Goal: Task Accomplishment & Management: Manage account settings

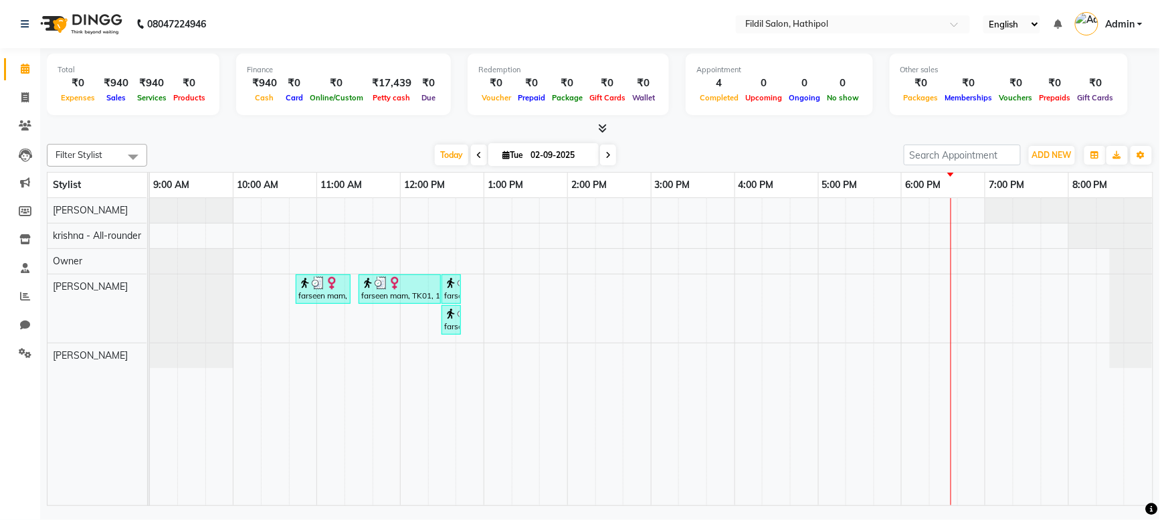
click at [413, 239] on div "farseen mam, TK01, 10:45 AM-11:25 AM, below shoulder-800 farseen mam, TK01, 11:…" at bounding box center [651, 351] width 1003 height 307
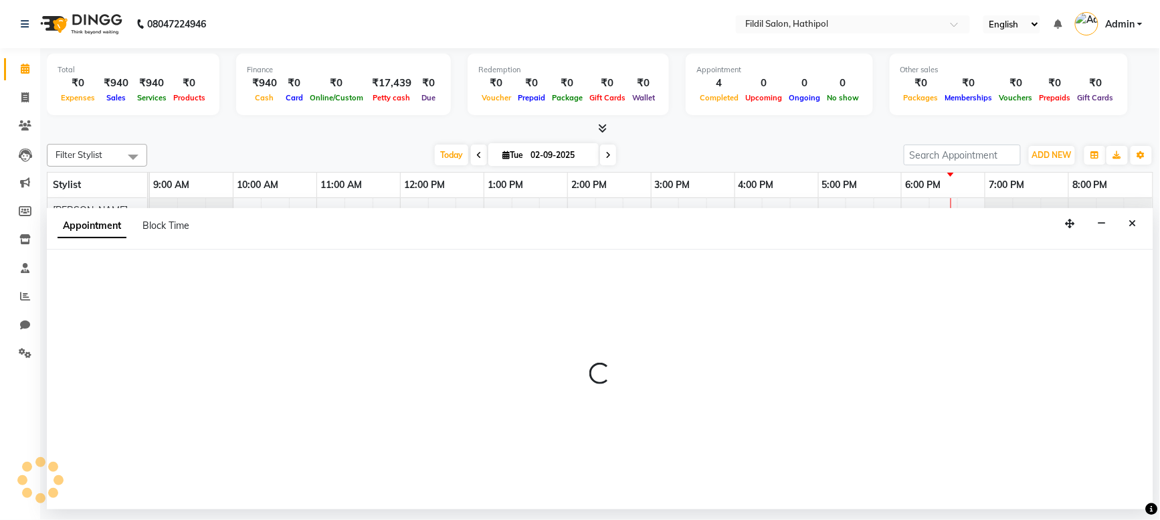
select select "69373"
select select "tentative"
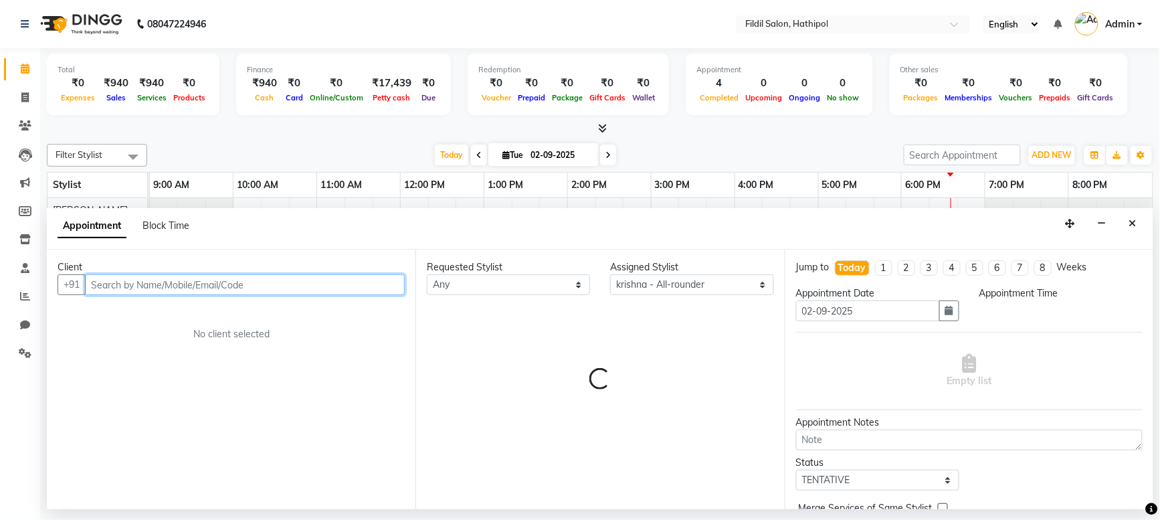
select select "720"
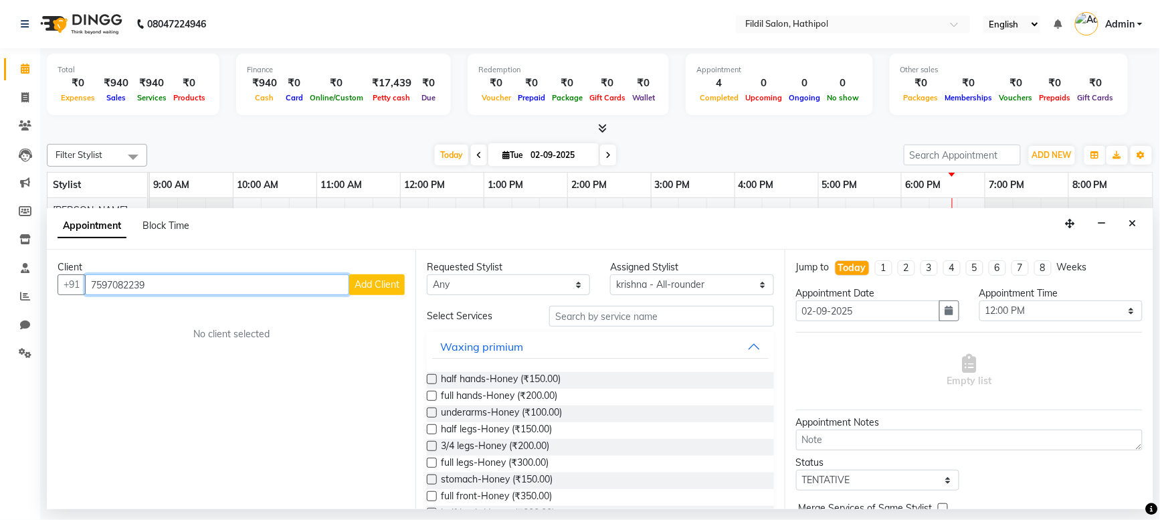
type input "7597082239"
click at [388, 285] on span "Add Client" at bounding box center [377, 284] width 45 height 12
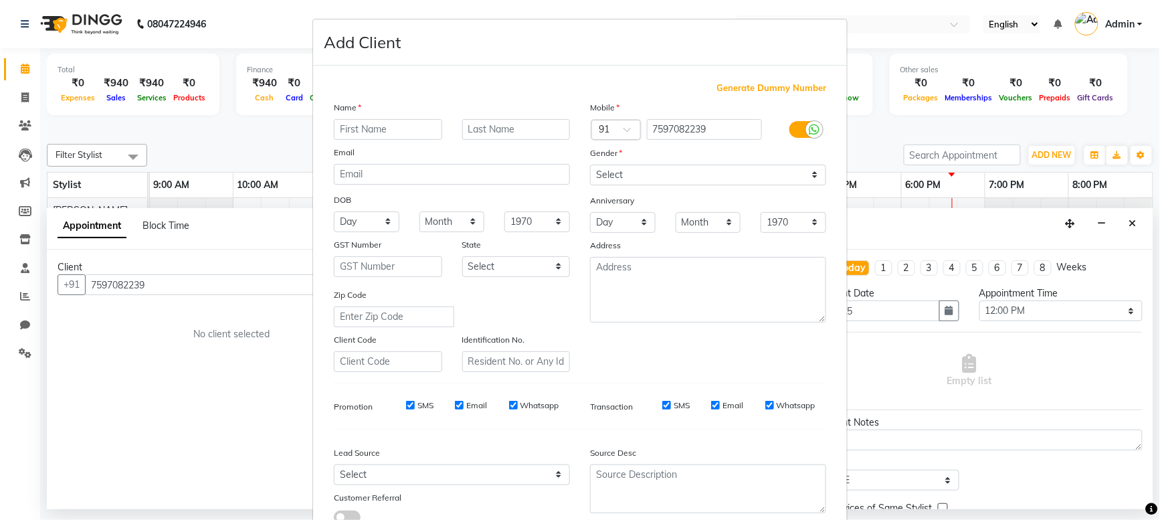
click at [353, 134] on input "text" at bounding box center [388, 129] width 108 height 21
type input "Ashin"
click at [478, 134] on input "text" at bounding box center [516, 129] width 108 height 21
type input "ji"
click at [769, 178] on select "Select [DEMOGRAPHIC_DATA] [DEMOGRAPHIC_DATA] Other Prefer Not To Say" at bounding box center [708, 175] width 236 height 21
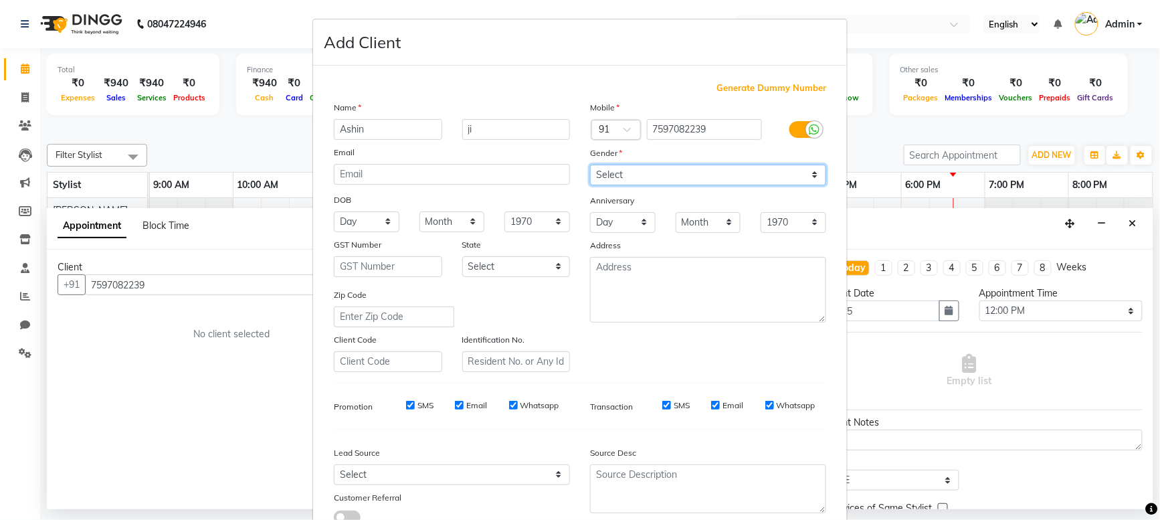
select select "[DEMOGRAPHIC_DATA]"
click at [590, 165] on select "Select [DEMOGRAPHIC_DATA] [DEMOGRAPHIC_DATA] Other Prefer Not To Say" at bounding box center [708, 175] width 236 height 21
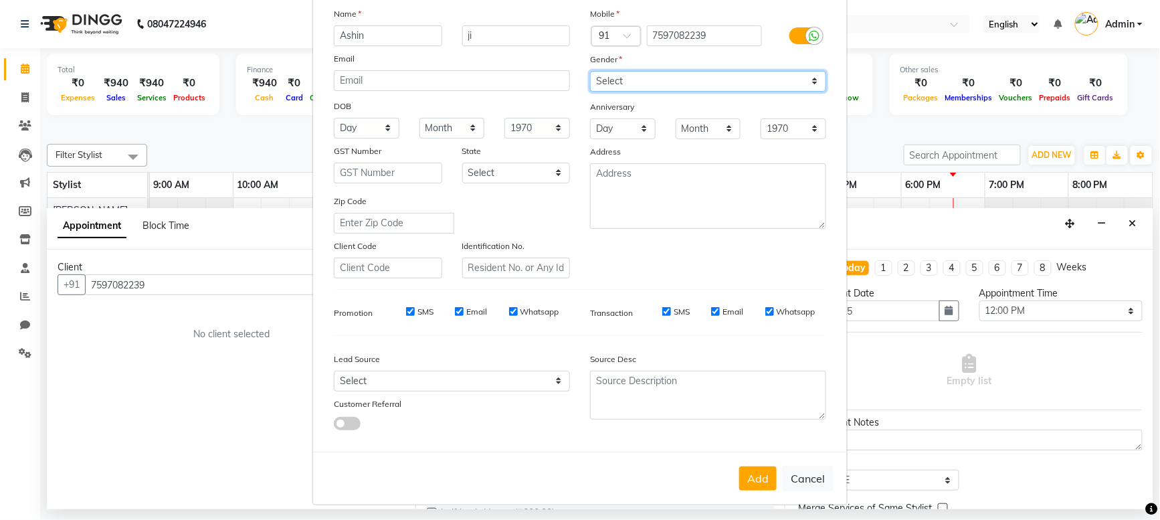
scroll to position [94, 0]
click at [745, 468] on button "Add" at bounding box center [757, 478] width 37 height 24
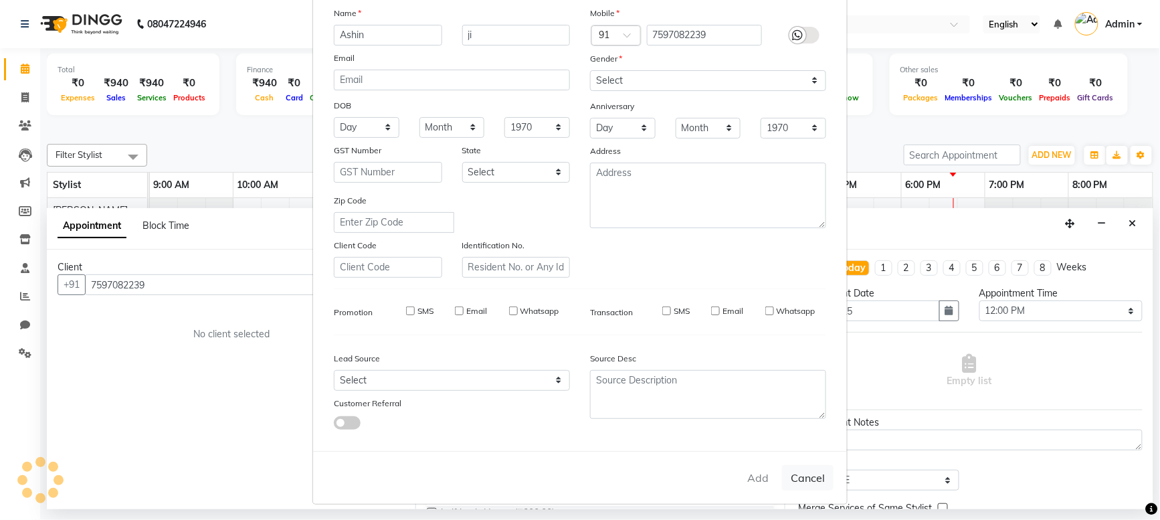
select select
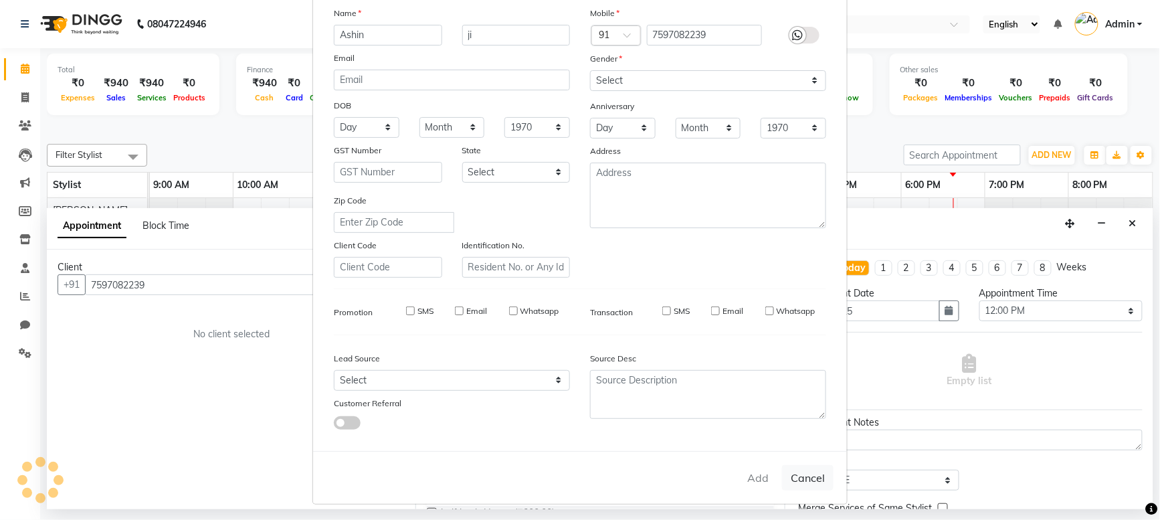
select select
checkbox input "false"
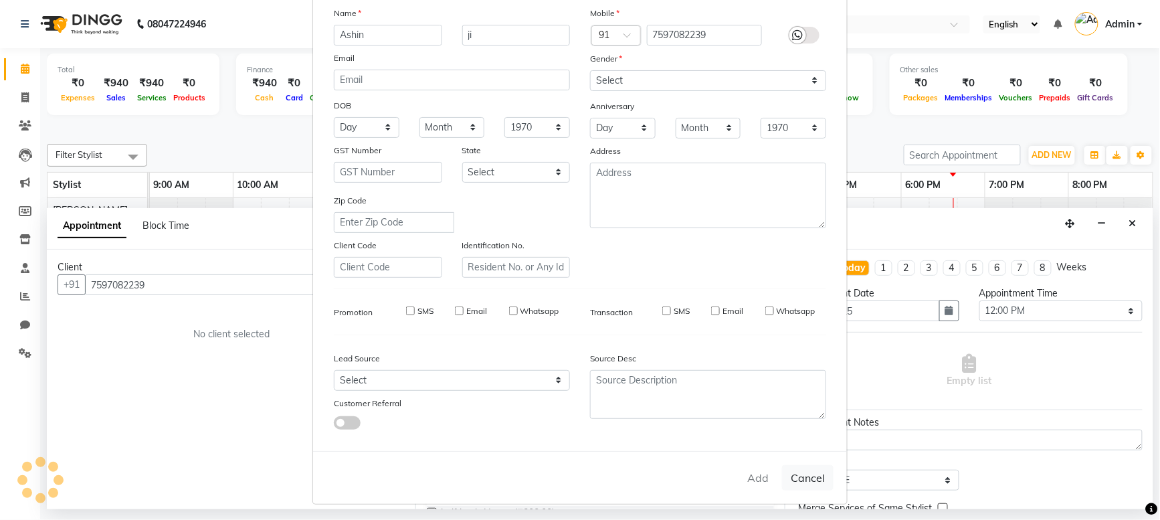
checkbox input "false"
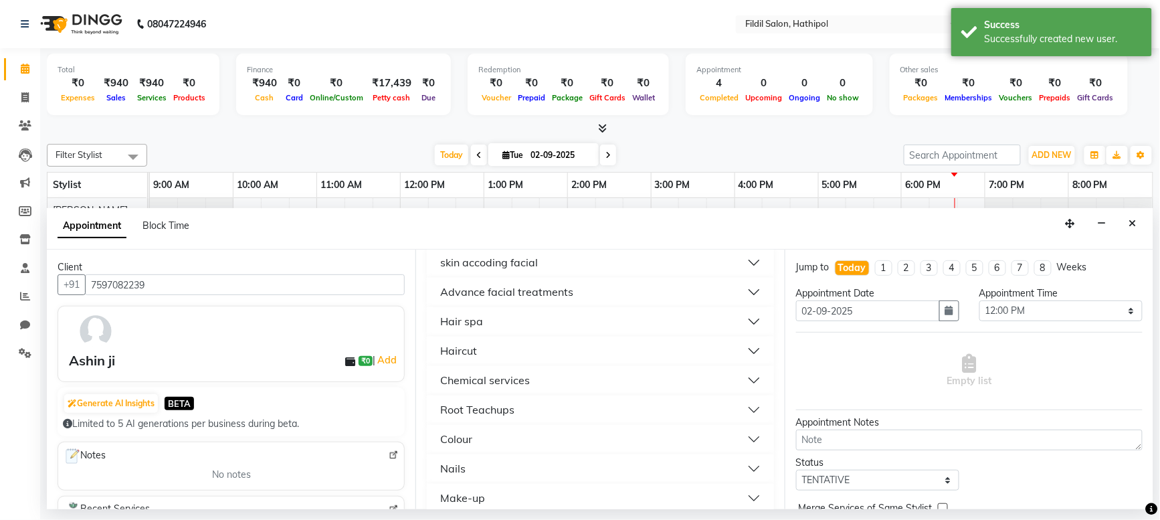
scroll to position [833, 0]
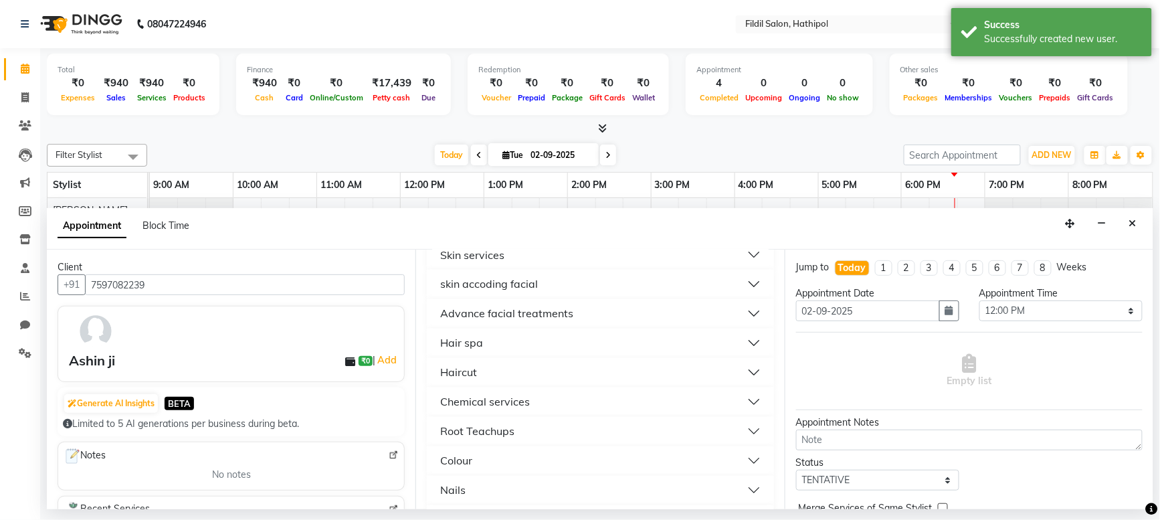
click at [482, 375] on button "Haircut" at bounding box center [600, 373] width 336 height 24
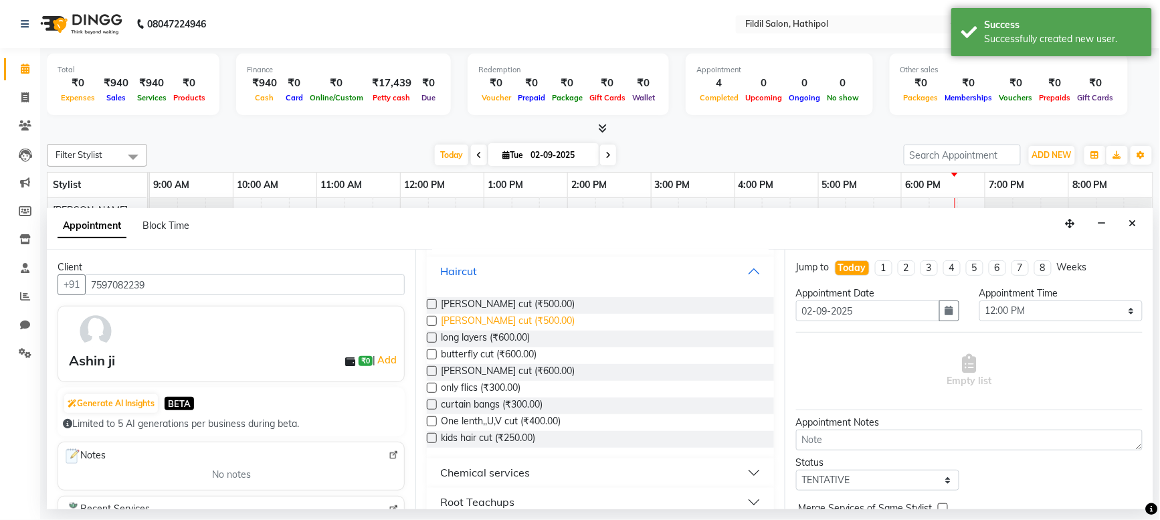
scroll to position [943, 0]
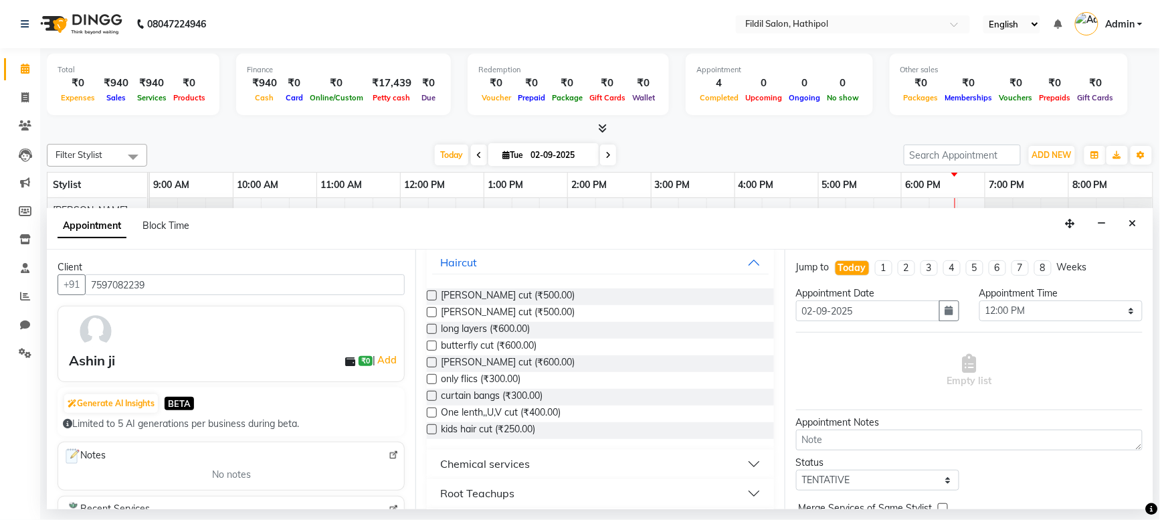
click at [431, 346] on label at bounding box center [432, 346] width 10 height 10
click at [431, 346] on input "checkbox" at bounding box center [431, 347] width 9 height 9
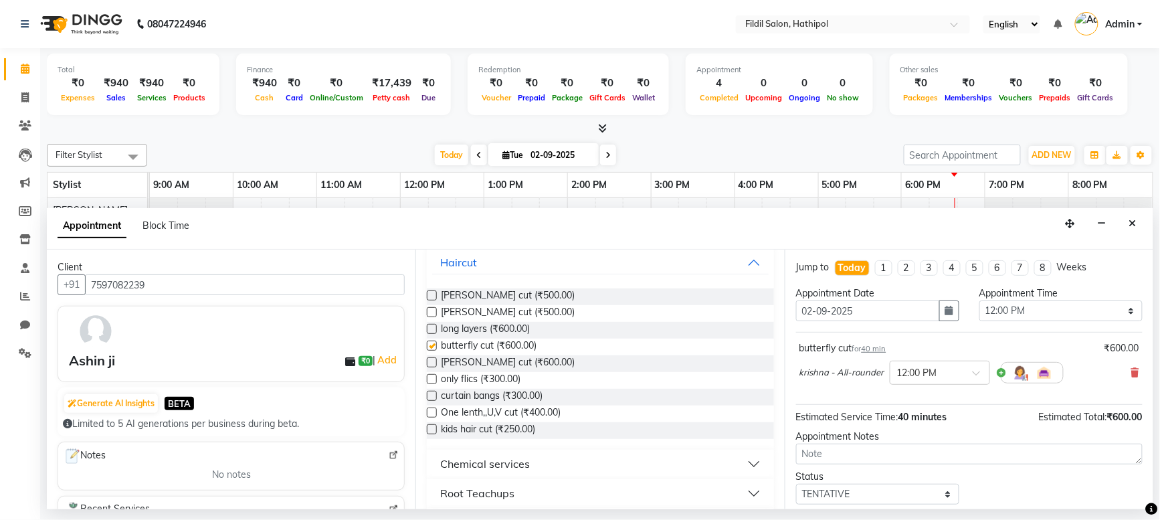
checkbox input "false"
click at [434, 330] on label at bounding box center [432, 329] width 10 height 10
click at [434, 330] on input "checkbox" at bounding box center [431, 330] width 9 height 9
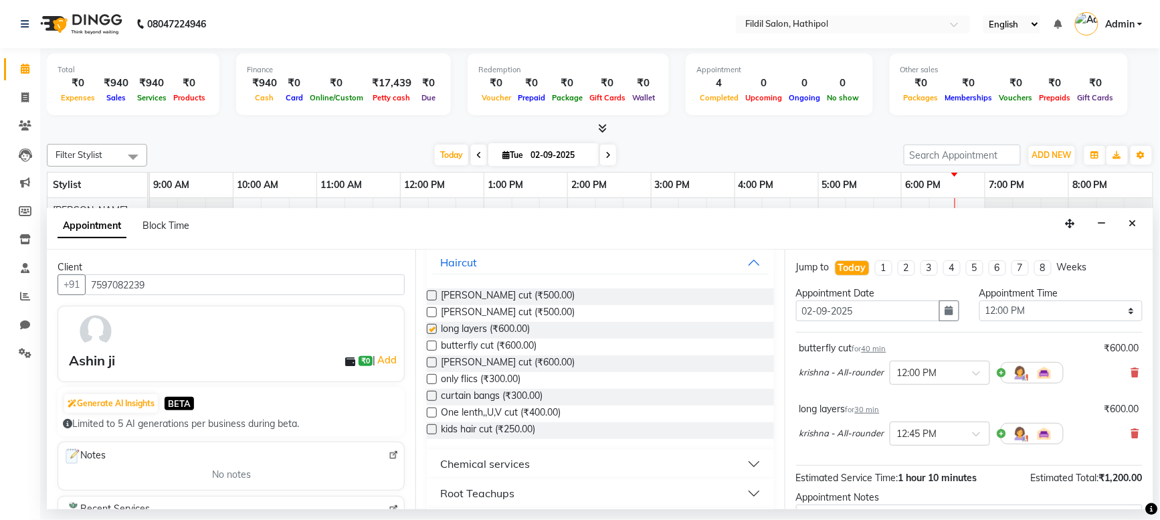
checkbox input "false"
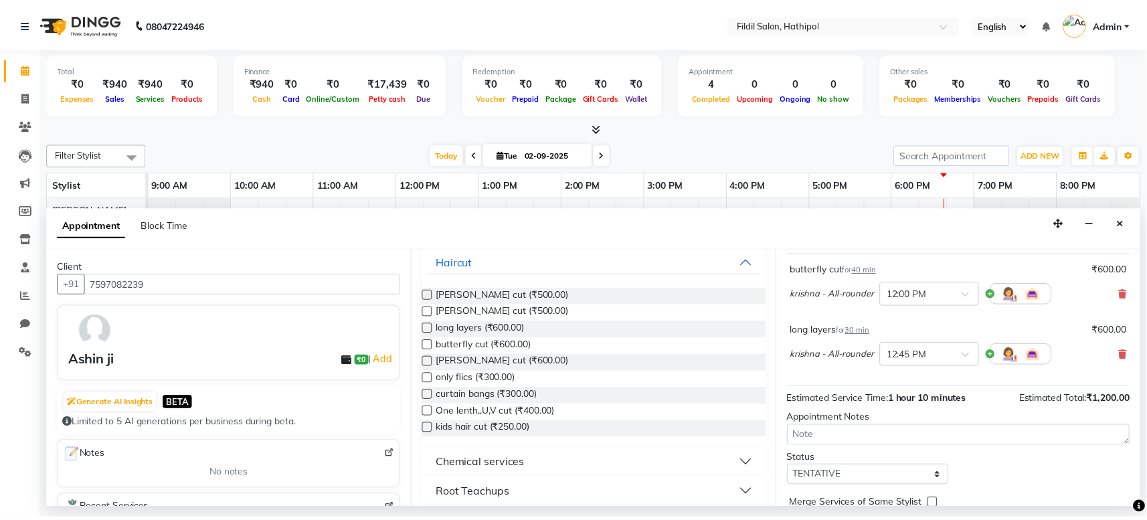
scroll to position [142, 0]
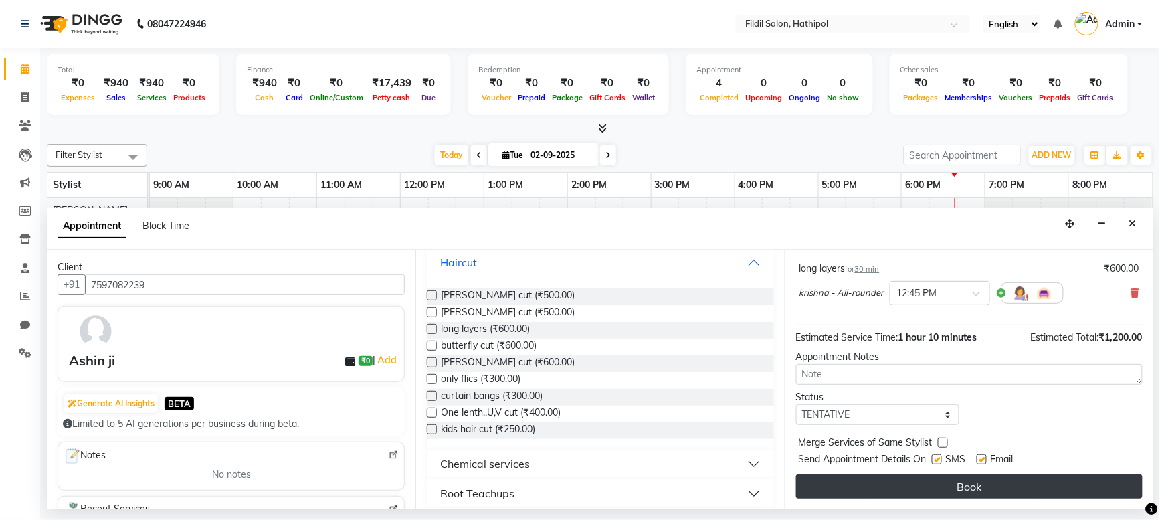
click at [956, 482] on button "Book" at bounding box center [969, 486] width 347 height 24
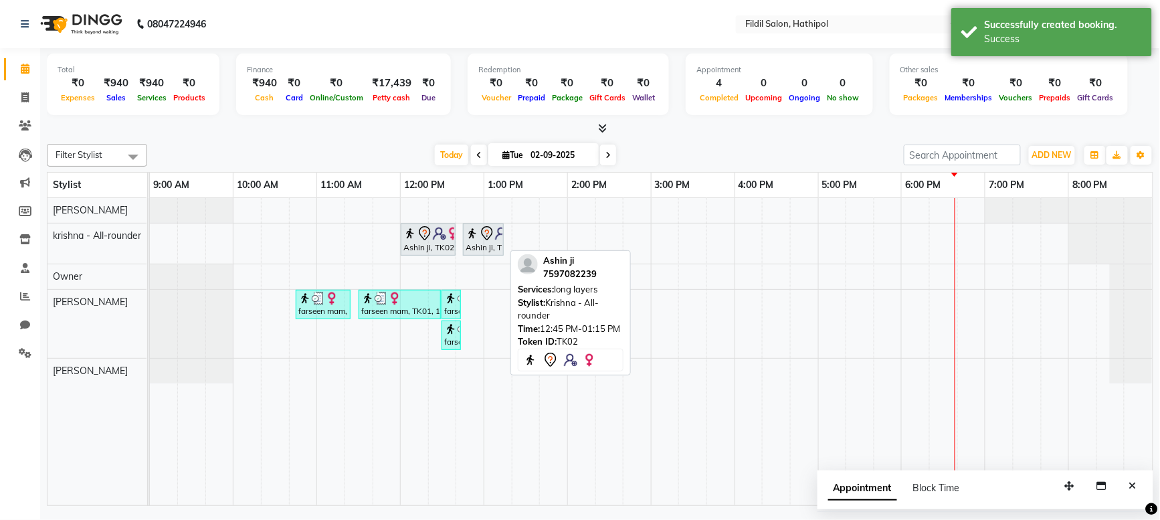
click at [474, 245] on div "Ashin ji, TK02, 12:45 PM-01:15 PM, long layers" at bounding box center [483, 239] width 38 height 28
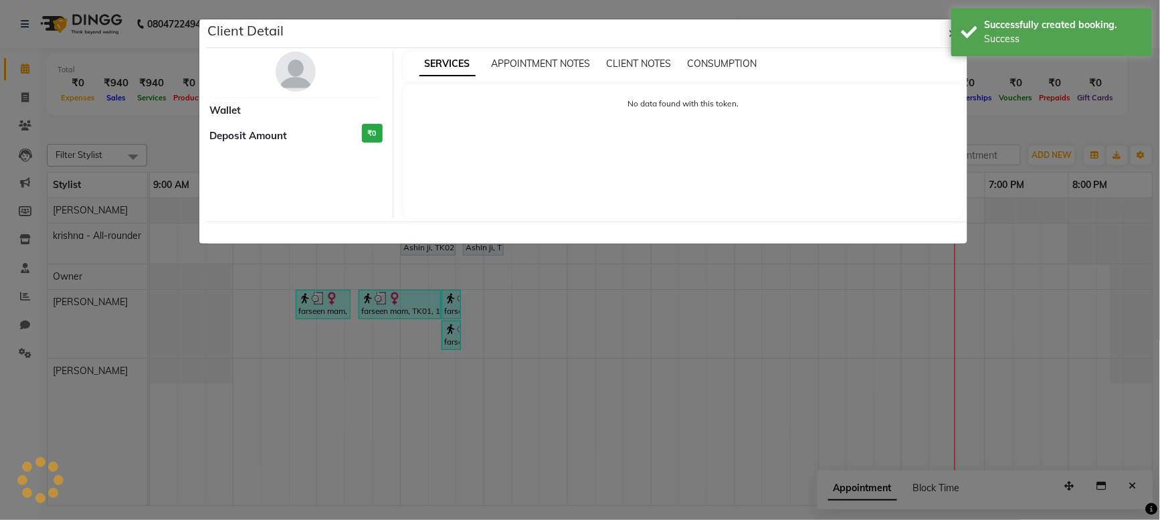
select select "7"
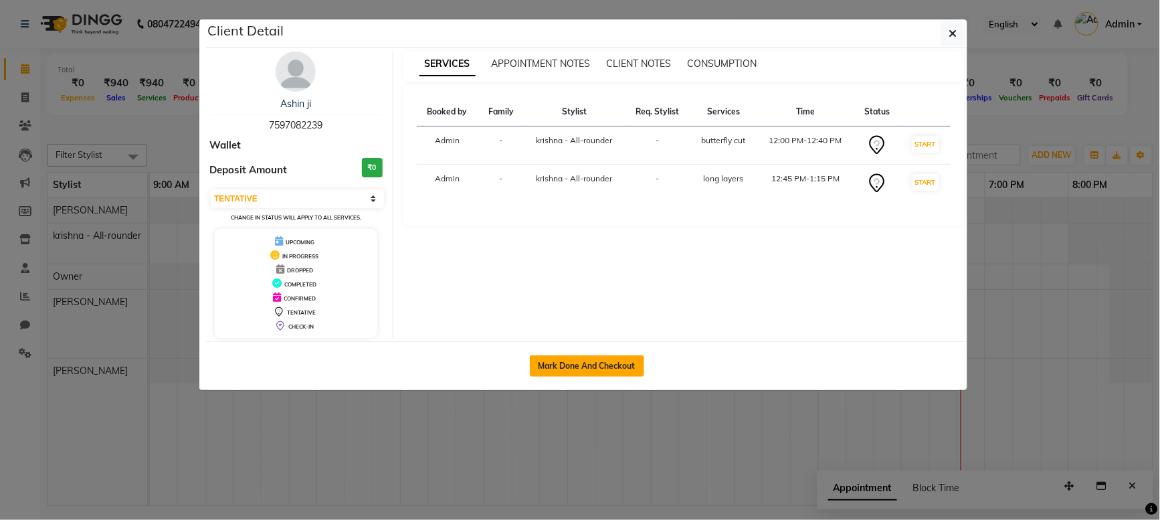
click at [585, 363] on button "Mark Done And Checkout" at bounding box center [587, 365] width 114 height 21
select select "service"
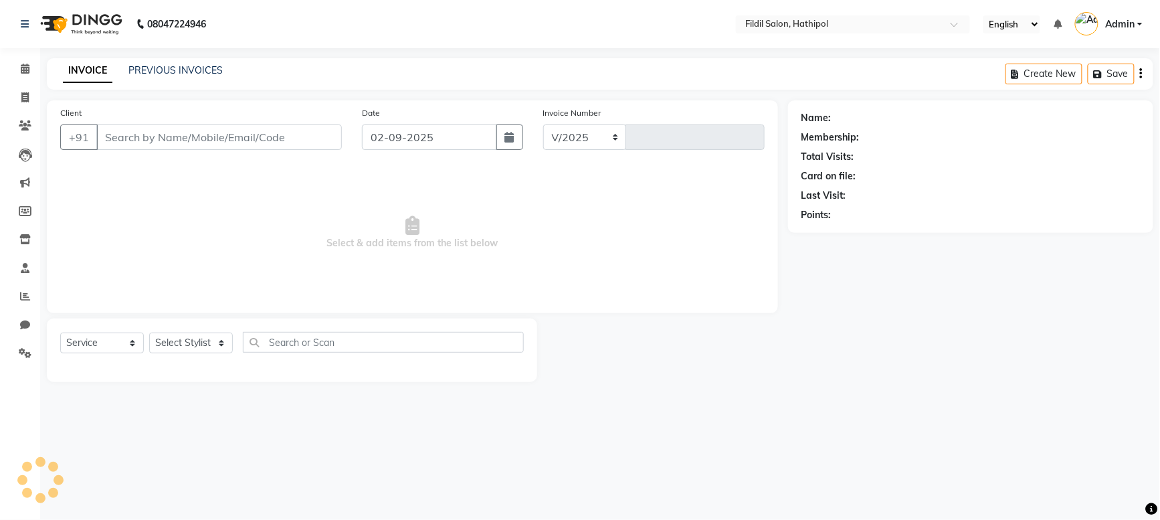
select select "7760"
type input "0379"
select select "P"
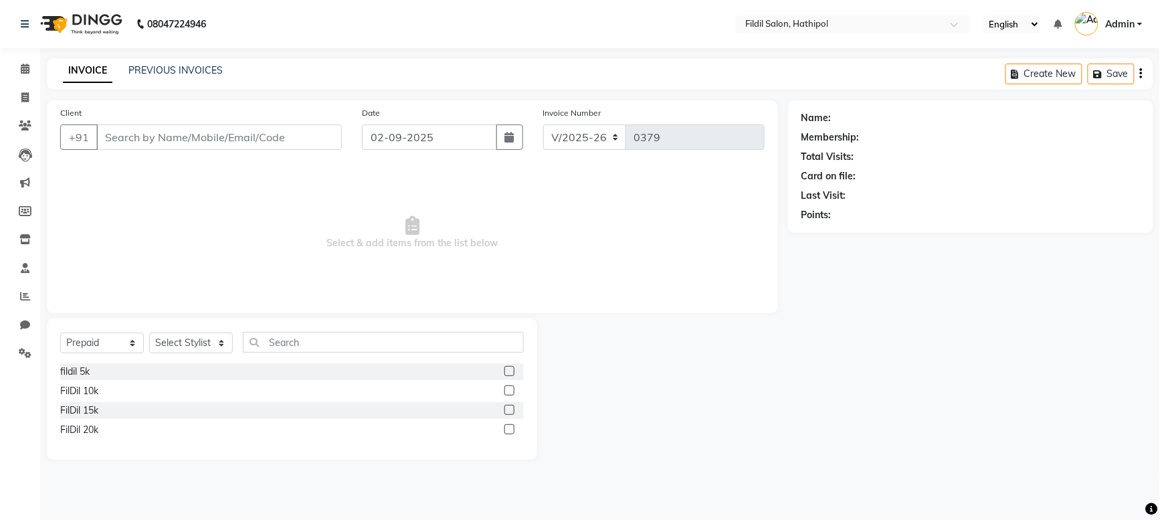
type input "7597082239"
select select "69373"
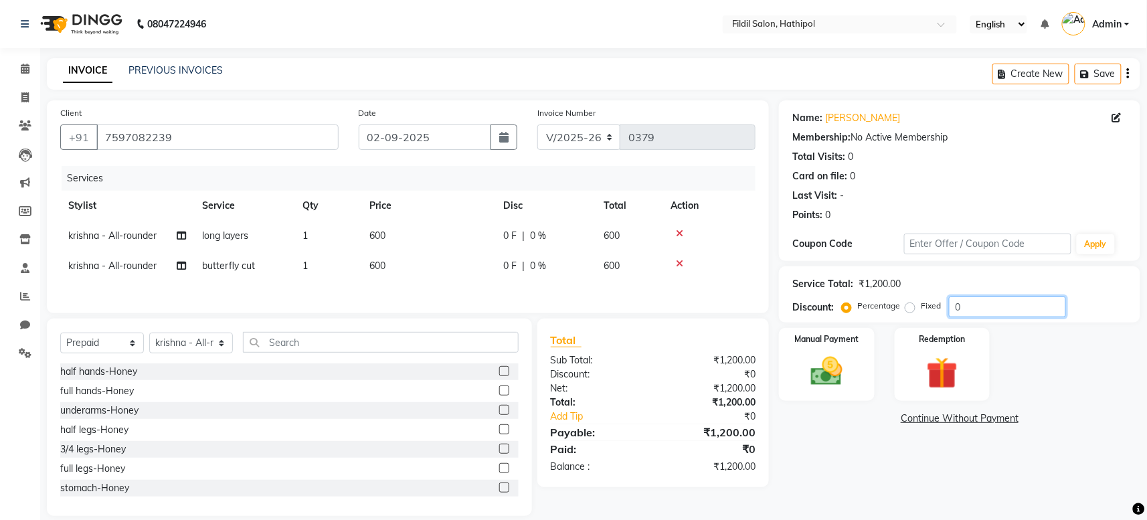
click at [964, 308] on input "0" at bounding box center [1007, 306] width 117 height 21
click at [964, 308] on input "050" at bounding box center [1007, 306] width 117 height 21
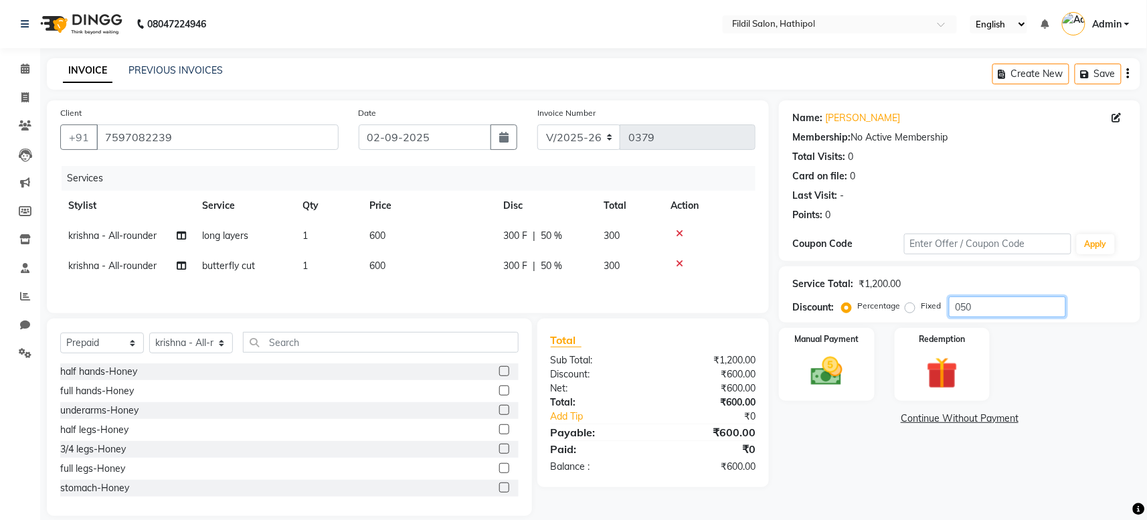
click at [984, 308] on input "050" at bounding box center [1007, 306] width 117 height 21
type input "0"
type input "50"
click at [814, 375] on img at bounding box center [827, 372] width 54 height 38
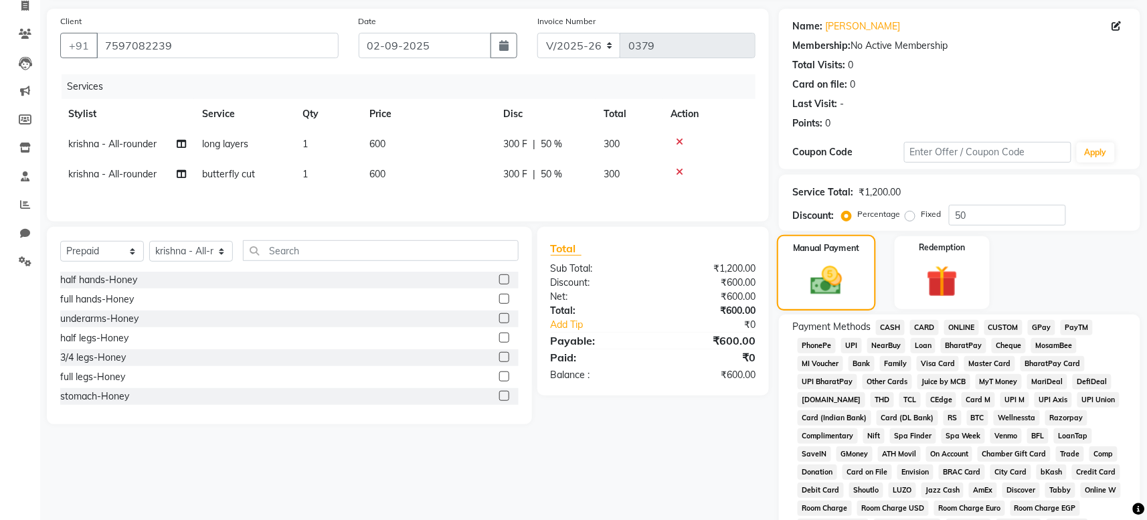
scroll to position [131, 0]
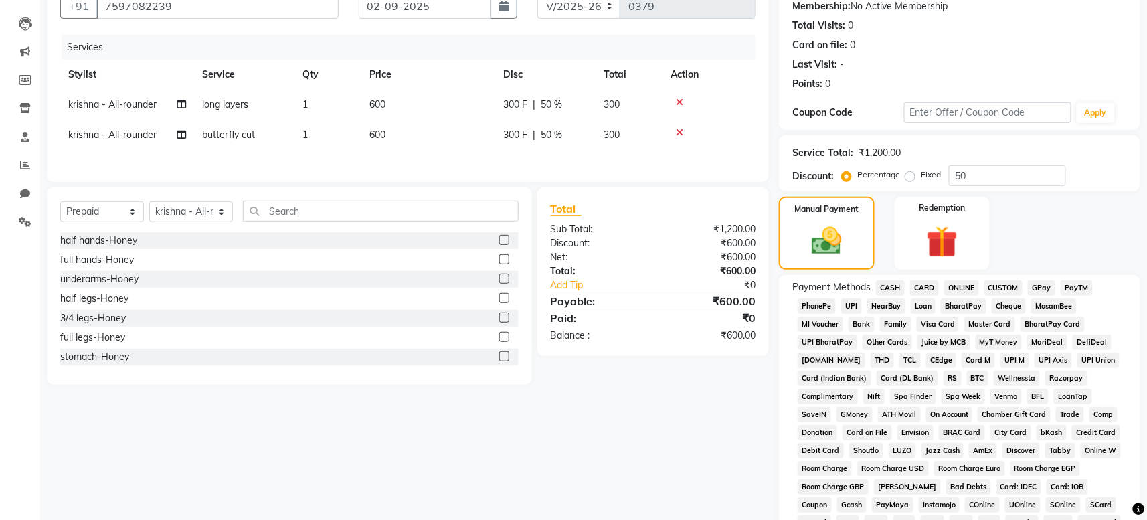
click at [891, 284] on span "CASH" at bounding box center [890, 287] width 29 height 15
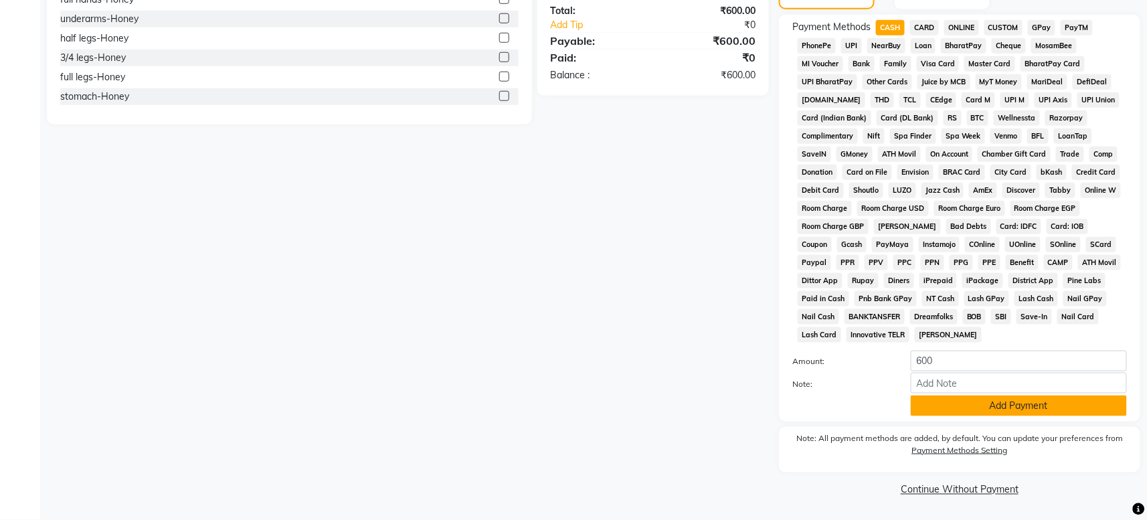
click at [1036, 407] on button "Add Payment" at bounding box center [1019, 405] width 216 height 21
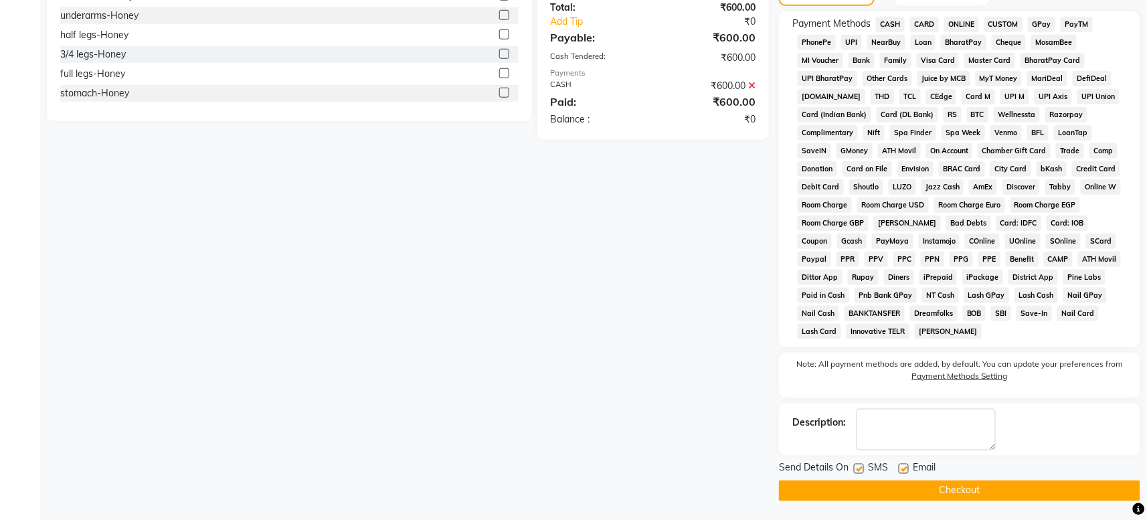
click at [961, 488] on button "Checkout" at bounding box center [959, 490] width 361 height 21
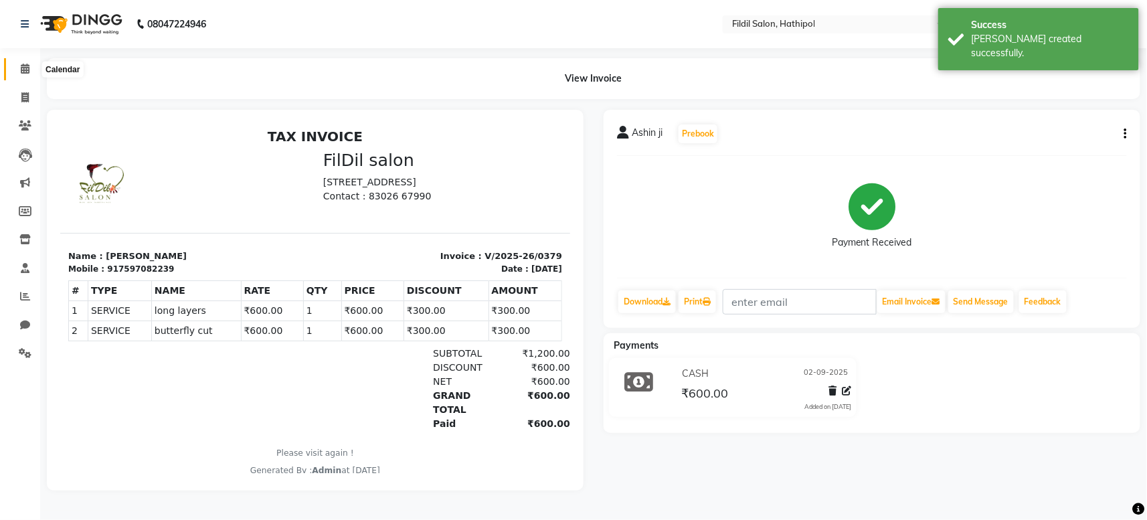
click at [32, 63] on span at bounding box center [24, 69] width 23 height 15
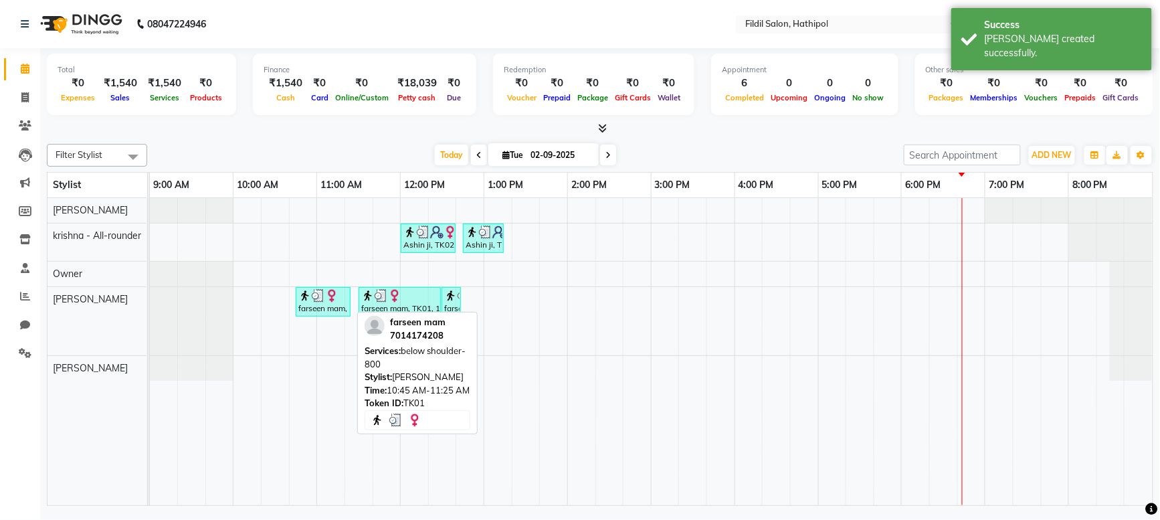
click at [317, 306] on div "farseen mam, TK01, 10:45 AM-11:25 AM, below shoulder-800" at bounding box center [323, 301] width 52 height 25
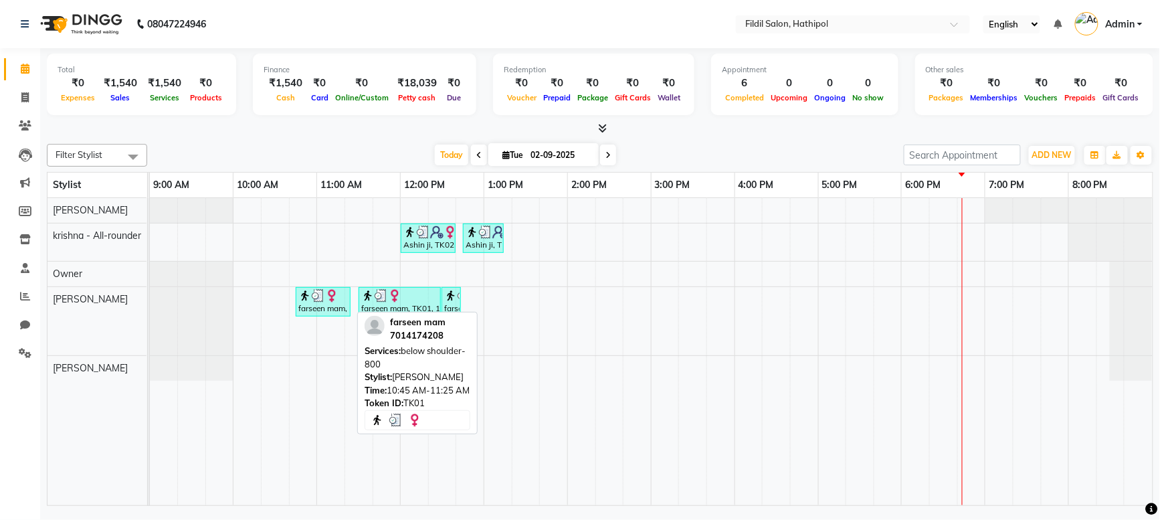
click at [341, 301] on div at bounding box center [323, 295] width 50 height 13
select select "3"
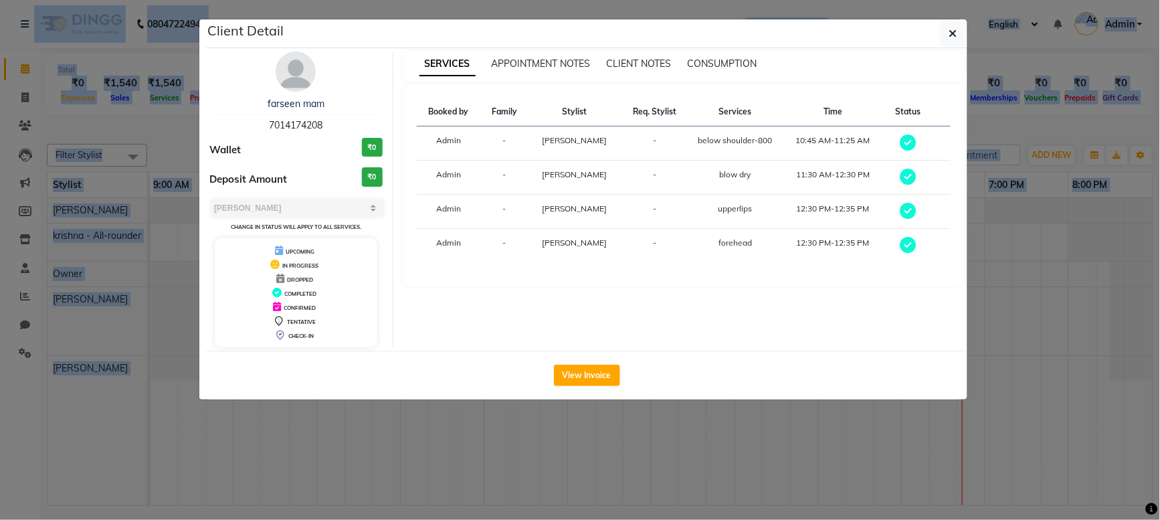
click at [1071, 301] on ngb-modal-window "Client Detail farseen mam 7014174208 Wallet ₹0 Deposit Amount ₹0 Select MARK DO…" at bounding box center [580, 260] width 1160 height 520
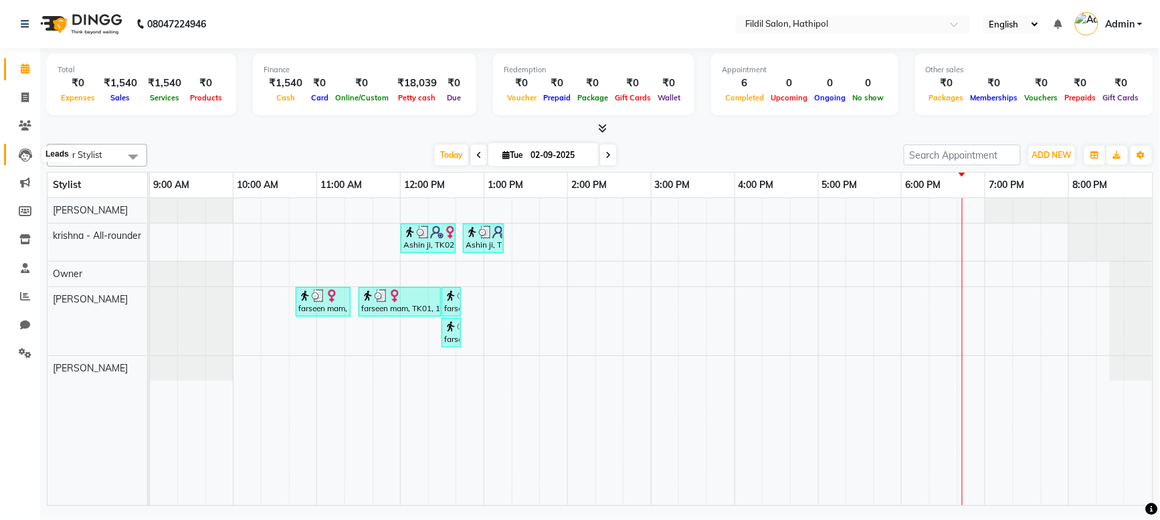
click at [32, 149] on span at bounding box center [24, 154] width 23 height 15
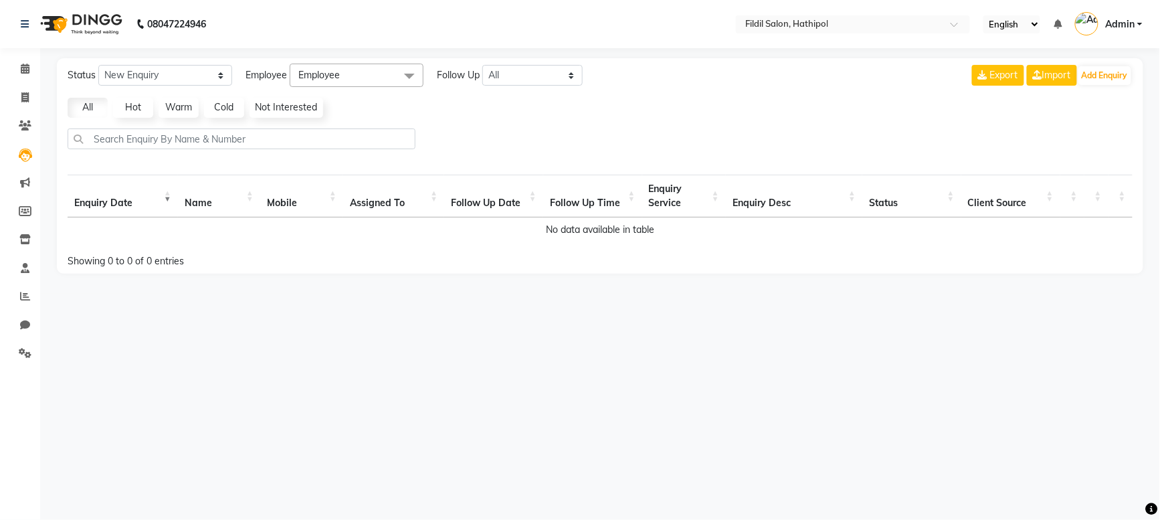
click at [179, 126] on div "Status New Enquiry Open Enquiry Converted Enquiry All All New Open Converted Em…" at bounding box center [600, 165] width 1087 height 215
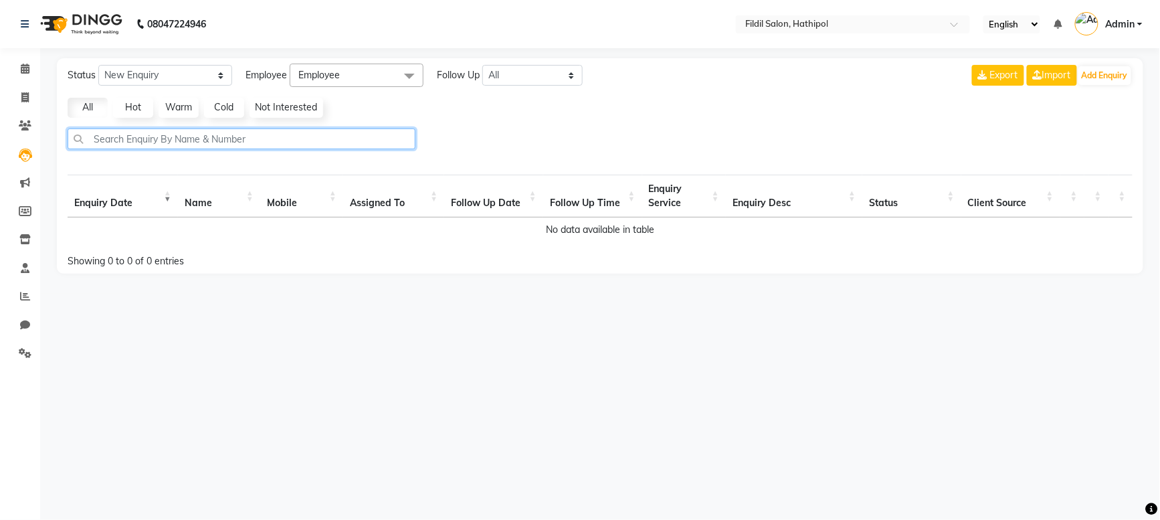
click at [161, 136] on input "text" at bounding box center [242, 138] width 348 height 21
type input "fareen"
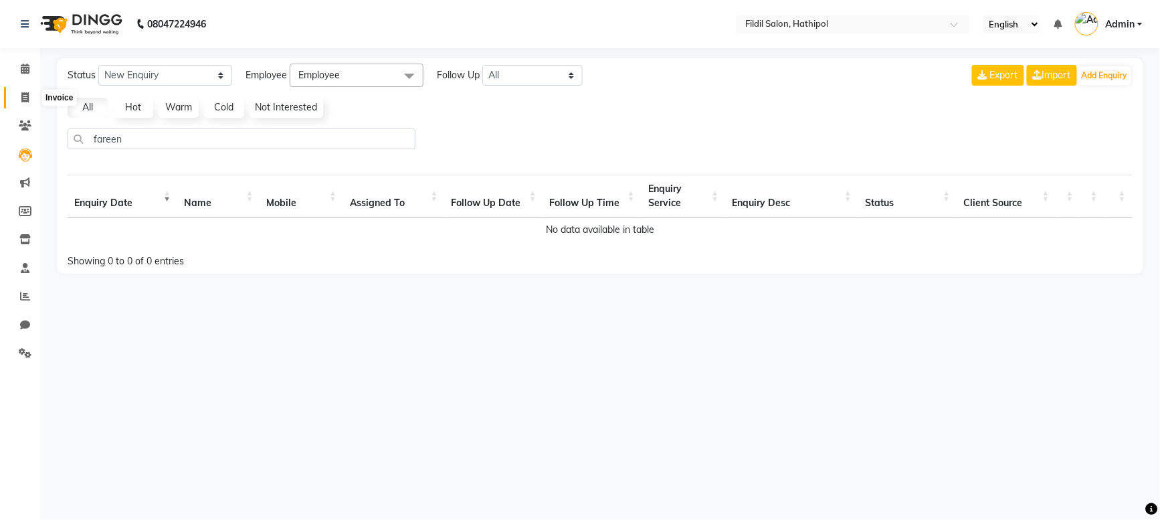
click at [27, 100] on icon at bounding box center [24, 97] width 7 height 10
select select "service"
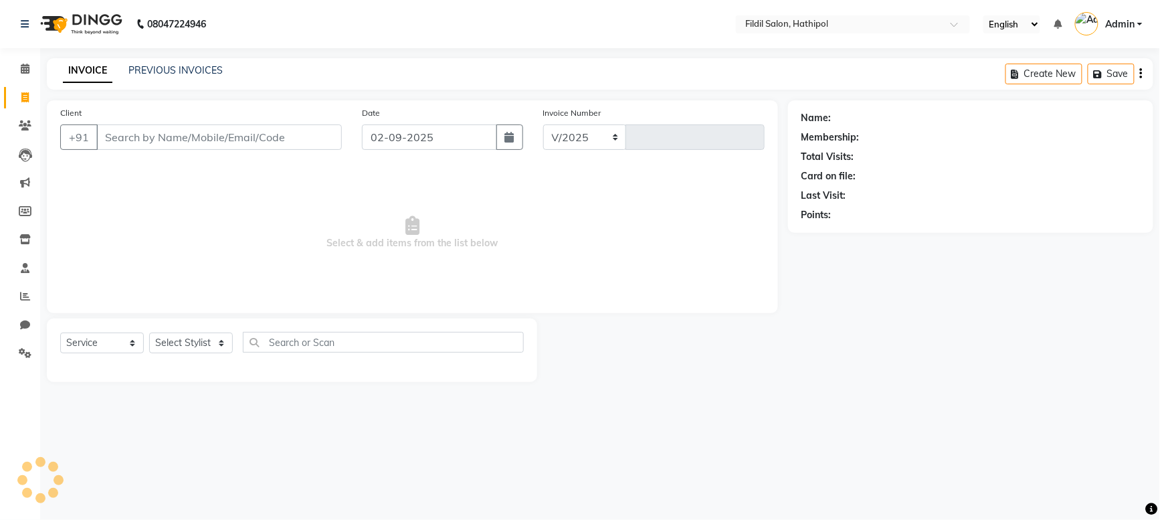
select select "7760"
type input "0380"
select select "P"
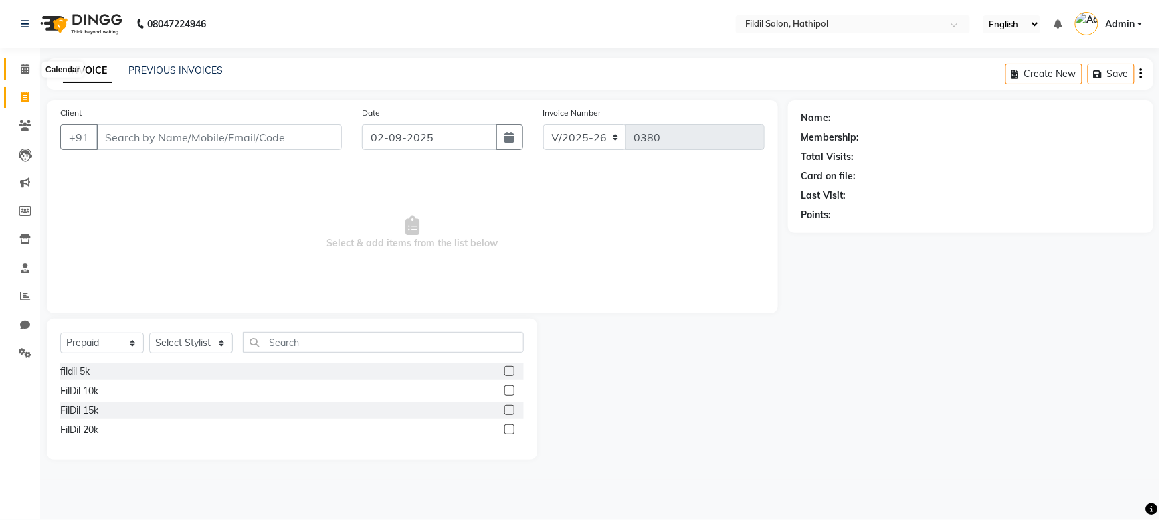
click at [24, 67] on icon at bounding box center [25, 69] width 9 height 10
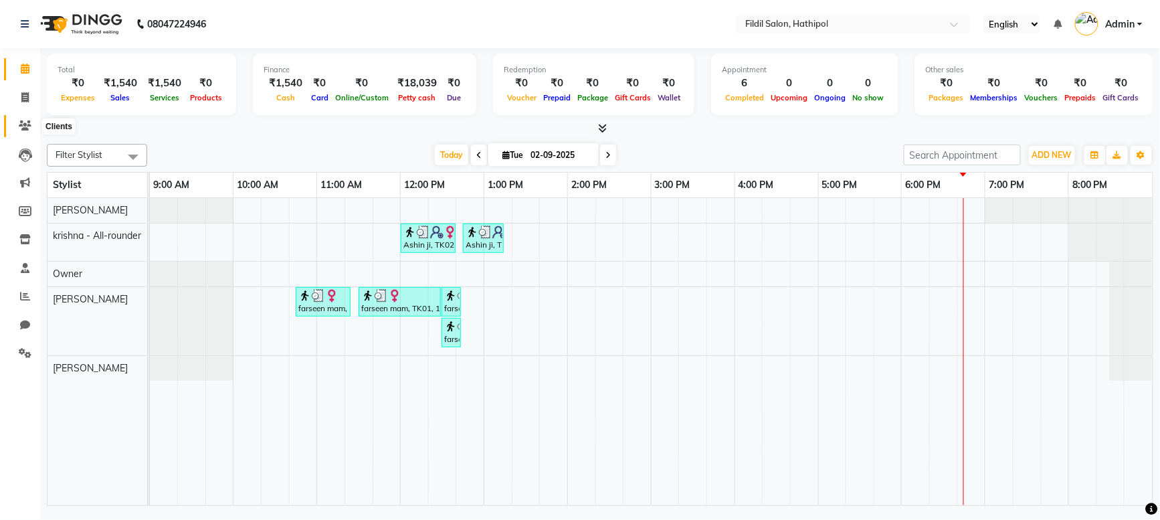
click at [27, 127] on icon at bounding box center [25, 125] width 13 height 10
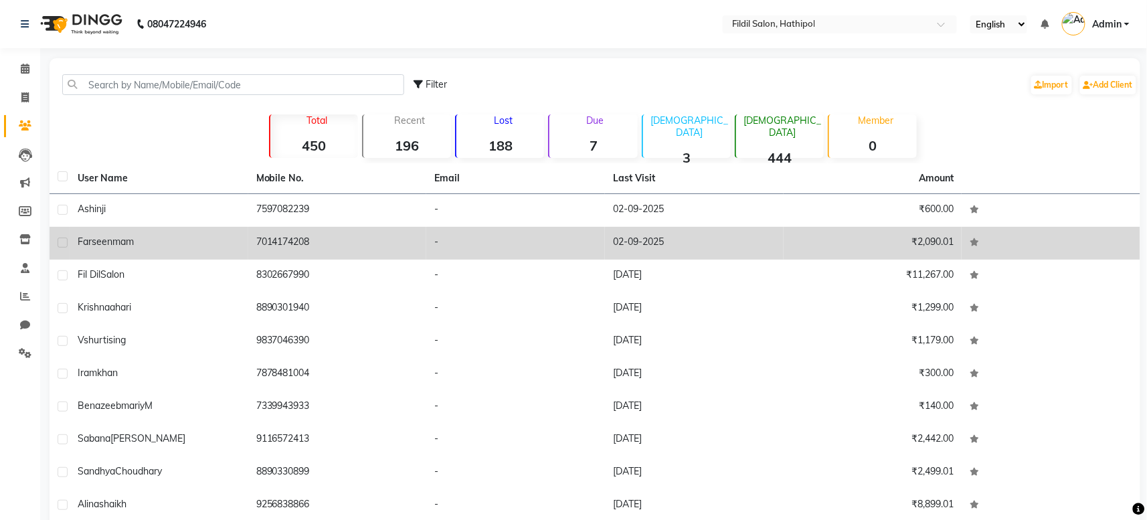
click at [183, 241] on div "farseen mam" at bounding box center [159, 242] width 163 height 14
click at [248, 241] on td "7014174208" at bounding box center [337, 243] width 179 height 33
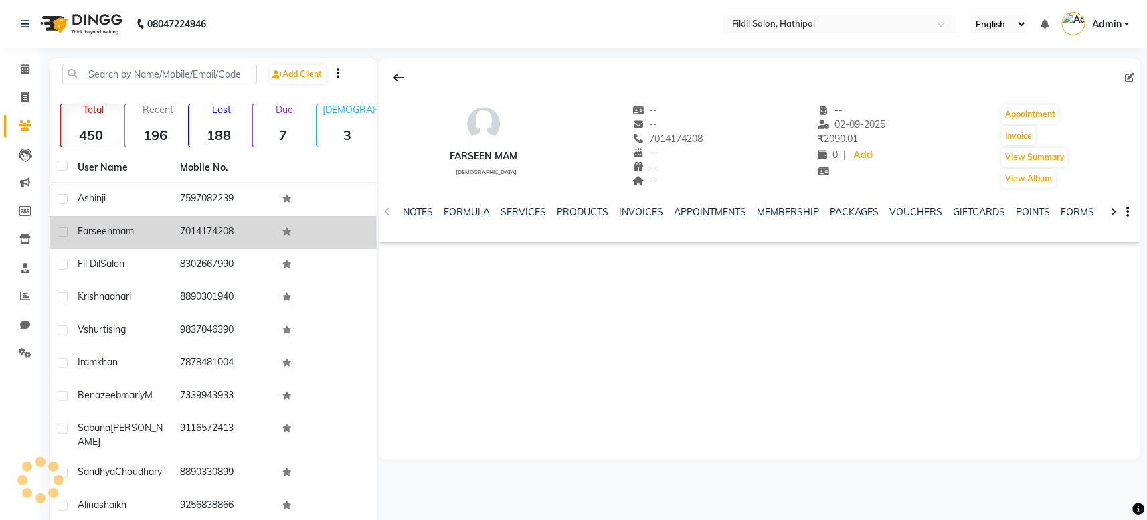
click at [100, 234] on span "farseen" at bounding box center [95, 231] width 35 height 12
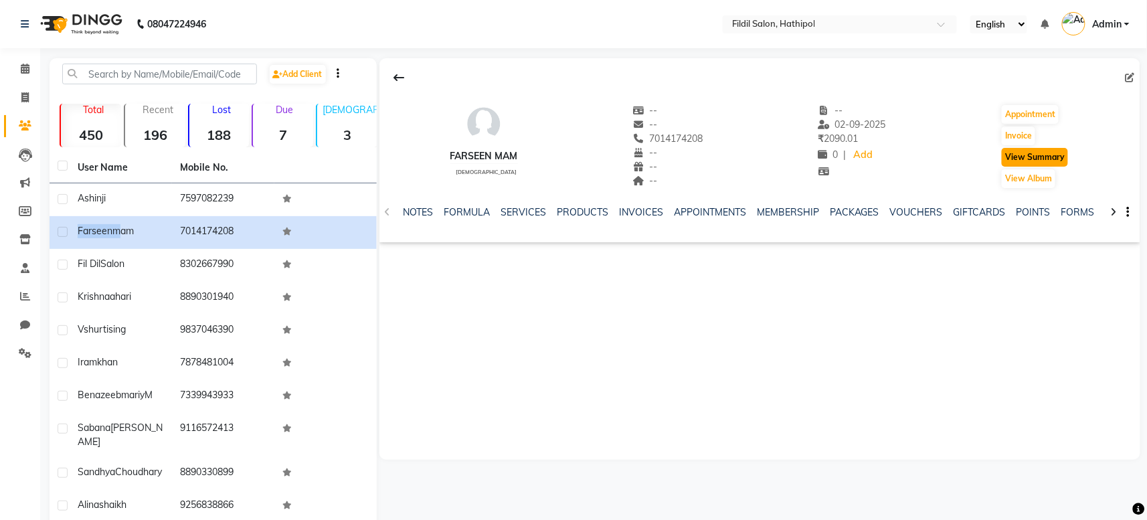
click at [1058, 156] on button "View Summary" at bounding box center [1035, 157] width 66 height 19
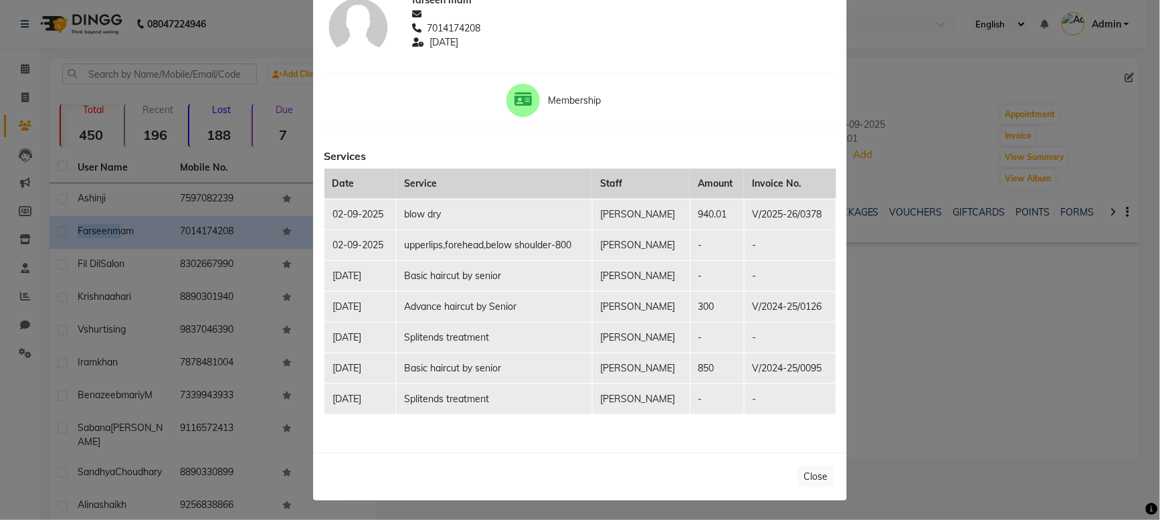
scroll to position [86, 0]
click at [921, 320] on ngb-modal-window "Client Summary Print farseen mam 7014174208 [DATE] Membership Services Date Ser…" at bounding box center [580, 260] width 1160 height 520
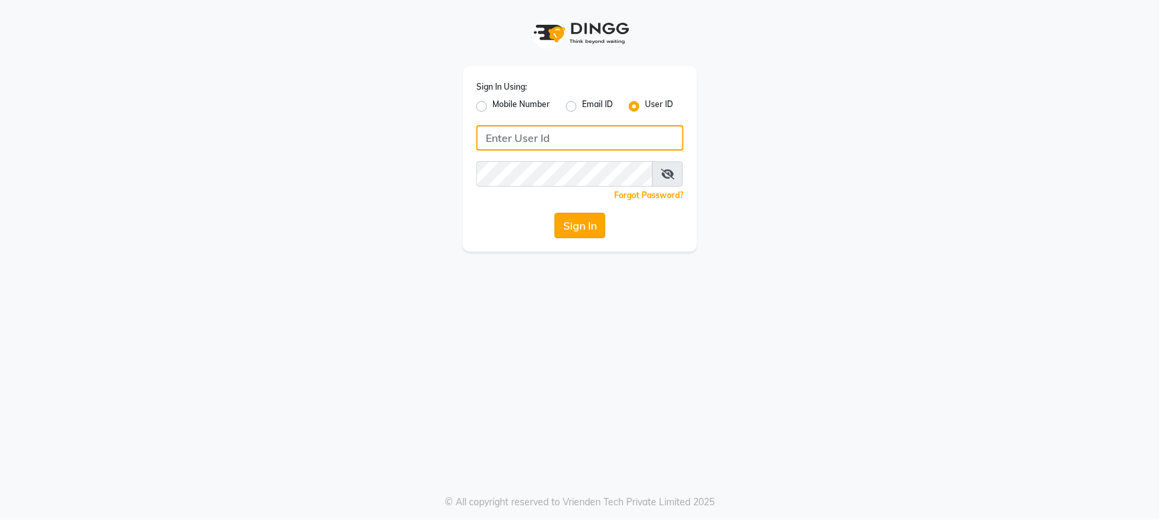
type input "fildil123"
click at [584, 222] on button "Sign In" at bounding box center [580, 225] width 51 height 25
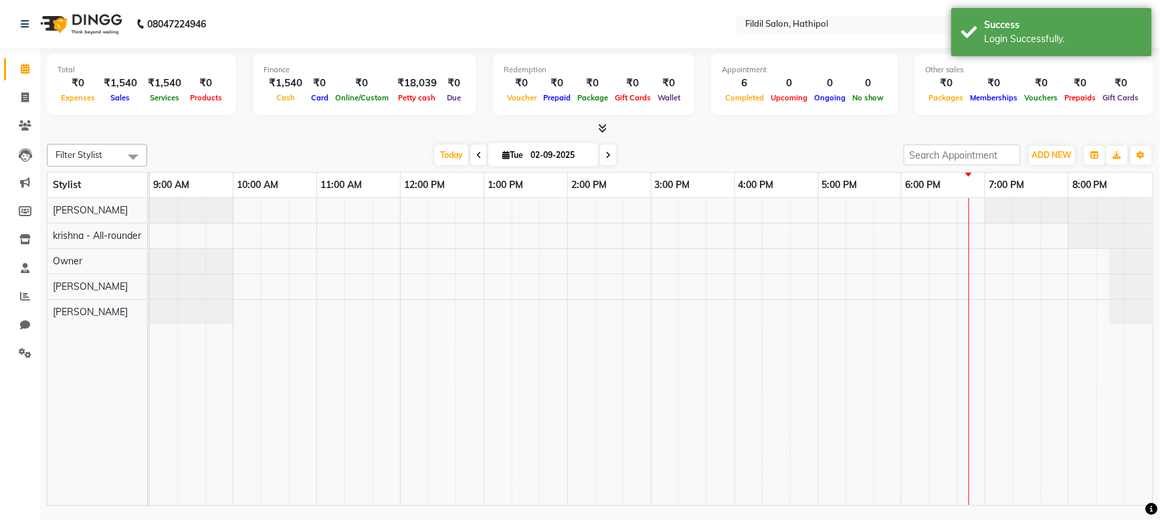
select select "en"
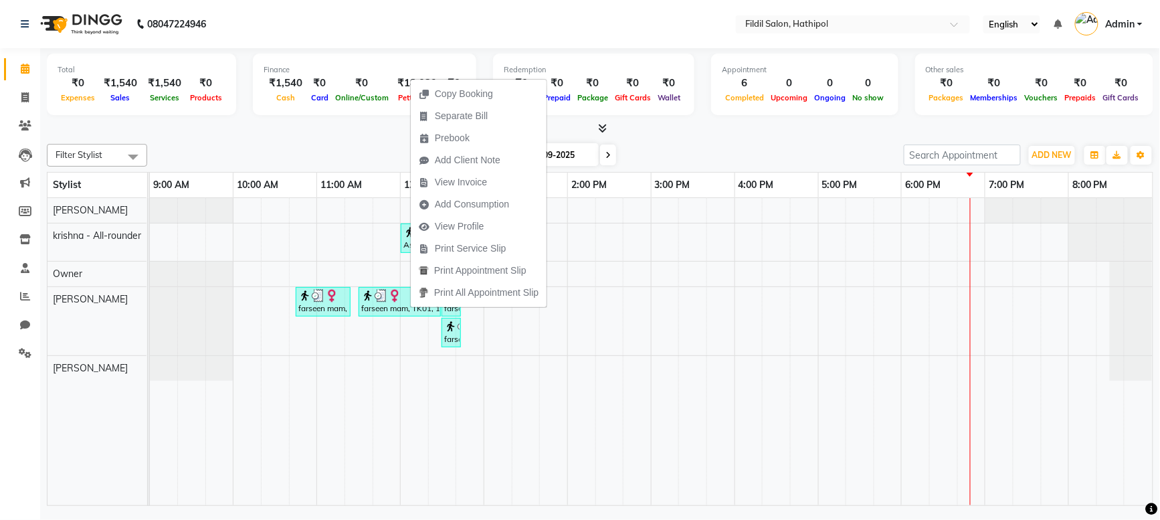
click at [581, 6] on nav "08047224946 Select Location × Fildil Salon, Hathipol English ENGLISH Español ال…" at bounding box center [580, 24] width 1160 height 48
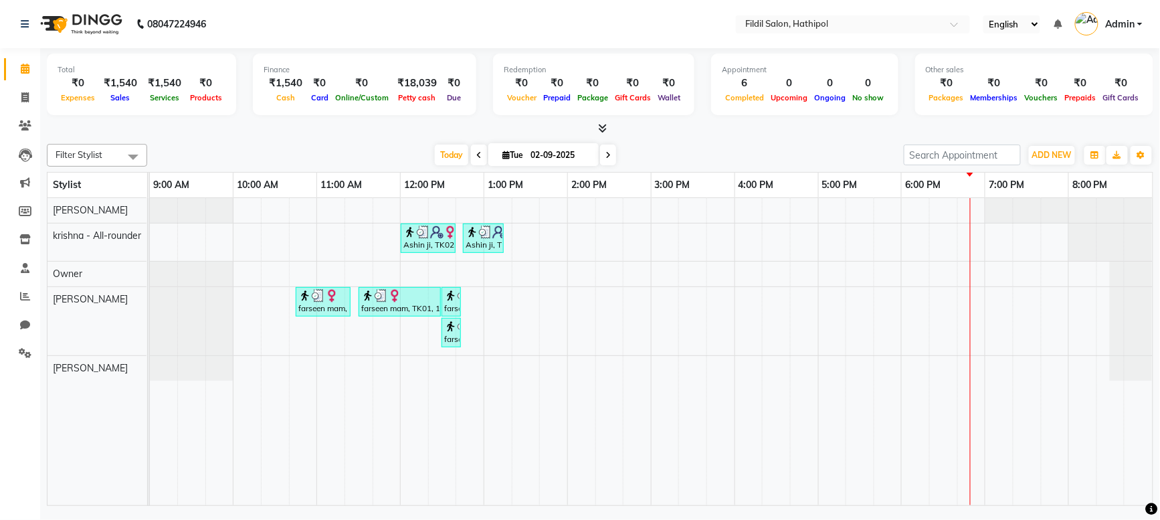
click at [490, 306] on div "Ashin ji, TK02, 12:00 PM-12:40 PM, butterfly cut Ashin ji, TK02, 12:45 PM-01:15…" at bounding box center [651, 351] width 1003 height 307
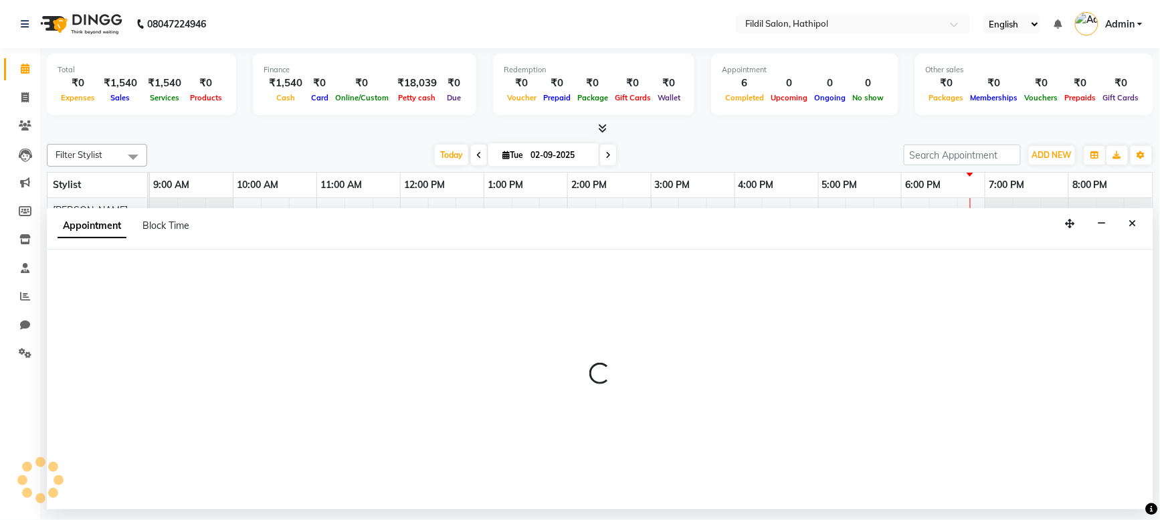
select select "85728"
select select "780"
select select "tentative"
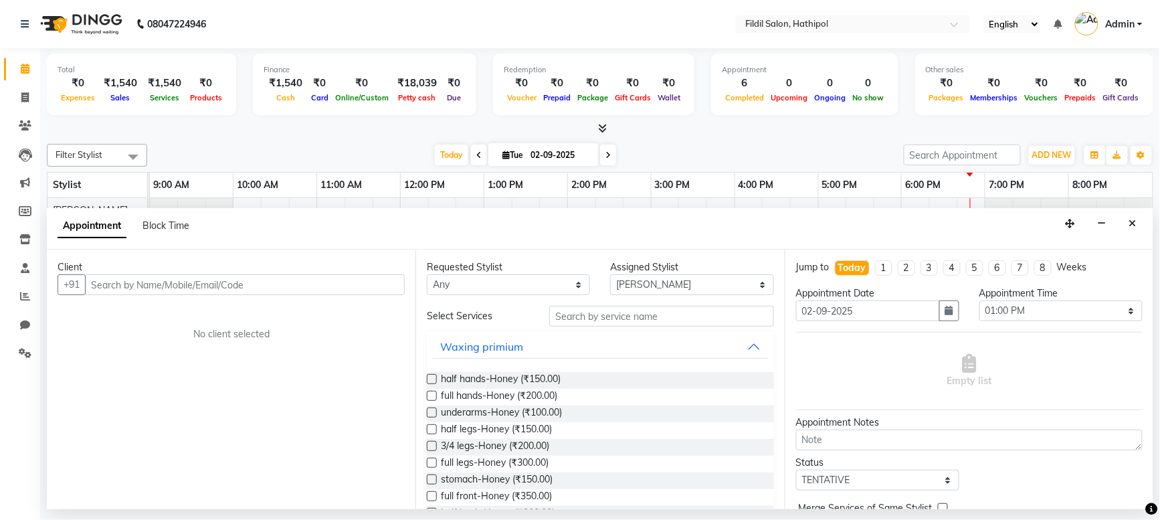
click at [181, 282] on input "text" at bounding box center [245, 284] width 320 height 21
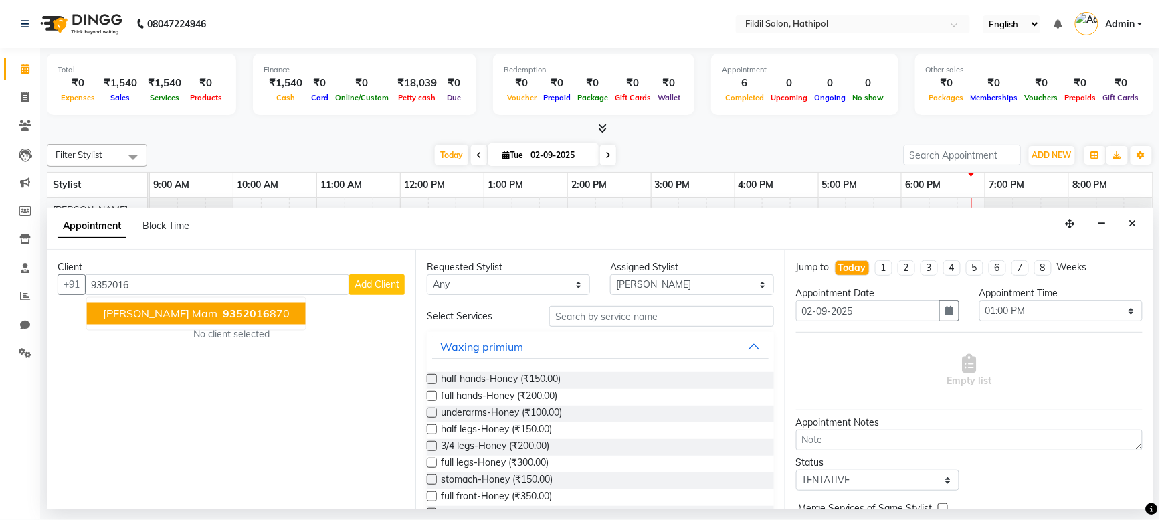
click at [223, 312] on span "9352016" at bounding box center [246, 313] width 47 height 13
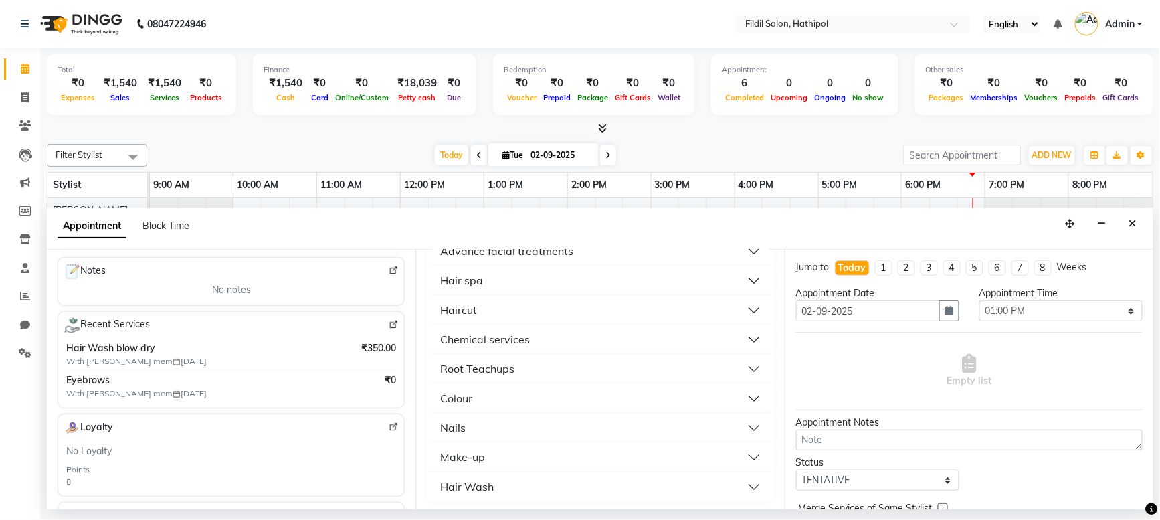
scroll to position [898, 0]
type input "9352016870"
click at [503, 485] on button "Hair Wash" at bounding box center [600, 484] width 336 height 24
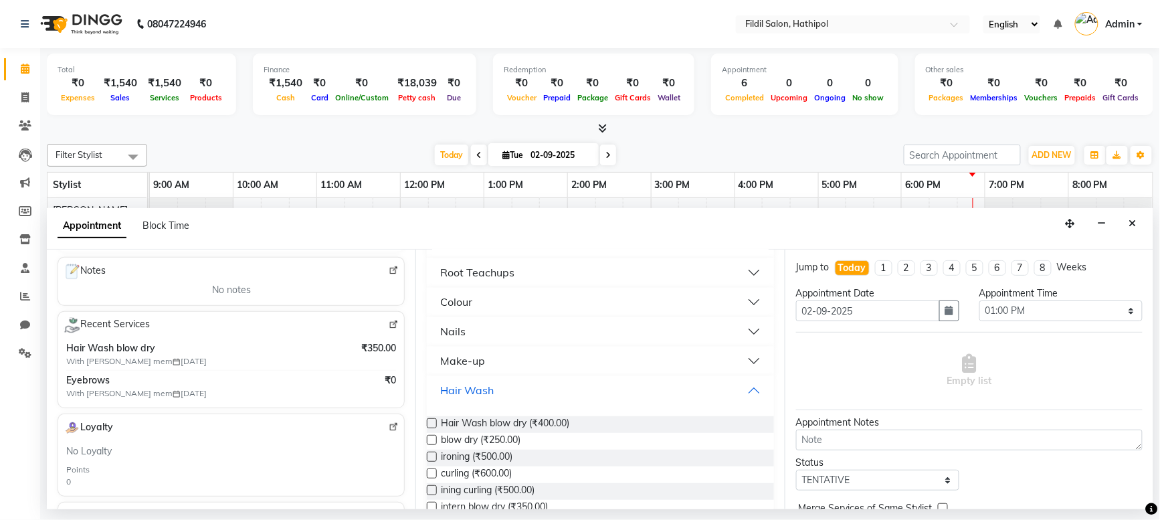
scroll to position [1008, 0]
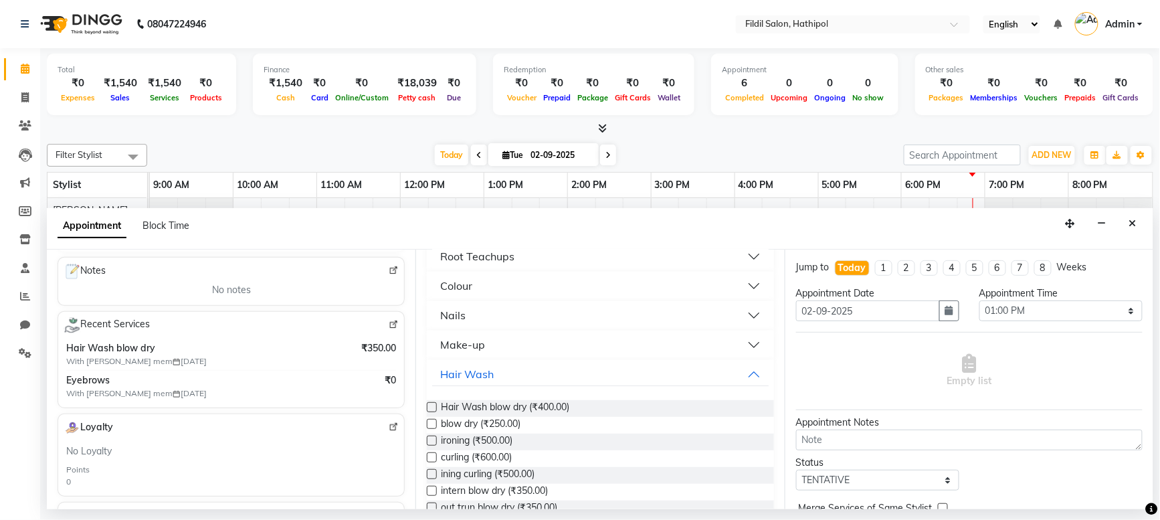
click at [436, 407] on label at bounding box center [432, 407] width 10 height 10
click at [436, 407] on input "checkbox" at bounding box center [431, 408] width 9 height 9
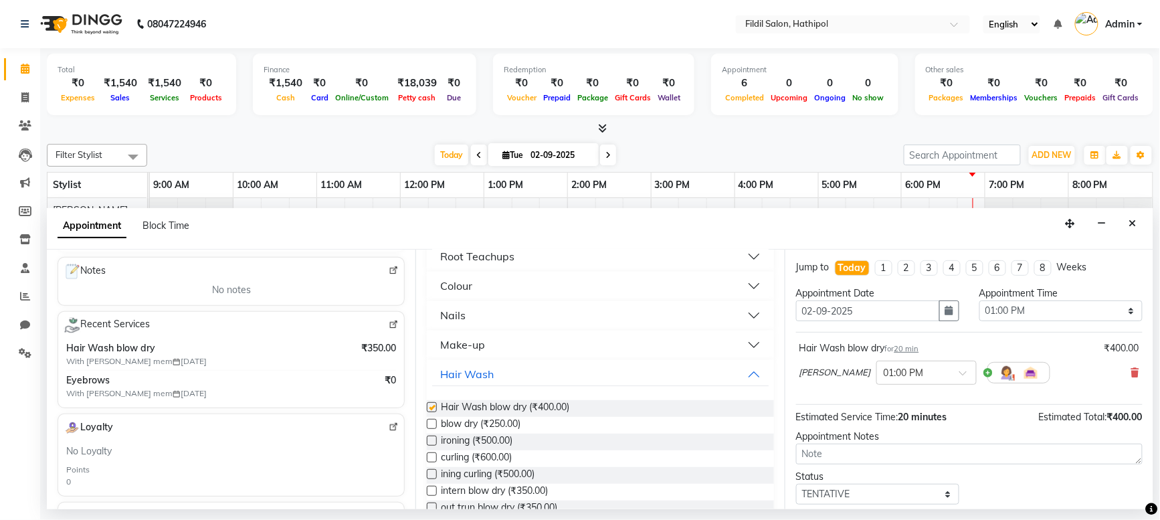
checkbox input "false"
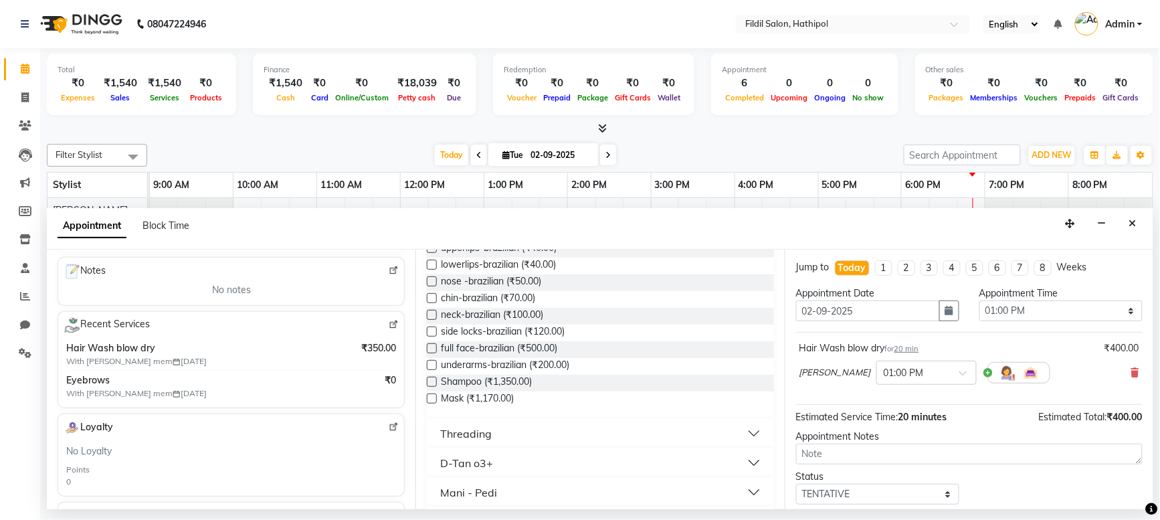
scroll to position [571, 0]
click at [551, 431] on button "Threading" at bounding box center [600, 429] width 336 height 24
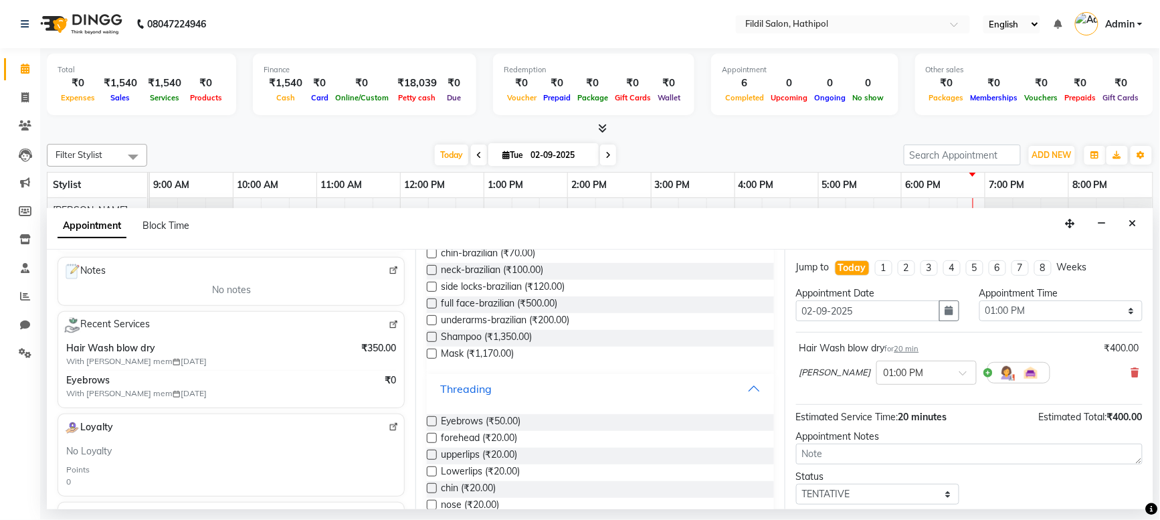
scroll to position [616, 0]
click at [432, 418] on label at bounding box center [432, 416] width 10 height 10
click at [432, 418] on input "checkbox" at bounding box center [431, 418] width 9 height 9
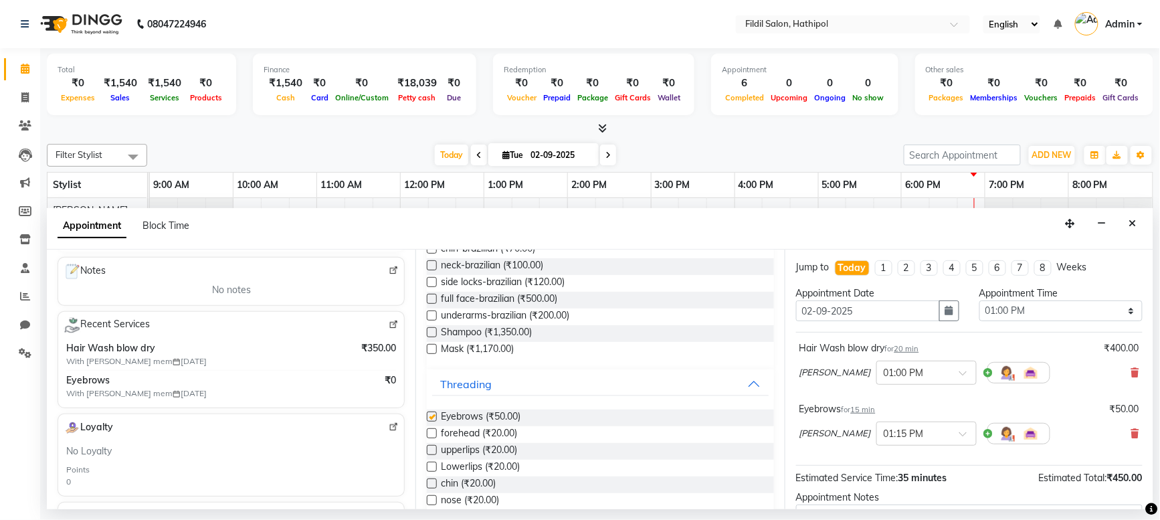
checkbox input "false"
click at [432, 429] on label at bounding box center [432, 433] width 10 height 10
click at [432, 430] on input "checkbox" at bounding box center [431, 434] width 9 height 9
checkbox input "false"
click at [434, 448] on label at bounding box center [432, 450] width 10 height 10
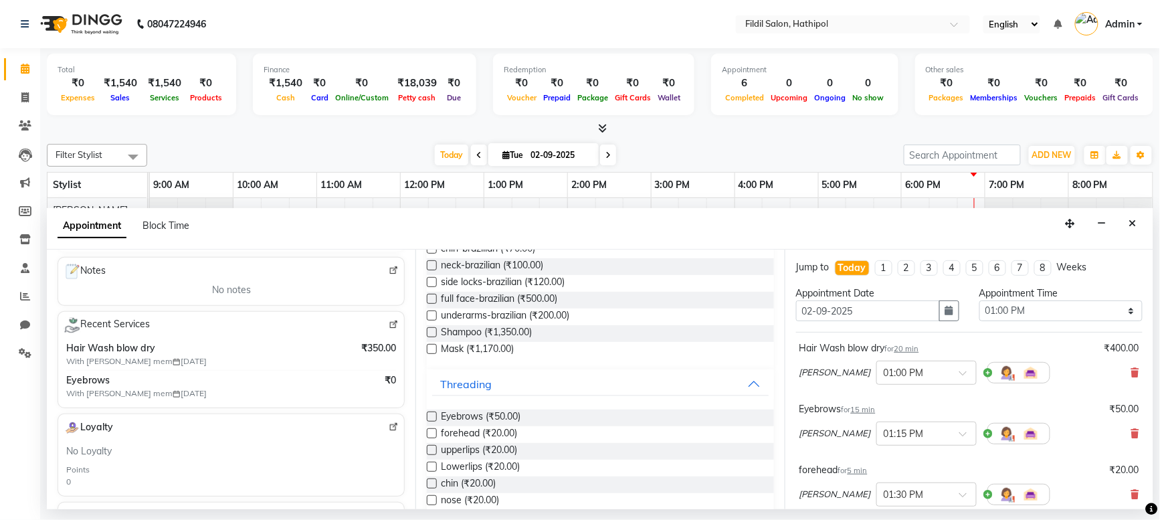
click at [434, 448] on input "checkbox" at bounding box center [431, 451] width 9 height 9
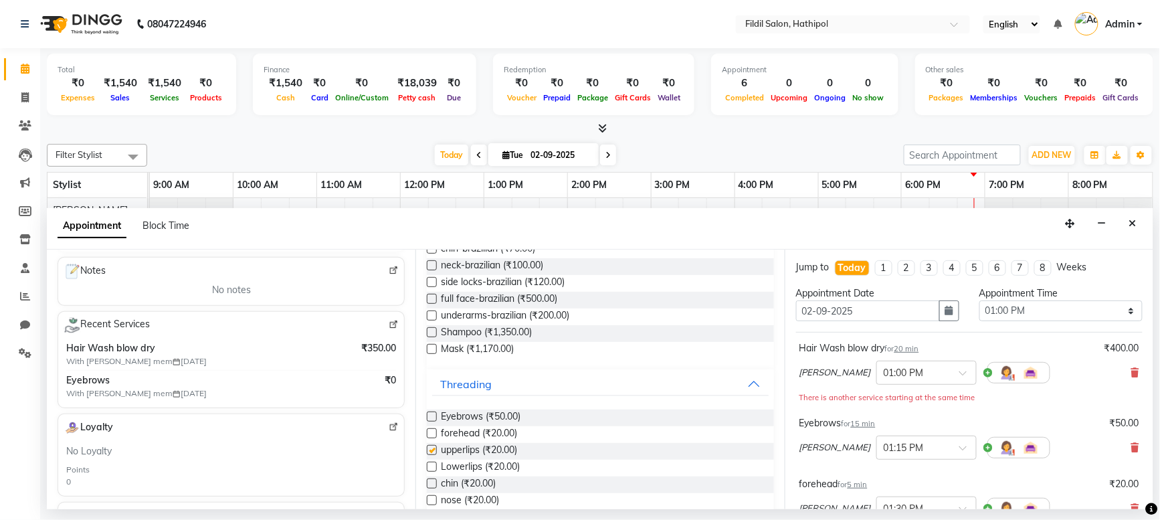
checkbox input "false"
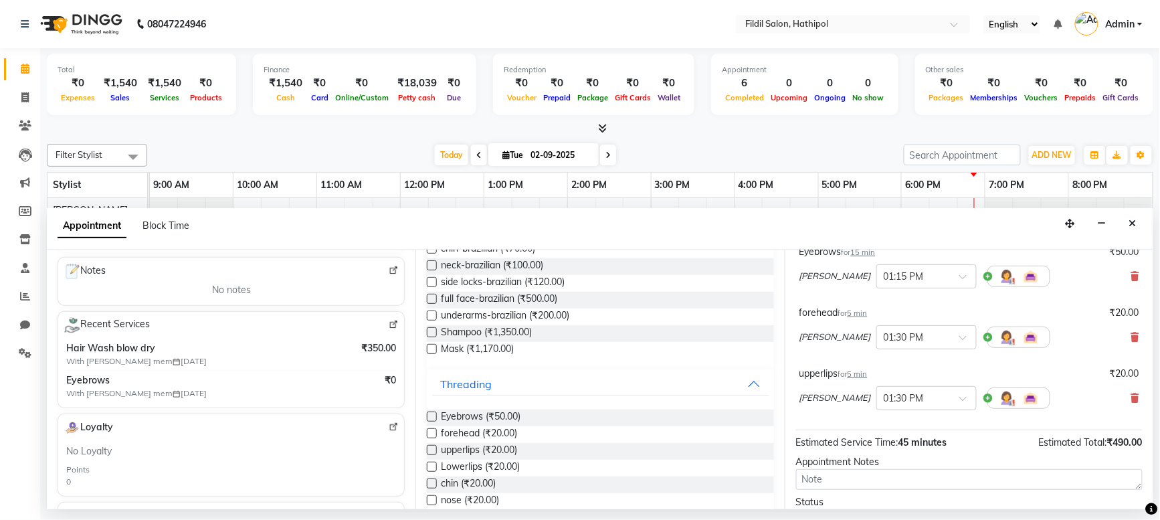
scroll to position [278, 0]
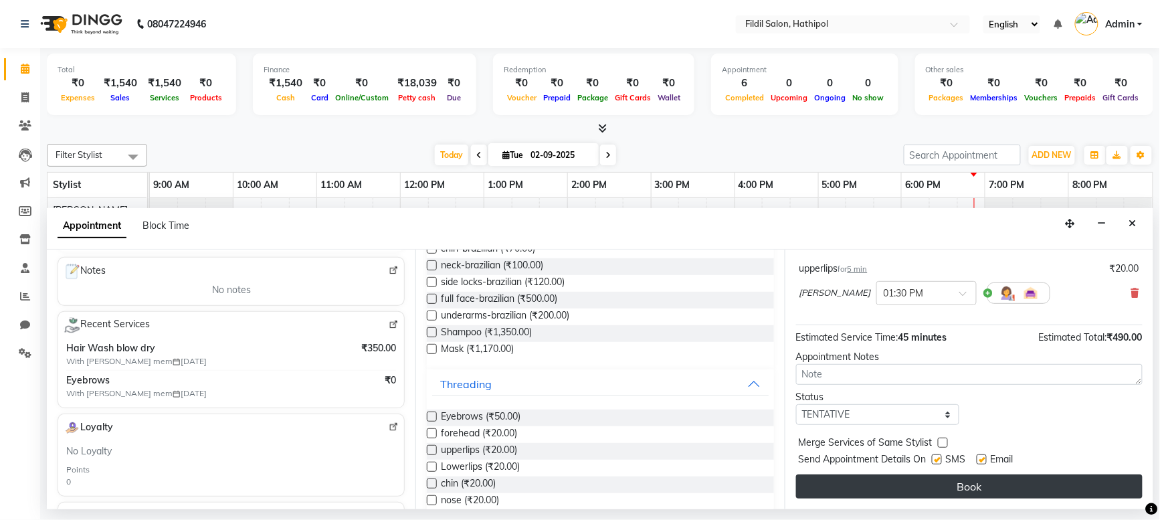
click at [945, 479] on button "Book" at bounding box center [969, 486] width 347 height 24
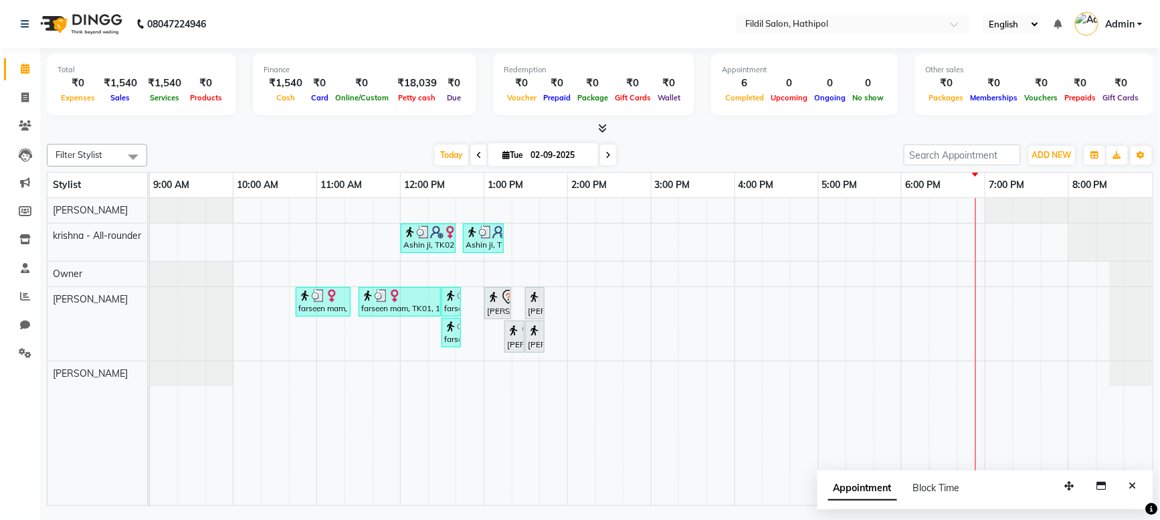
click at [574, 309] on div "Ashin ji, TK02, 12:00 PM-12:40 PM, butterfly cut Ashin ji, TK02, 12:45 PM-01:15…" at bounding box center [651, 351] width 1003 height 307
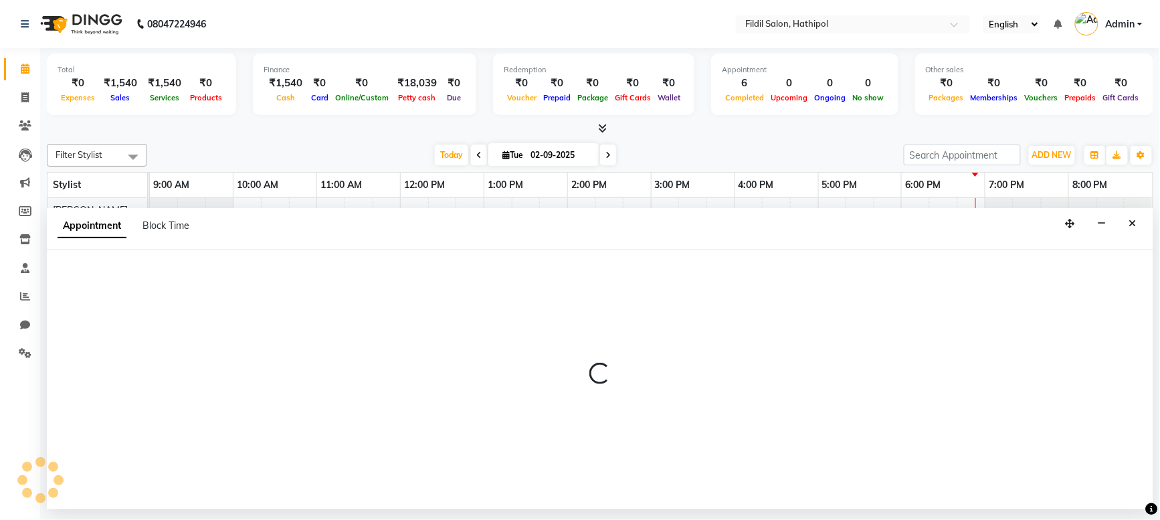
select select "85728"
select select "tentative"
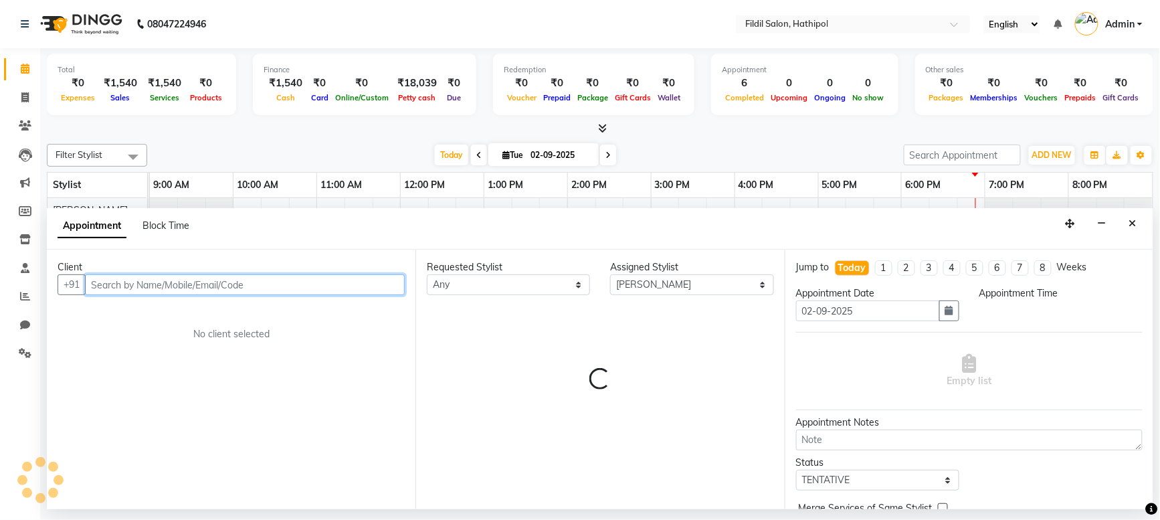
select select "840"
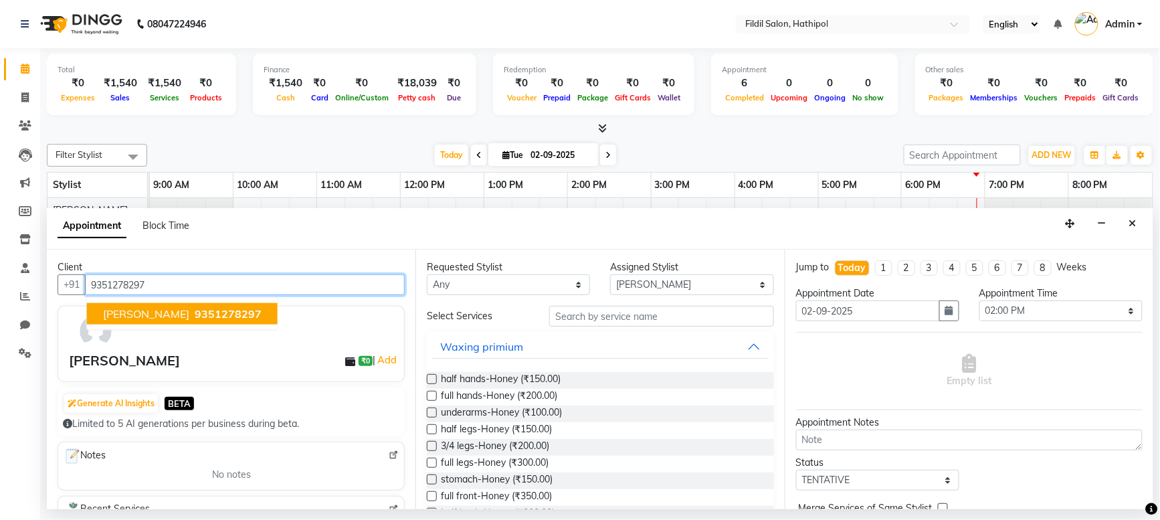
click at [197, 311] on span "9351278297" at bounding box center [228, 313] width 67 height 13
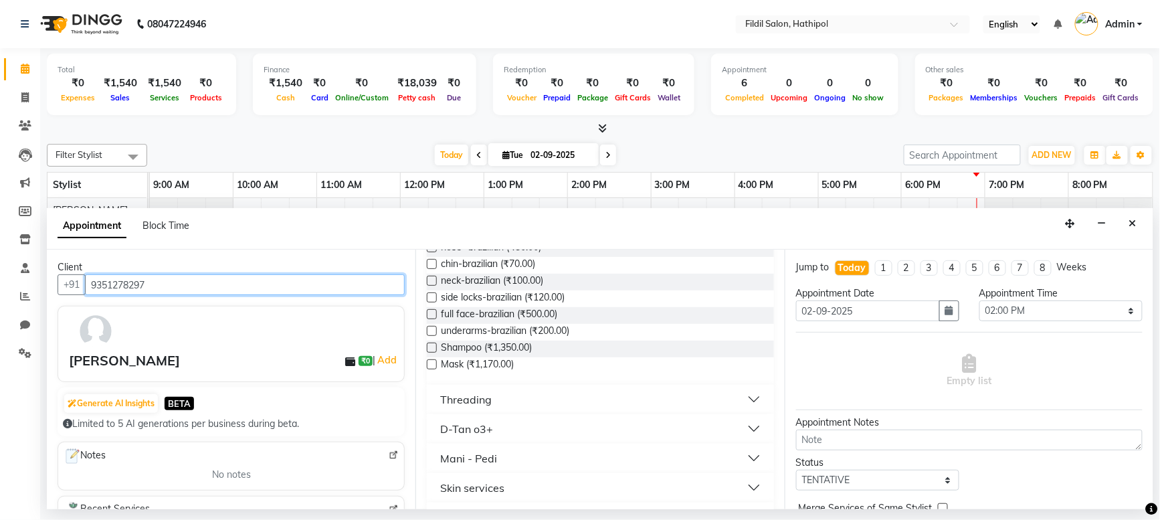
scroll to position [666, 0]
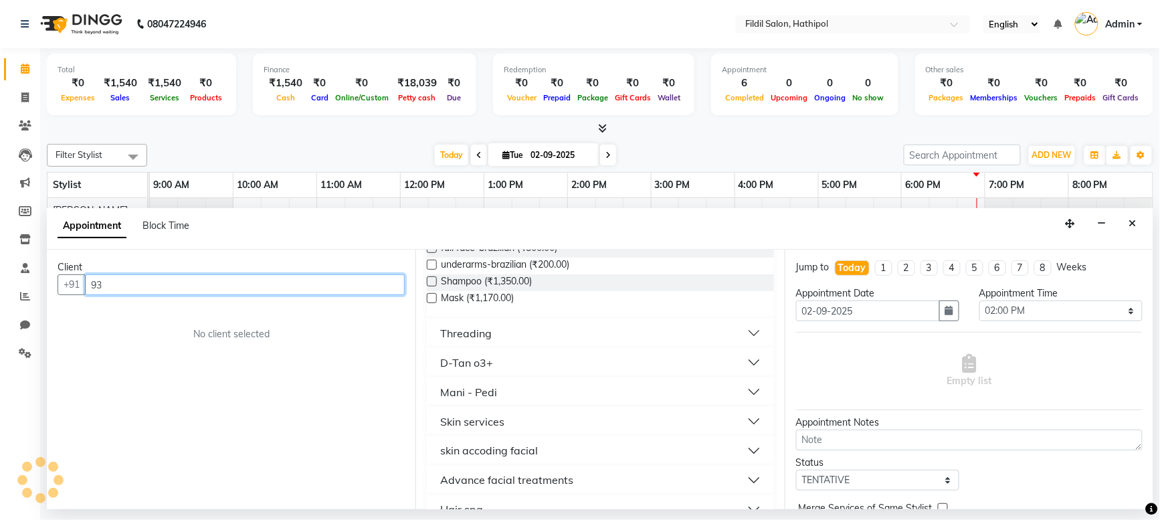
type input "9"
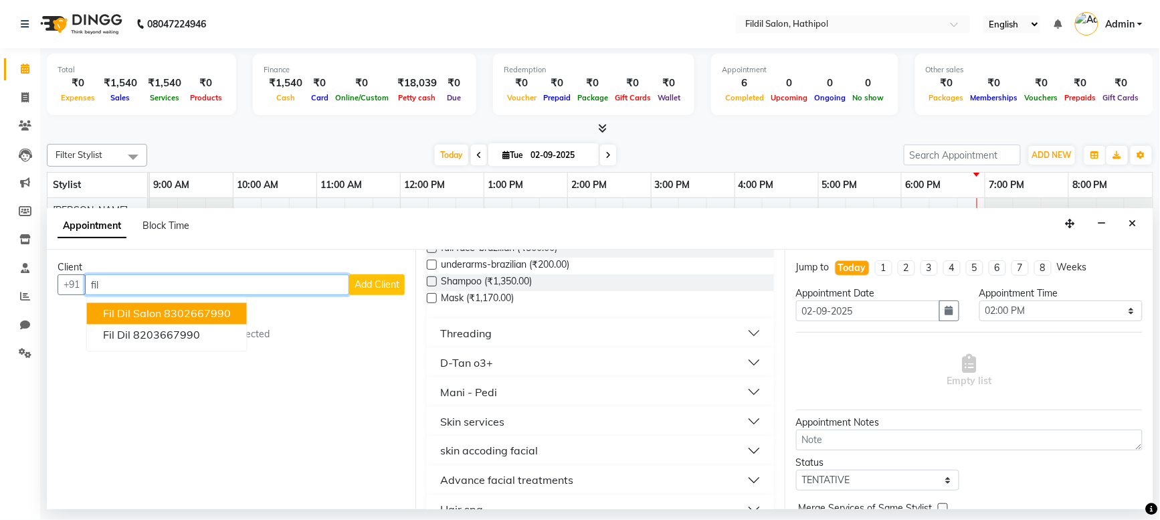
click at [220, 316] on ngb-highlight "8302667990" at bounding box center [197, 313] width 67 height 13
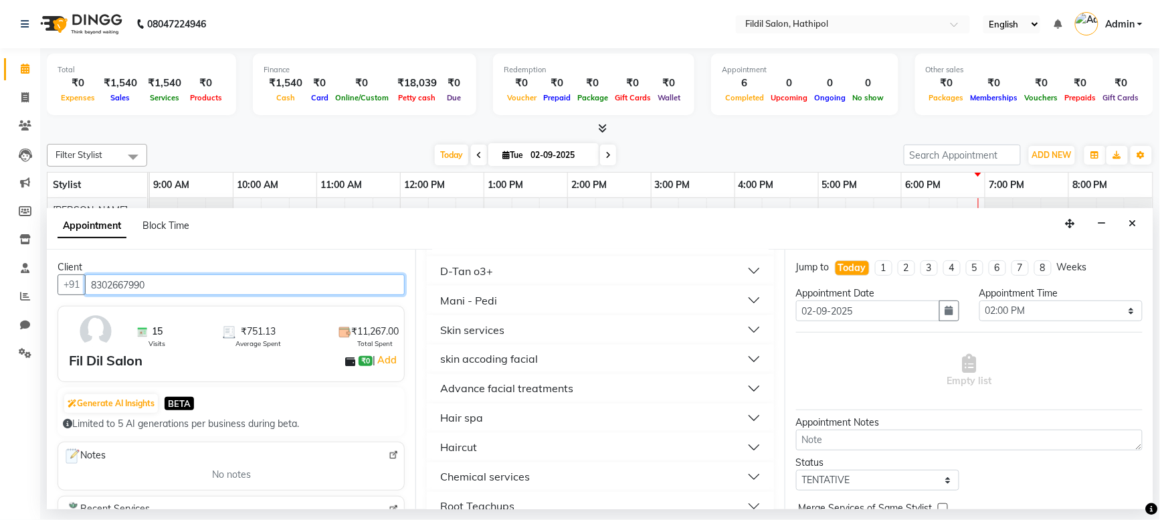
scroll to position [761, 0]
type input "8302667990"
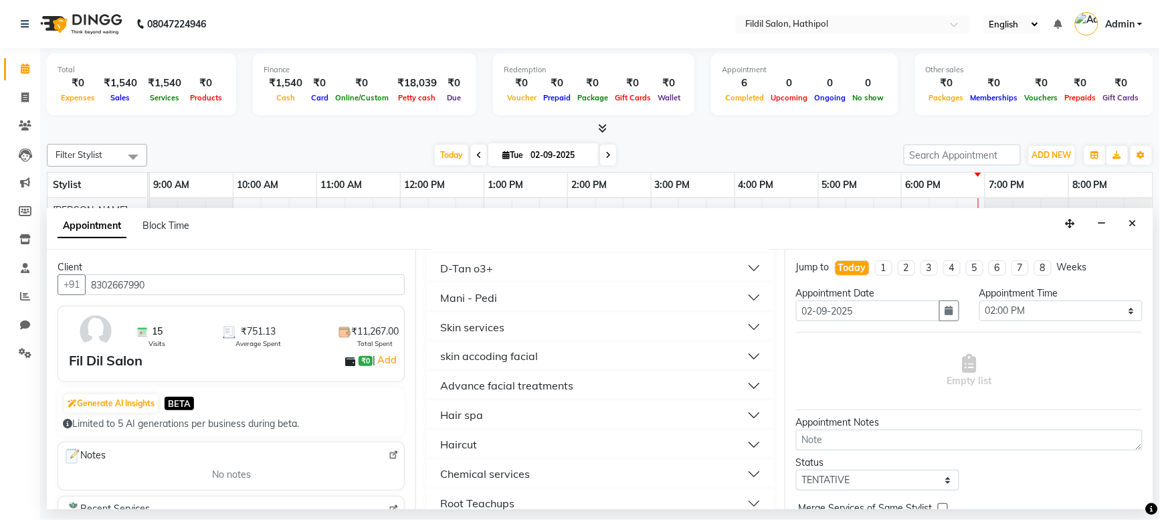
click at [531, 424] on button "Hair spa" at bounding box center [600, 415] width 336 height 24
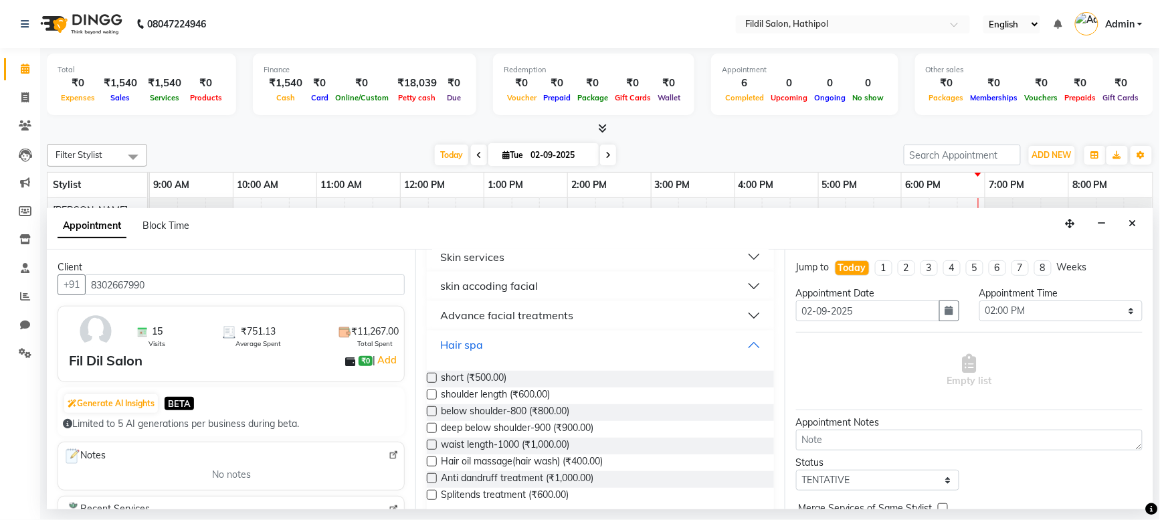
scroll to position [847, 0]
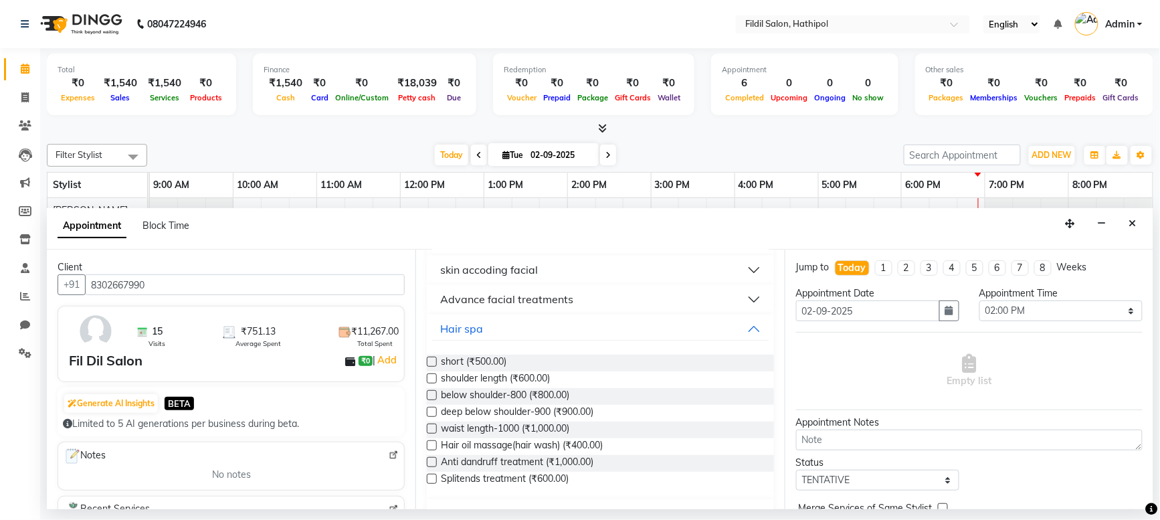
click at [432, 373] on label at bounding box center [432, 378] width 10 height 10
click at [432, 375] on input "checkbox" at bounding box center [431, 379] width 9 height 9
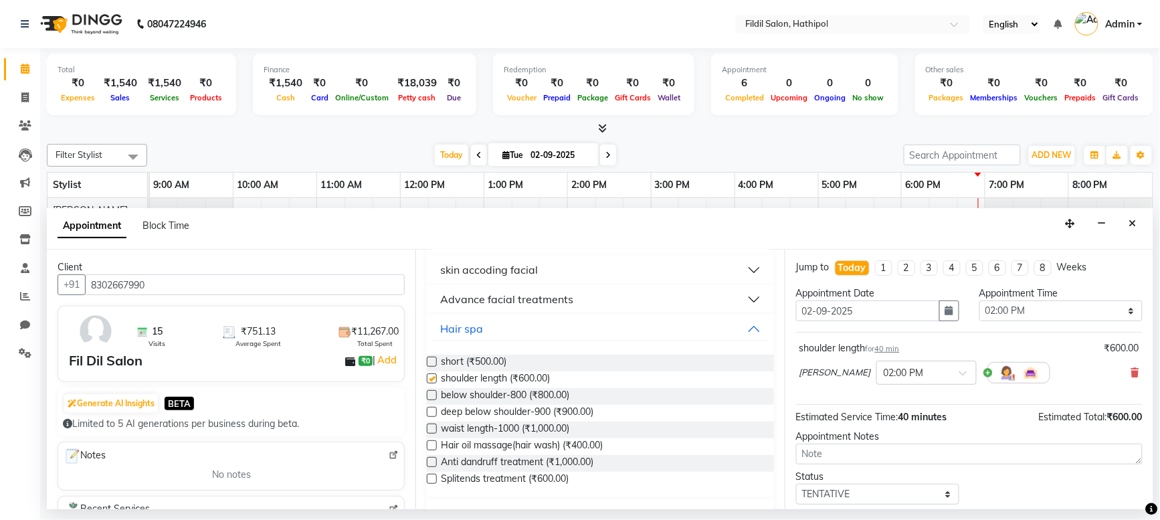
checkbox input "false"
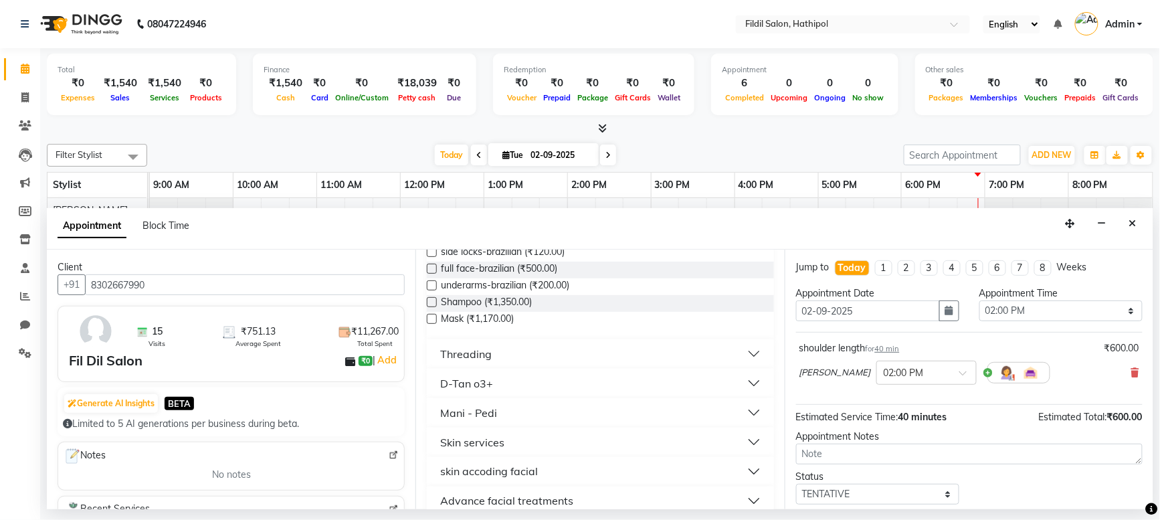
scroll to position [630, 0]
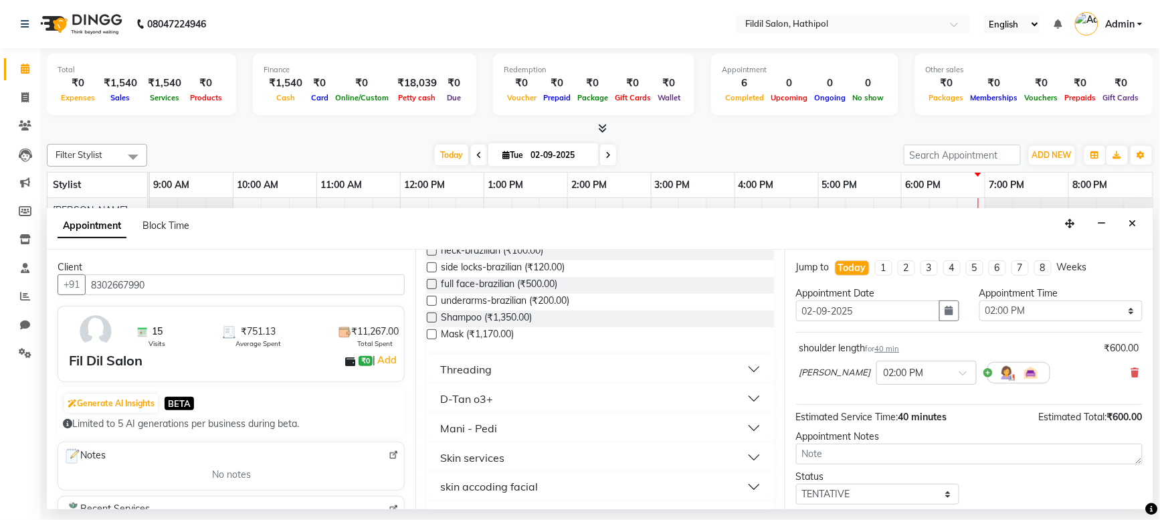
click at [739, 370] on button "Threading" at bounding box center [600, 369] width 336 height 24
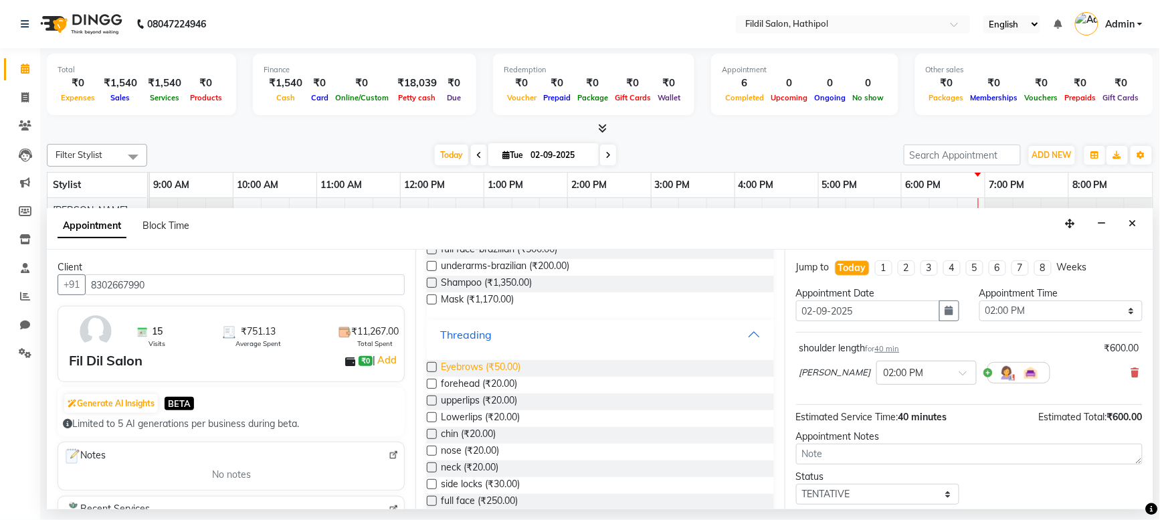
scroll to position [666, 0]
click at [432, 367] on label at bounding box center [432, 366] width 10 height 10
click at [432, 367] on input "checkbox" at bounding box center [431, 367] width 9 height 9
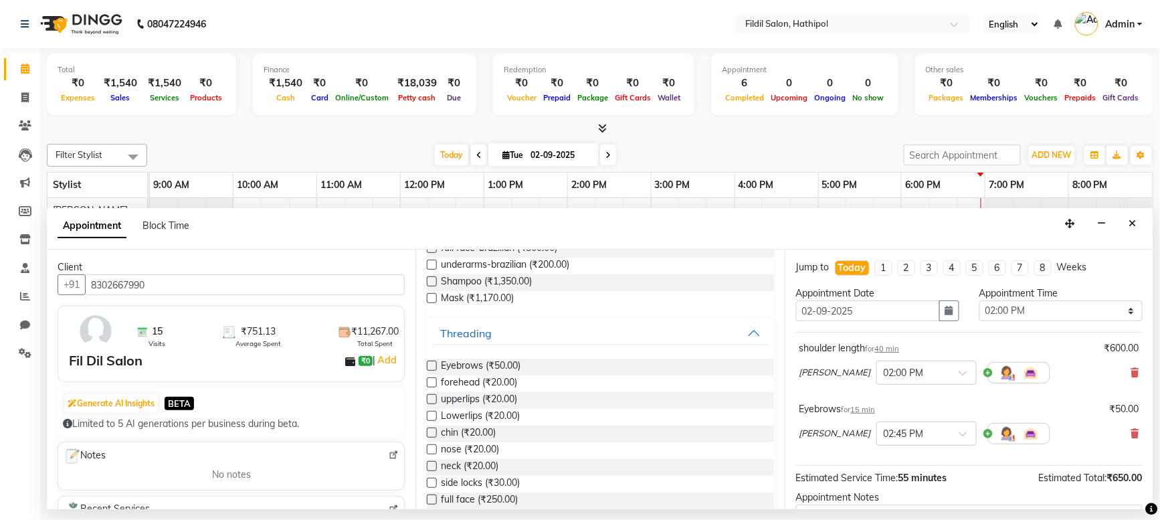
click at [432, 367] on label at bounding box center [432, 366] width 10 height 10
click at [432, 367] on input "checkbox" at bounding box center [431, 367] width 9 height 9
checkbox input "false"
click at [429, 384] on label at bounding box center [432, 382] width 10 height 10
click at [429, 384] on input "checkbox" at bounding box center [431, 383] width 9 height 9
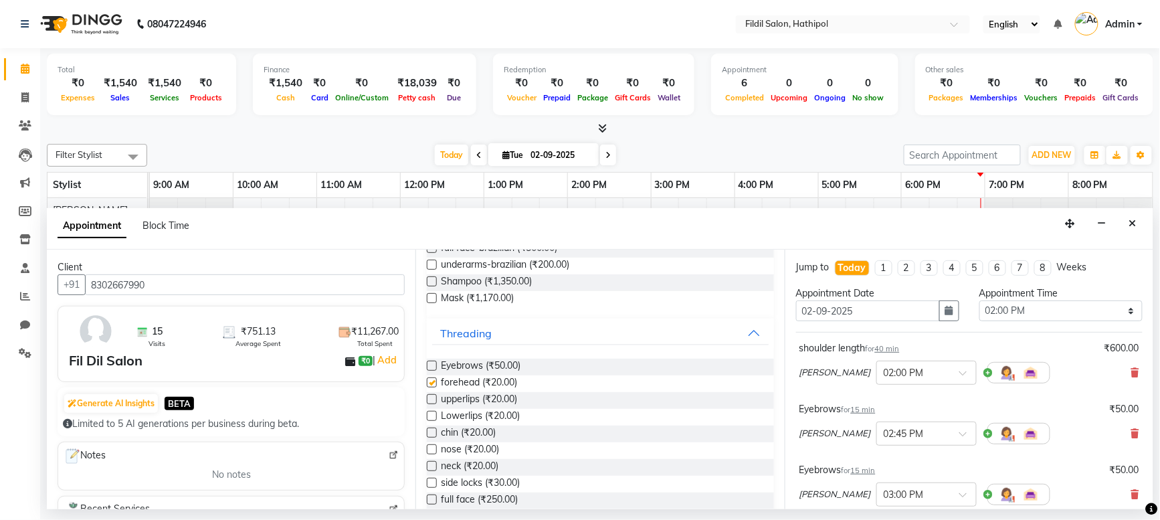
checkbox input "false"
click at [435, 400] on label at bounding box center [432, 399] width 10 height 10
click at [435, 400] on input "checkbox" at bounding box center [431, 400] width 9 height 9
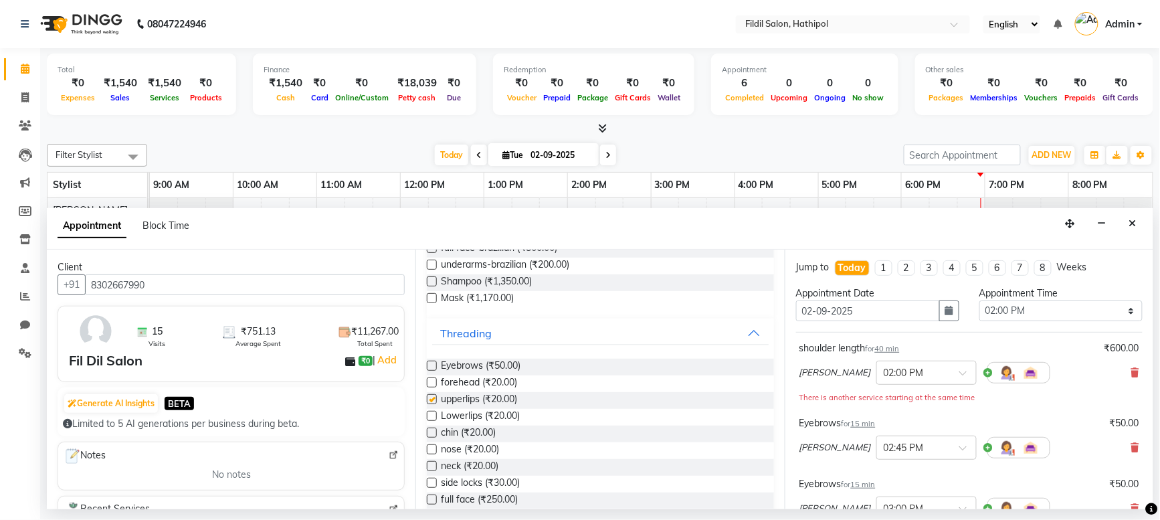
checkbox input "false"
click at [429, 416] on label at bounding box center [432, 416] width 10 height 10
click at [429, 416] on input "checkbox" at bounding box center [431, 417] width 9 height 9
checkbox input "false"
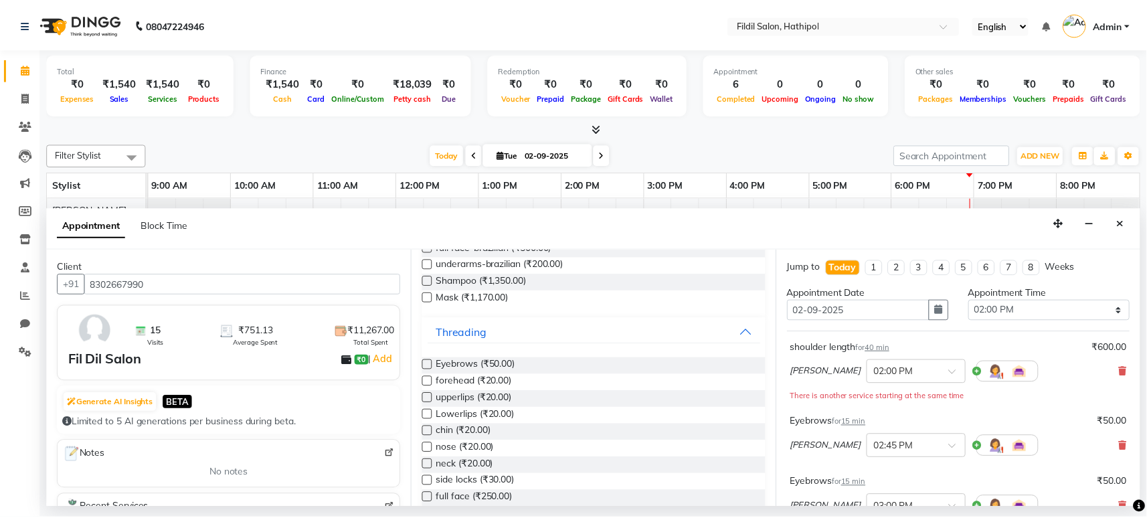
scroll to position [399, 0]
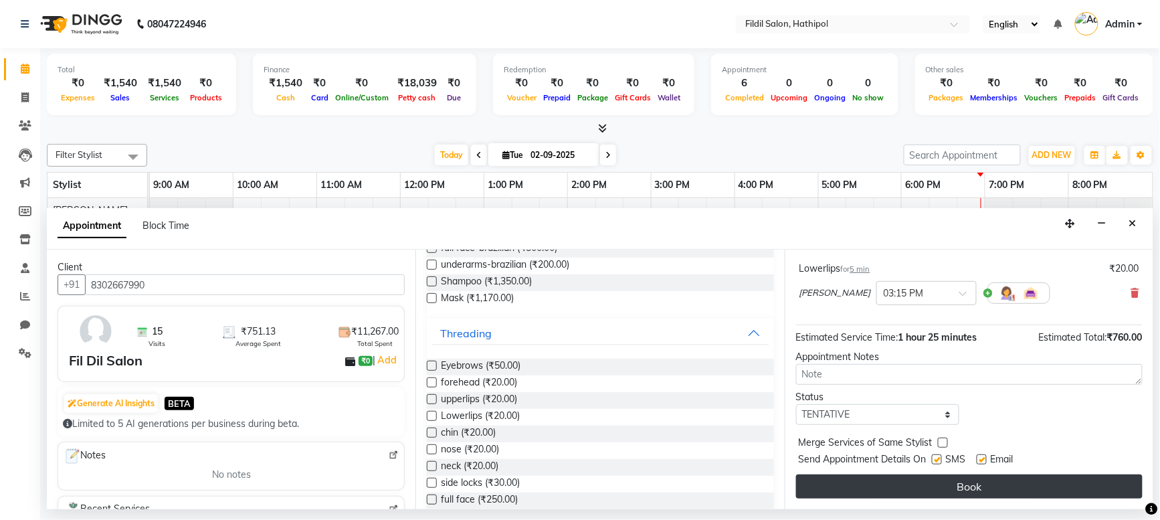
click at [951, 480] on button "Book" at bounding box center [969, 486] width 347 height 24
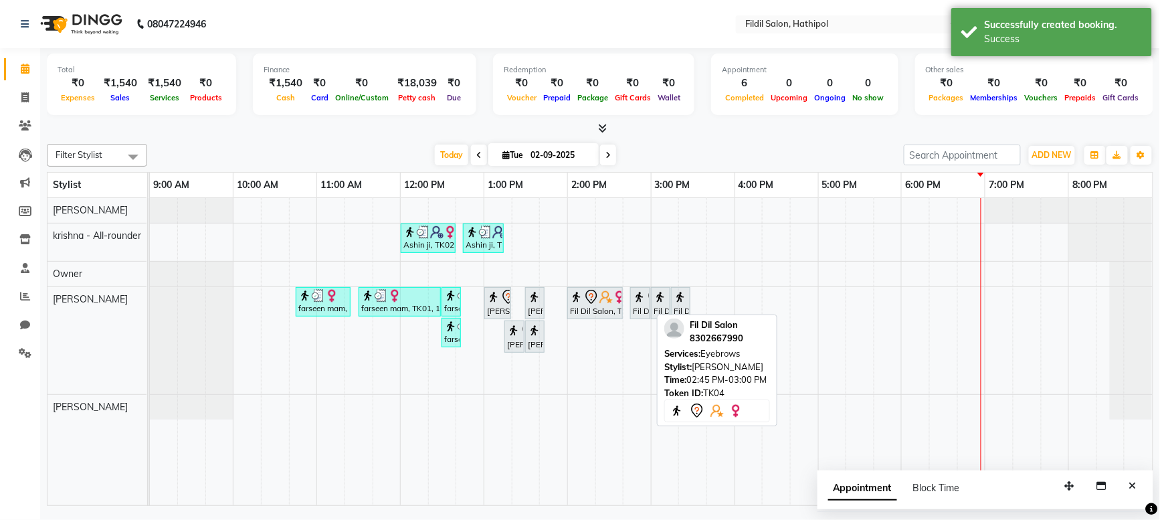
click at [642, 313] on div "Fil Dil Salon, TK04, 02:45 PM-03:00 PM, Eyebrows" at bounding box center [640, 303] width 17 height 28
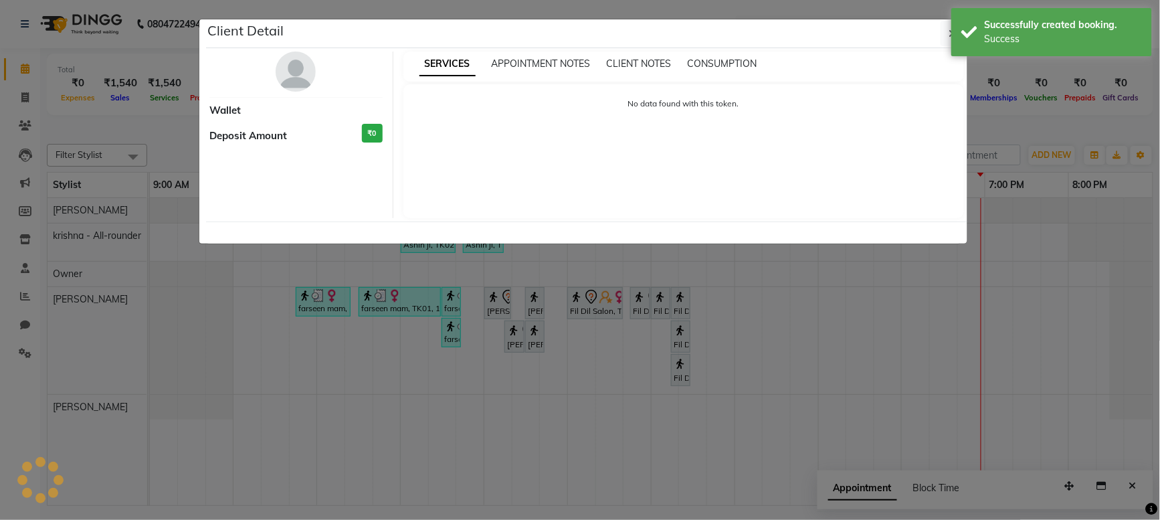
select select "7"
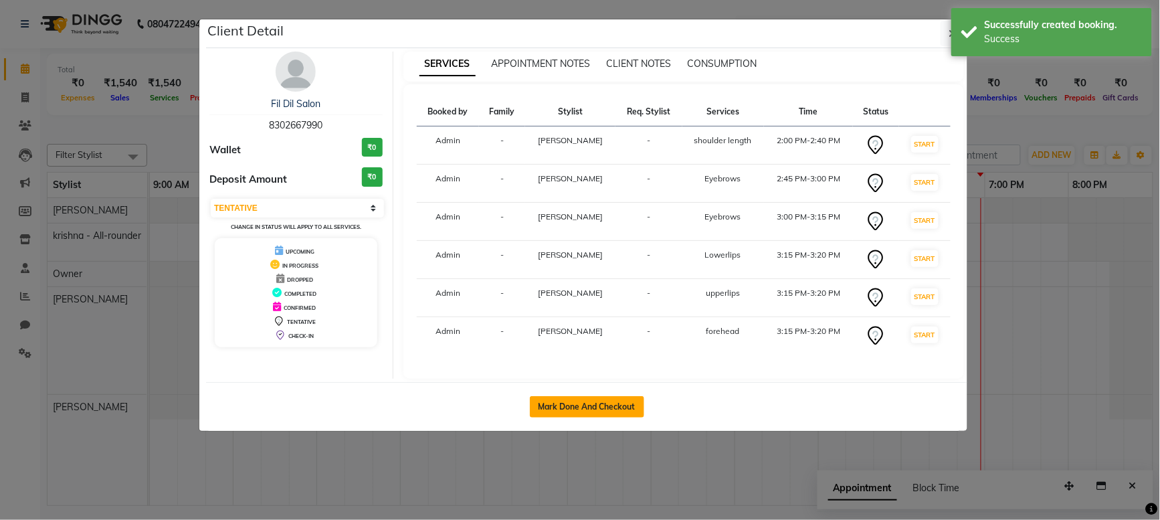
click at [612, 401] on button "Mark Done And Checkout" at bounding box center [587, 406] width 114 height 21
select select "service"
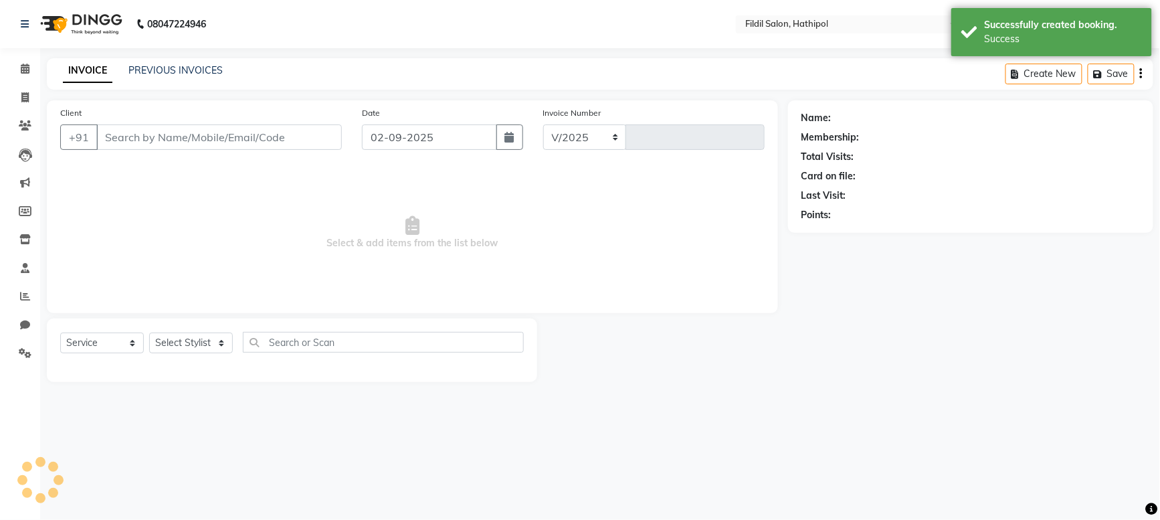
select select "7760"
type input "0380"
select select "P"
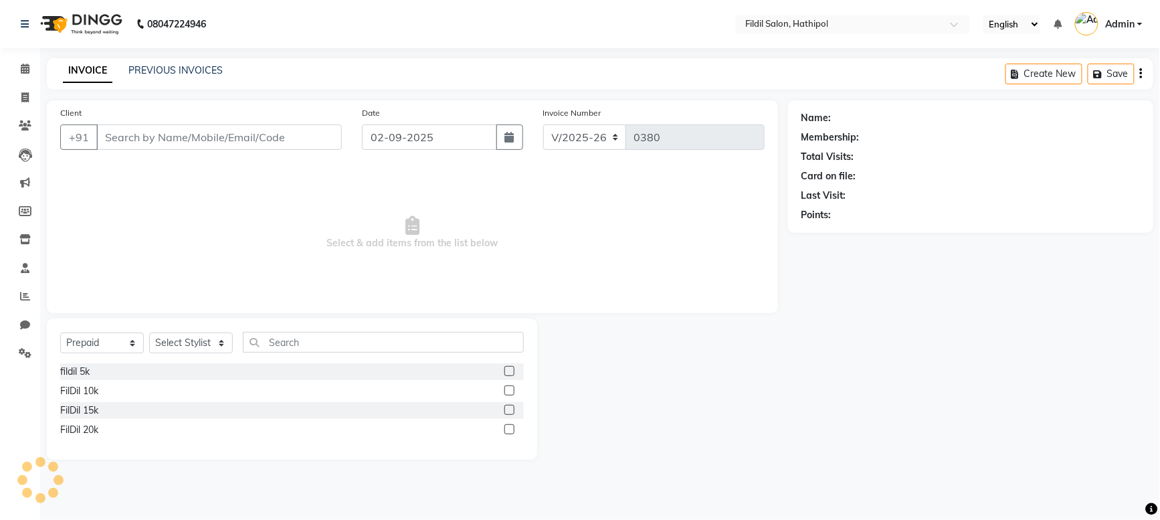
type input "8302667990"
select select "85728"
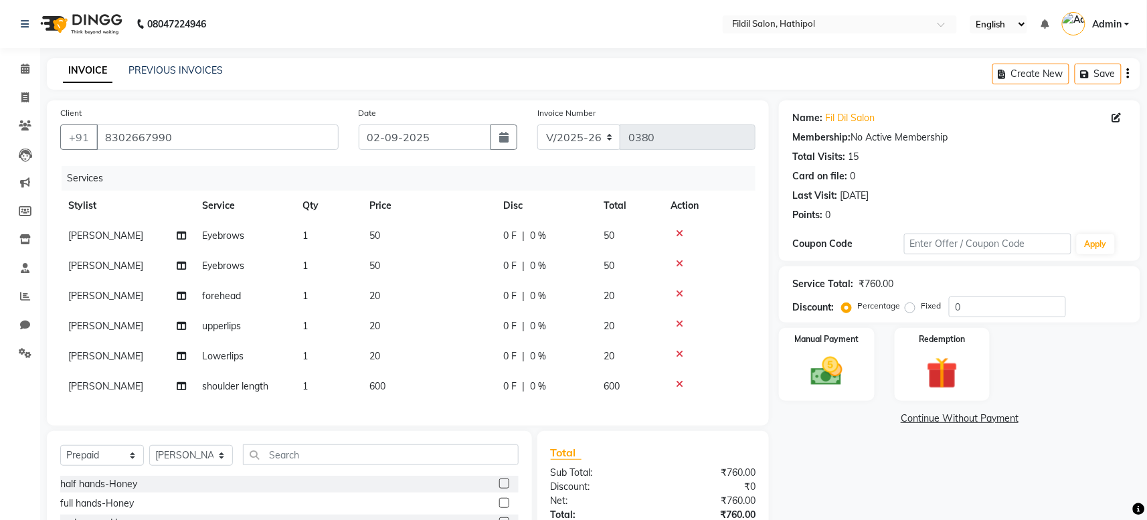
click at [921, 308] on label "Fixed" at bounding box center [931, 306] width 20 height 12
click at [911, 308] on input "Fixed" at bounding box center [912, 305] width 9 height 9
radio input "true"
click at [967, 308] on input "0" at bounding box center [1007, 306] width 117 height 21
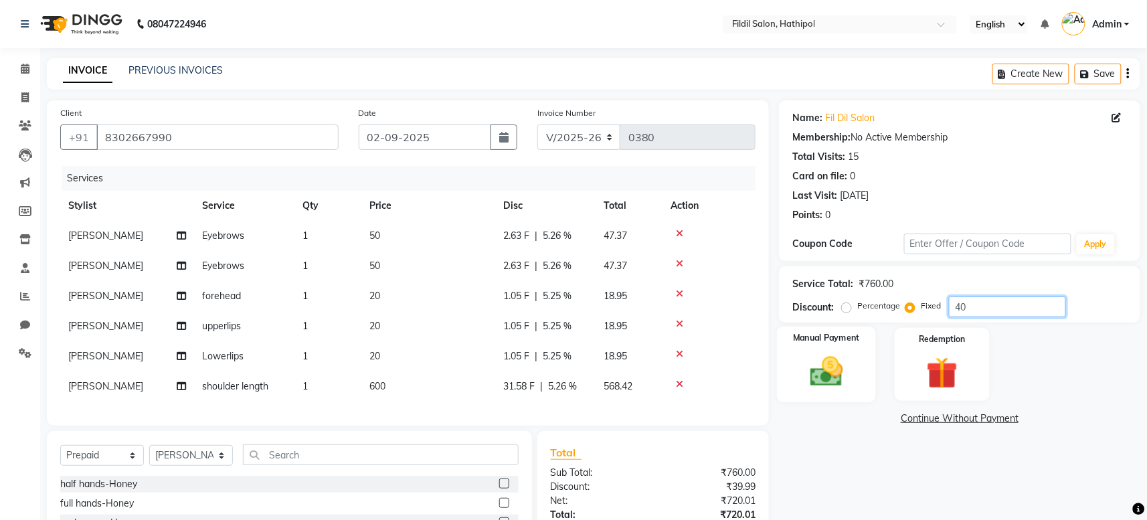
type input "40"
click at [820, 362] on img at bounding box center [827, 372] width 54 height 38
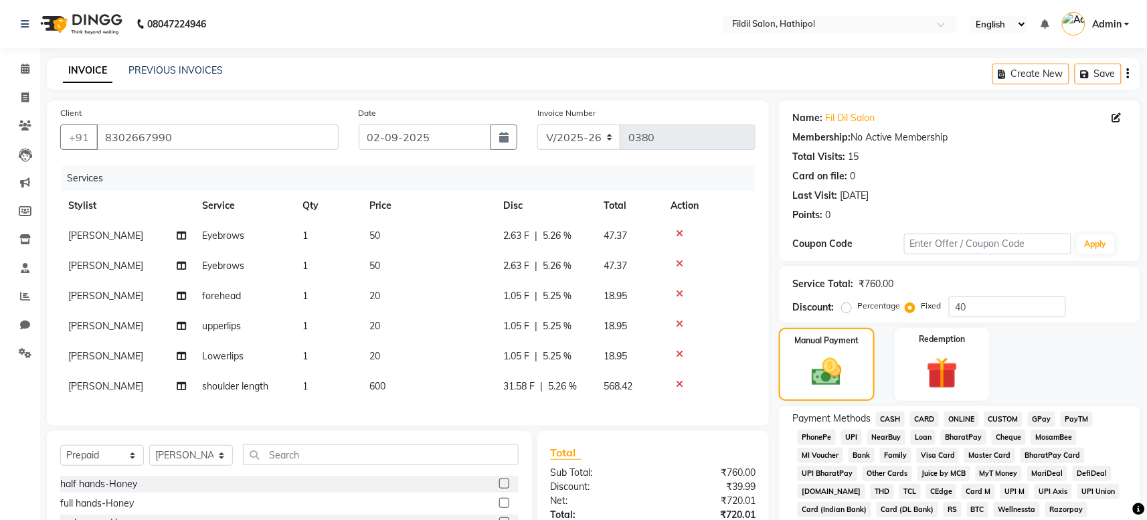
click at [895, 418] on span "CASH" at bounding box center [890, 418] width 29 height 15
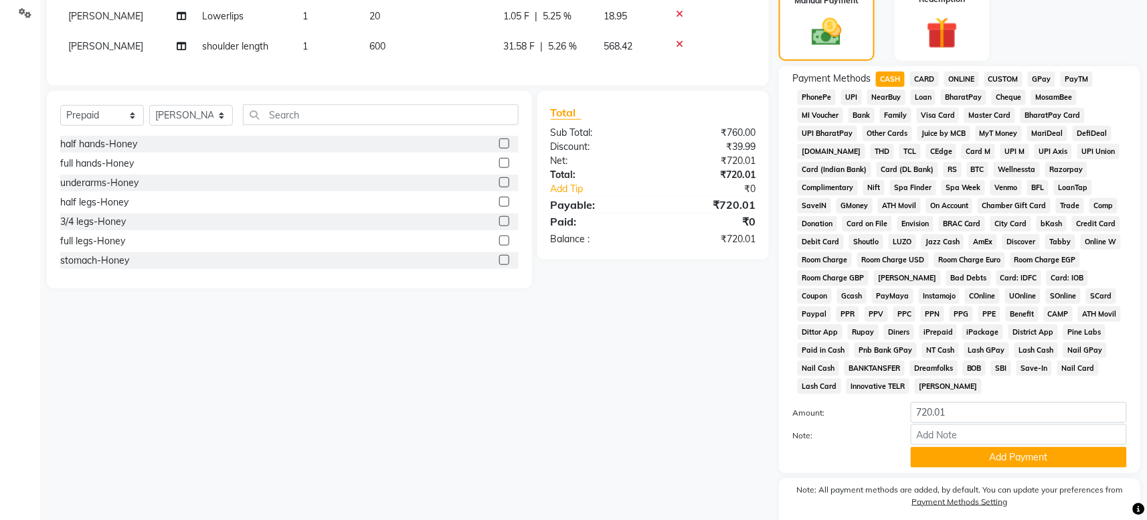
scroll to position [395, 0]
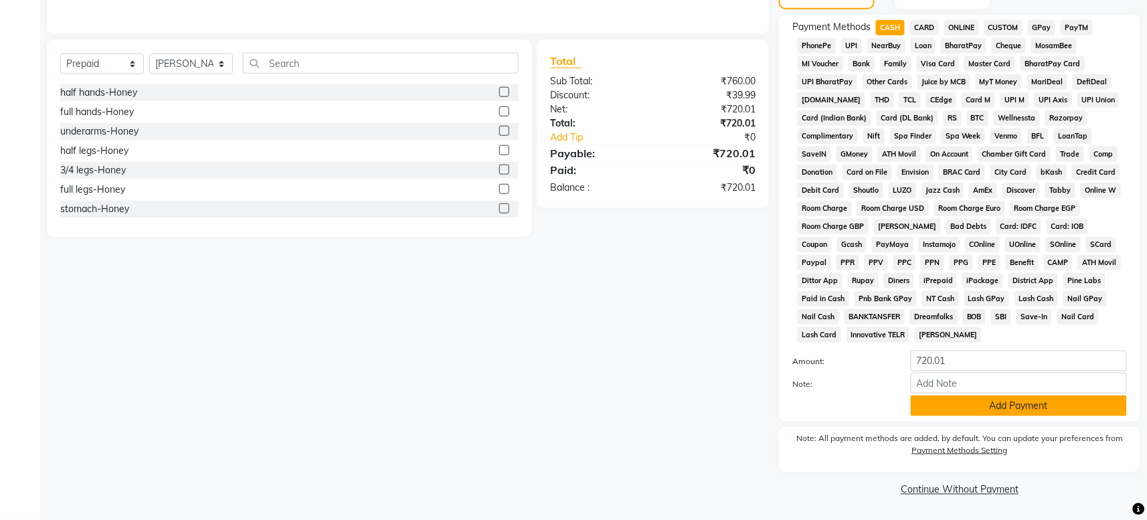
click at [983, 408] on button "Add Payment" at bounding box center [1019, 405] width 216 height 21
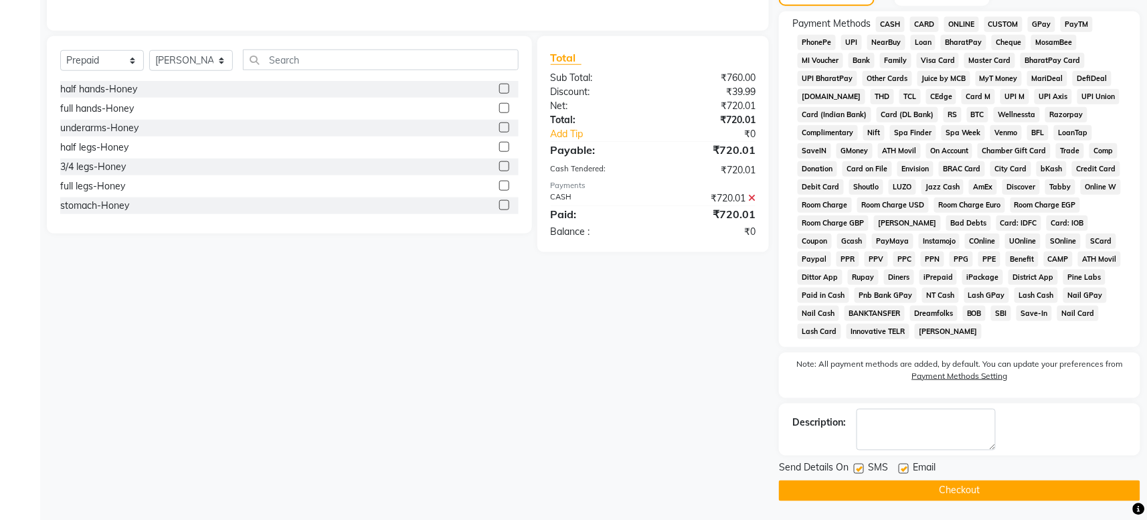
click at [965, 494] on button "Checkout" at bounding box center [959, 490] width 361 height 21
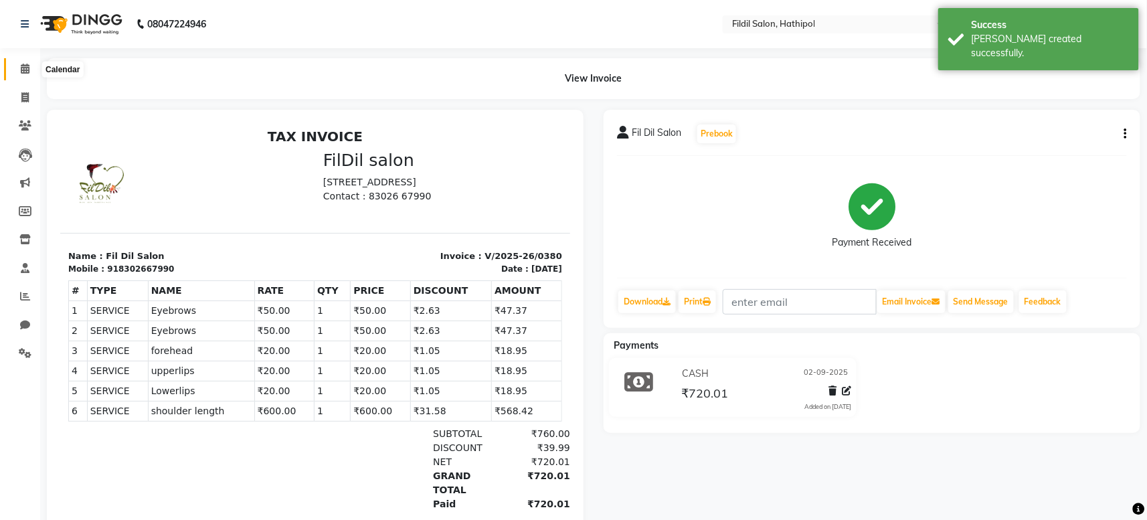
click at [22, 67] on icon at bounding box center [25, 69] width 9 height 10
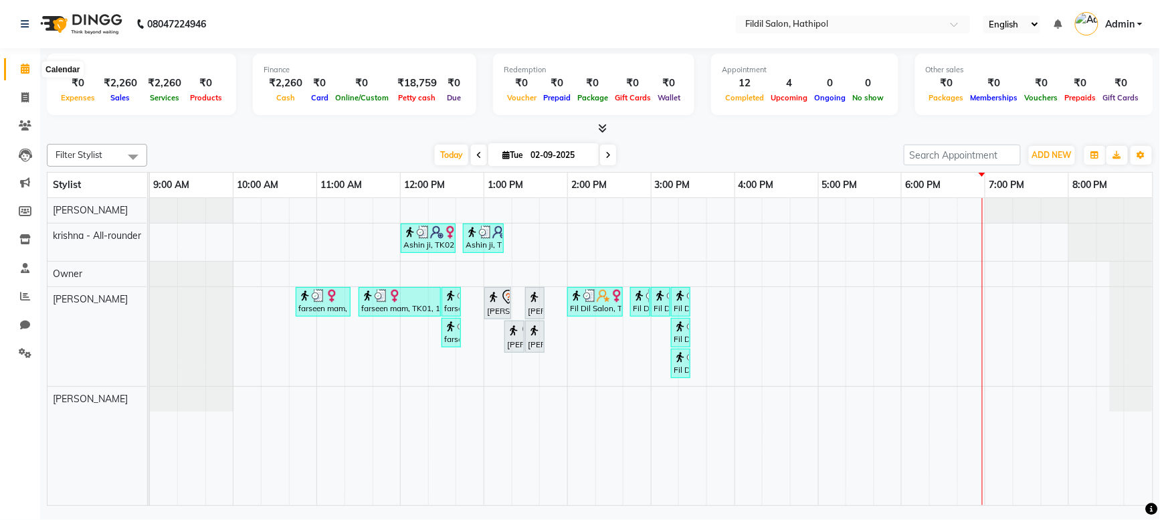
click at [30, 72] on span at bounding box center [24, 69] width 23 height 15
click at [24, 97] on icon at bounding box center [24, 97] width 7 height 10
select select "service"
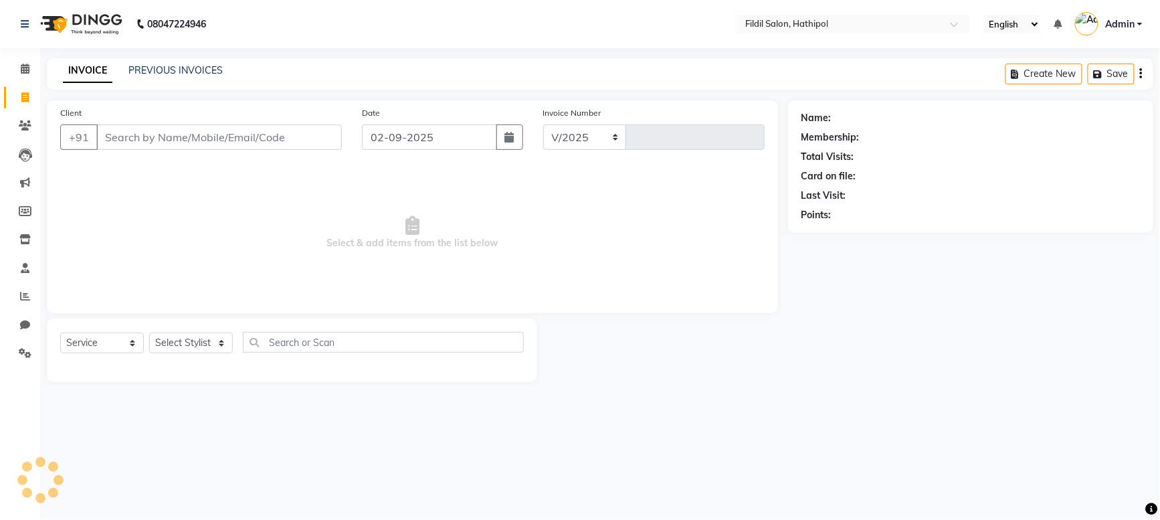
select select "7760"
type input "0381"
select select "P"
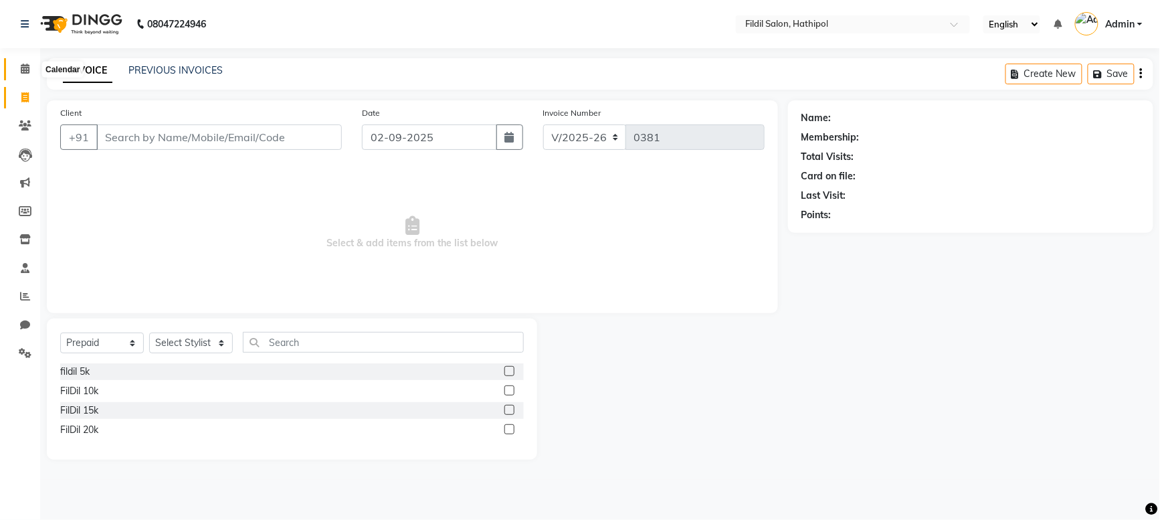
click at [28, 72] on icon at bounding box center [25, 69] width 9 height 10
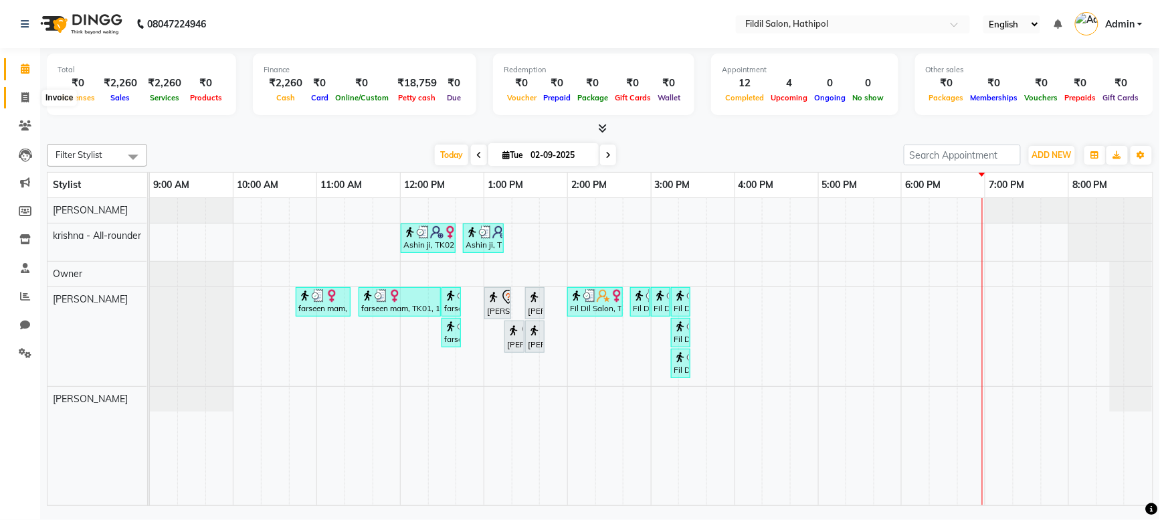
click at [28, 96] on icon at bounding box center [24, 97] width 7 height 10
select select "service"
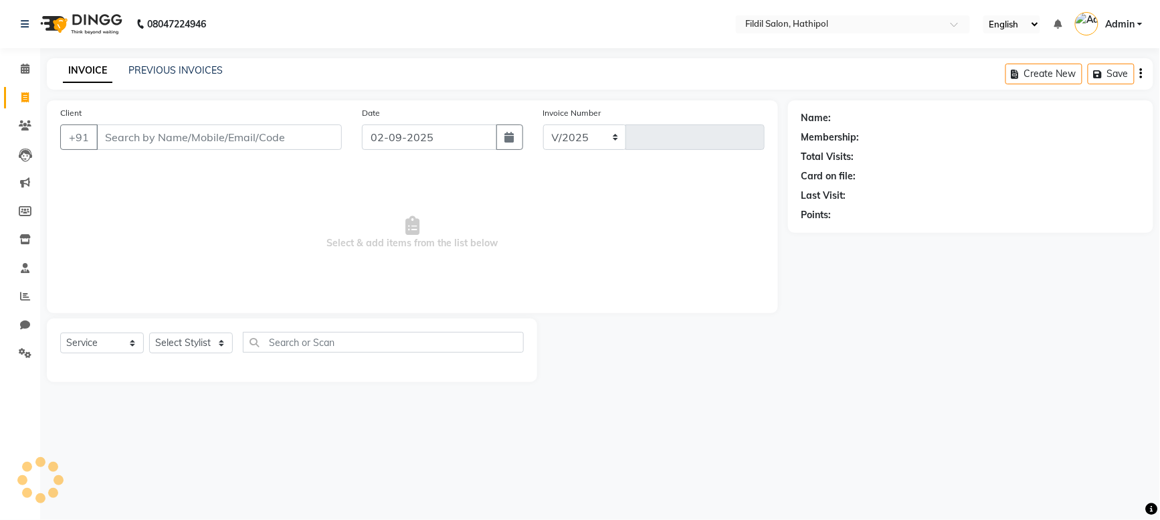
select select "7760"
type input "0381"
select select "P"
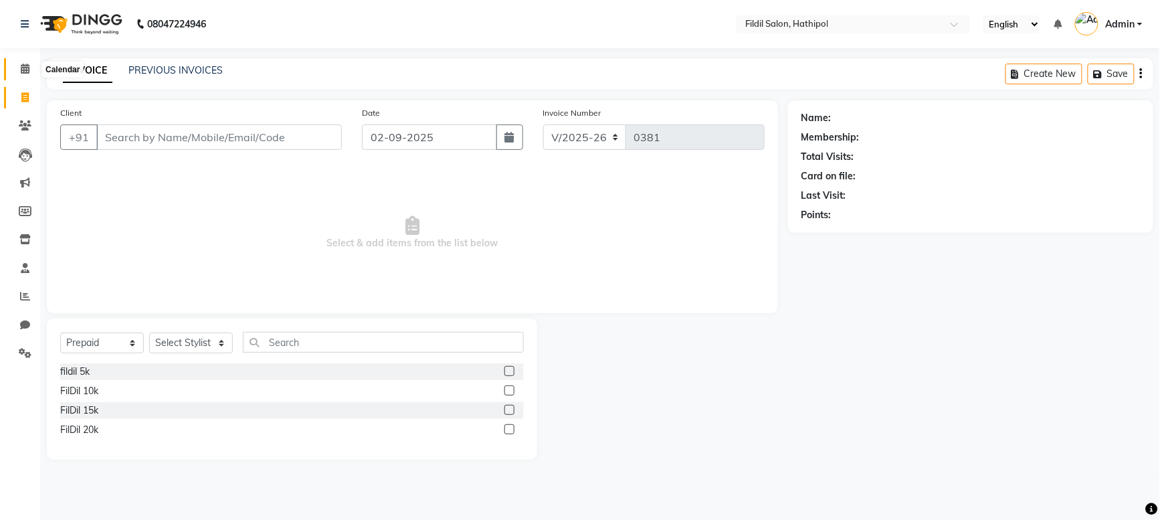
click at [21, 72] on icon at bounding box center [25, 69] width 9 height 10
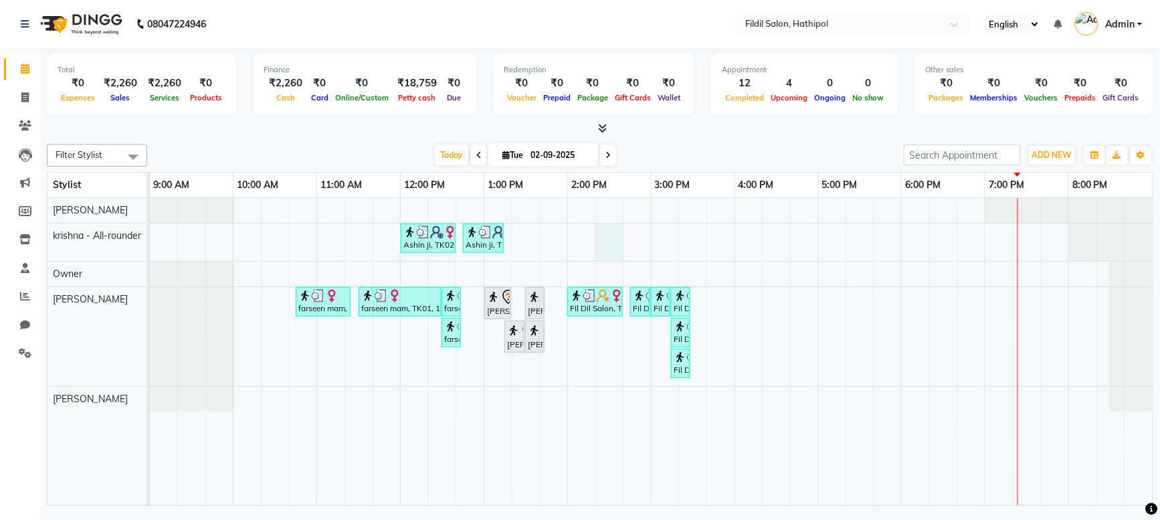
click at [604, 245] on div "Ashin ji, TK02, 12:00 PM-12:40 PM, butterfly cut Ashin ji, TK02, 12:45 PM-01:15…" at bounding box center [651, 351] width 1003 height 307
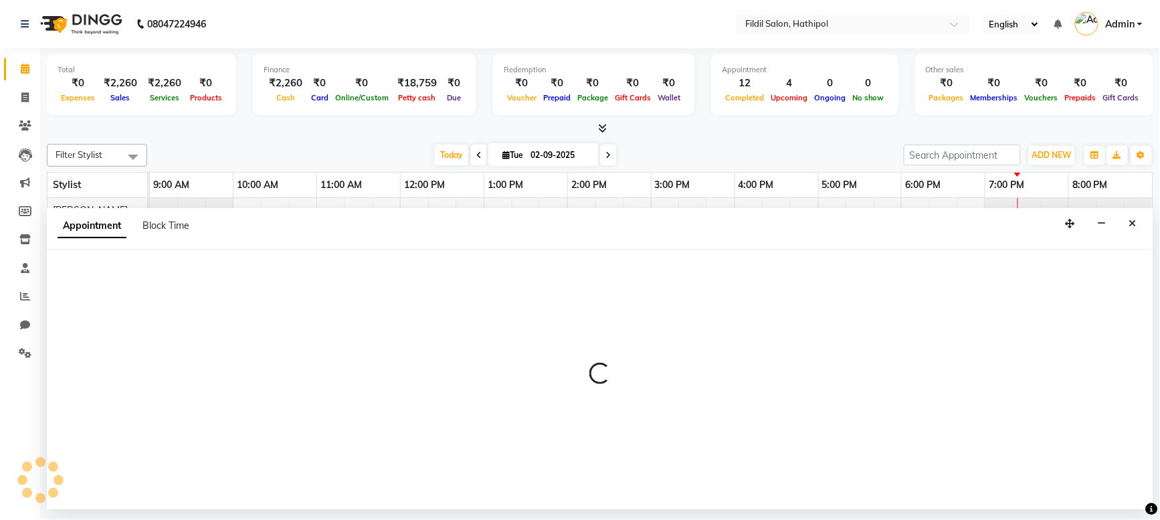
select select "69373"
select select "855"
select select "tentative"
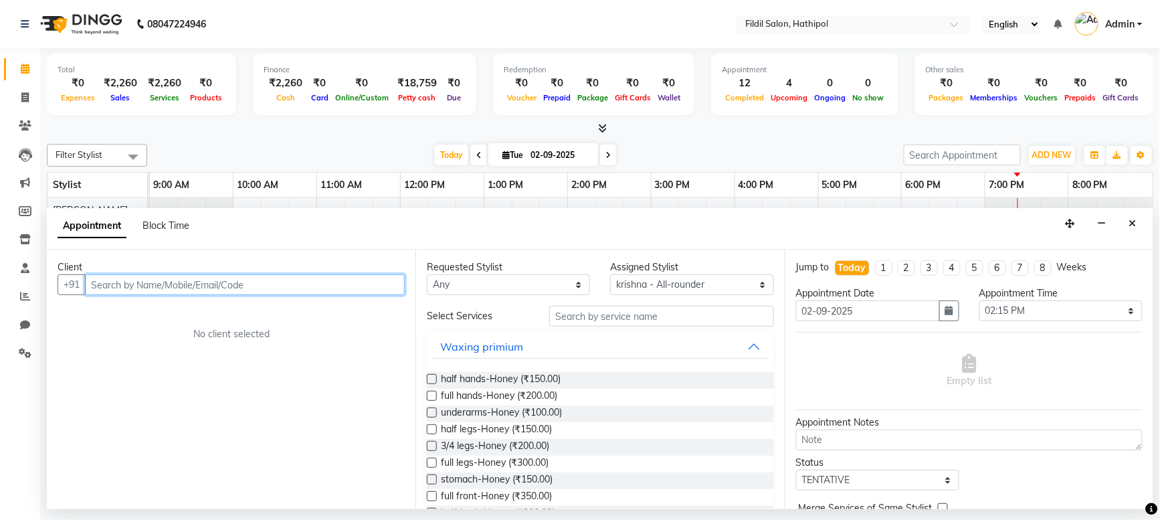
click at [108, 284] on input "text" at bounding box center [245, 284] width 320 height 21
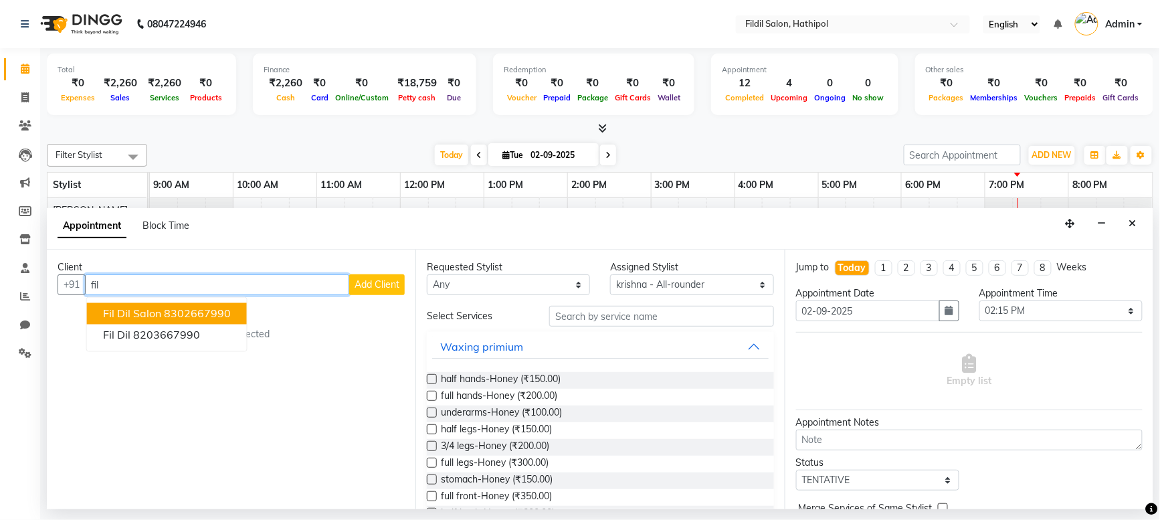
click at [134, 314] on span "Fil Dil Salon" at bounding box center [132, 313] width 58 height 13
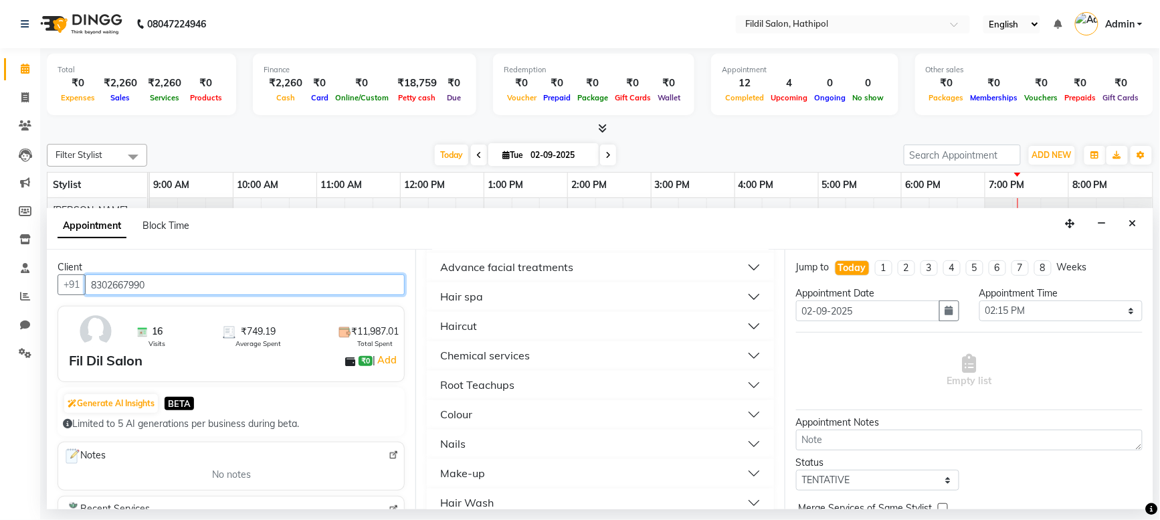
scroll to position [898, 0]
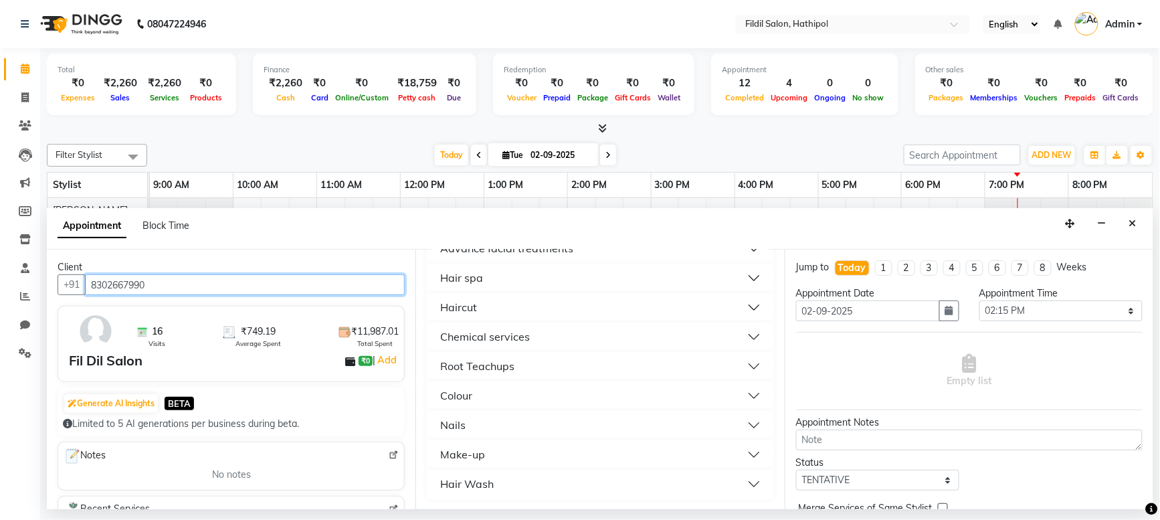
type input "8302667990"
click at [533, 336] on button "Chemical services" at bounding box center [600, 337] width 336 height 24
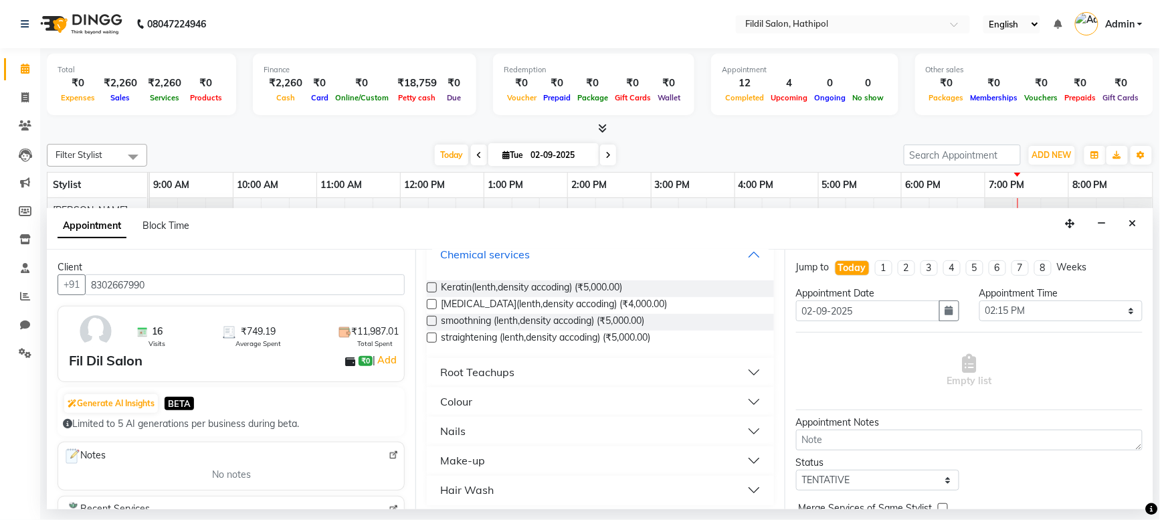
scroll to position [986, 0]
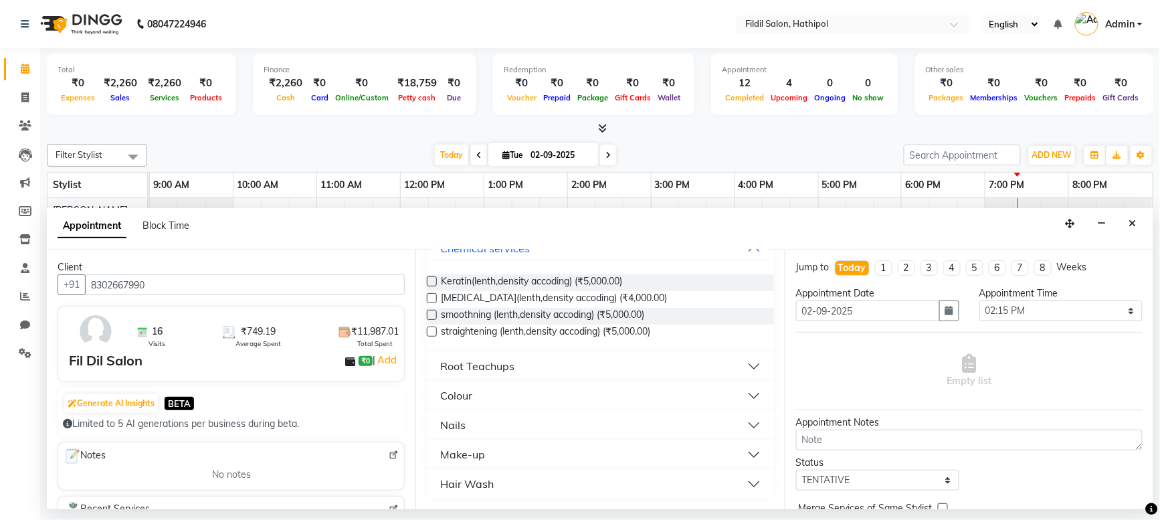
click at [432, 330] on label at bounding box center [432, 332] width 10 height 10
click at [432, 330] on input "checkbox" at bounding box center [431, 333] width 9 height 9
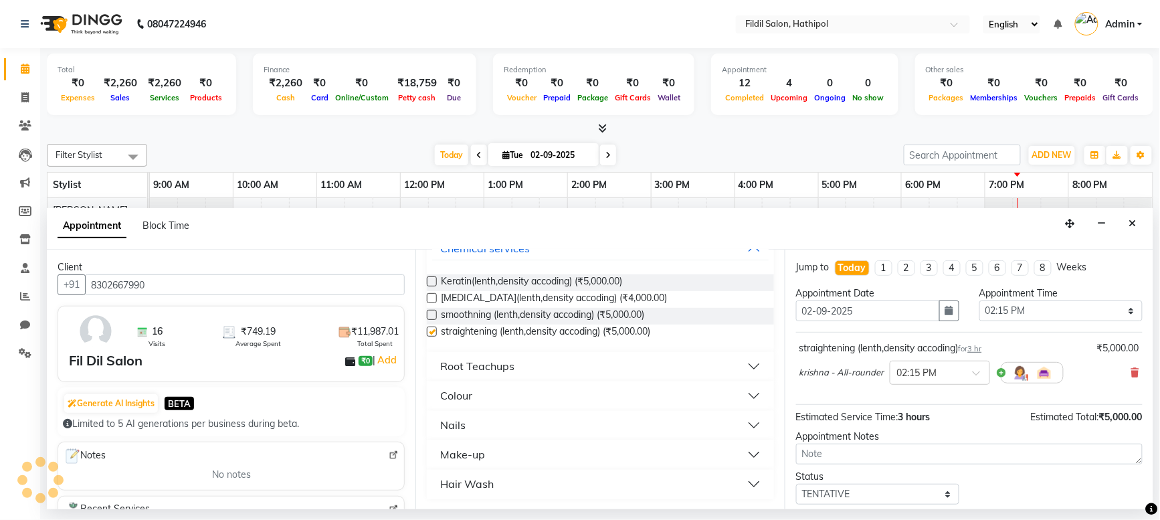
checkbox input "false"
click at [430, 313] on label at bounding box center [432, 315] width 10 height 10
click at [430, 313] on input "checkbox" at bounding box center [431, 316] width 9 height 9
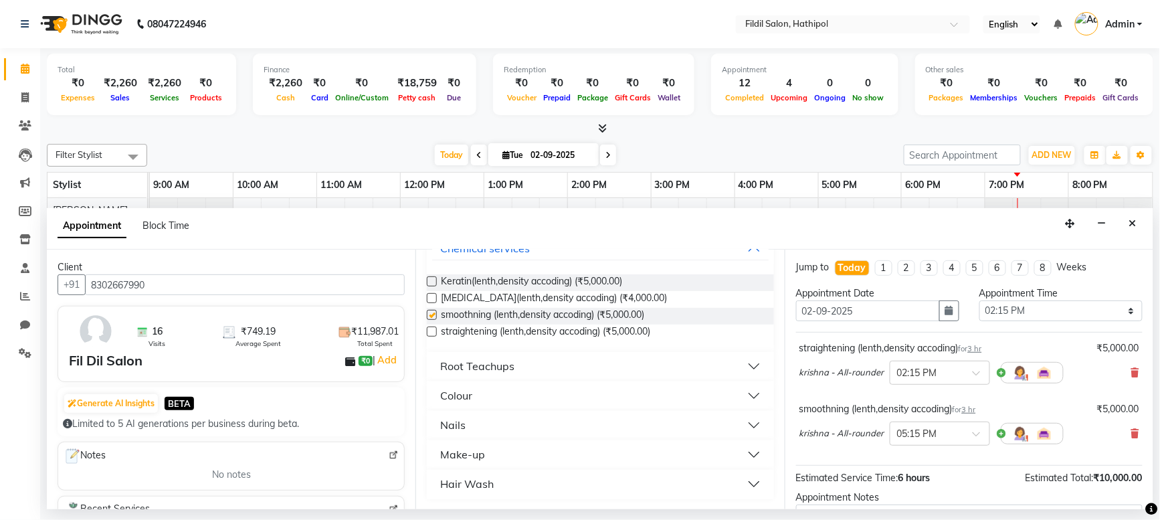
checkbox input "false"
click at [430, 297] on label at bounding box center [432, 298] width 10 height 10
click at [430, 297] on input "checkbox" at bounding box center [431, 299] width 9 height 9
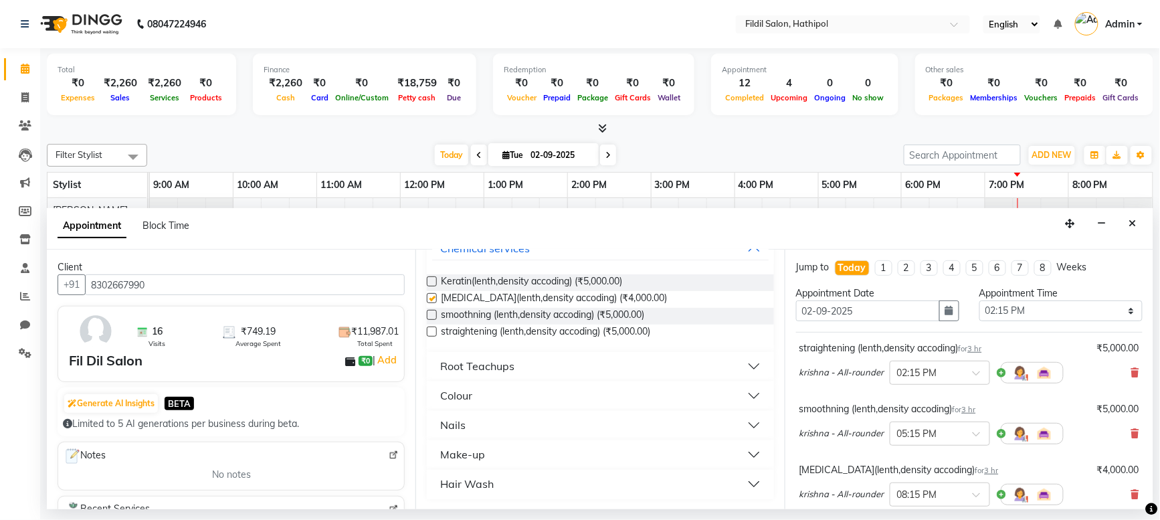
checkbox input "false"
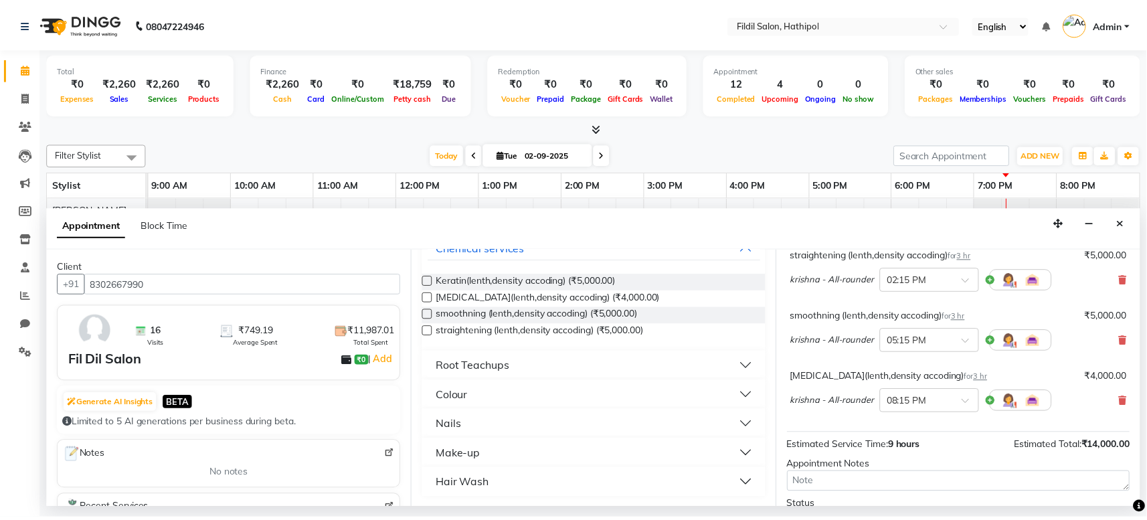
scroll to position [203, 0]
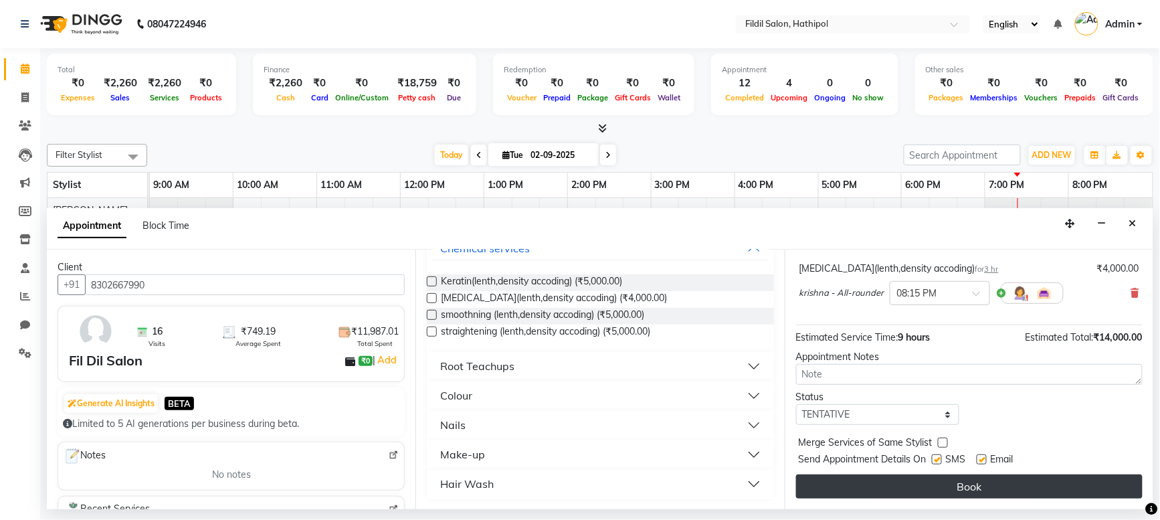
click at [947, 482] on button "Book" at bounding box center [969, 486] width 347 height 24
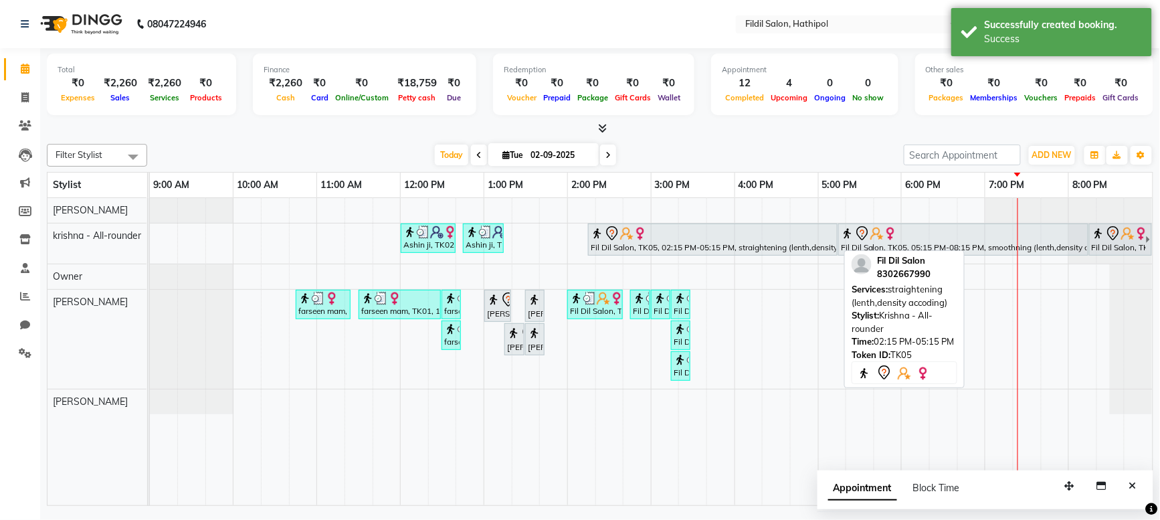
click at [761, 250] on div "Fil Dil Salon, TK05, 02:15 PM-05:15 PM, straightening (lenth,density accoding)" at bounding box center [712, 239] width 247 height 28
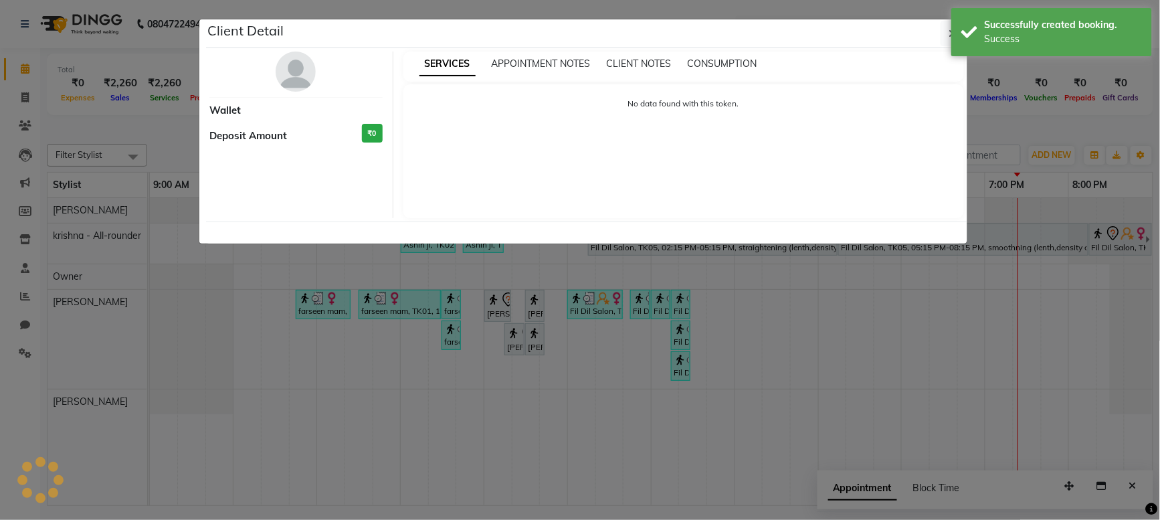
select select "7"
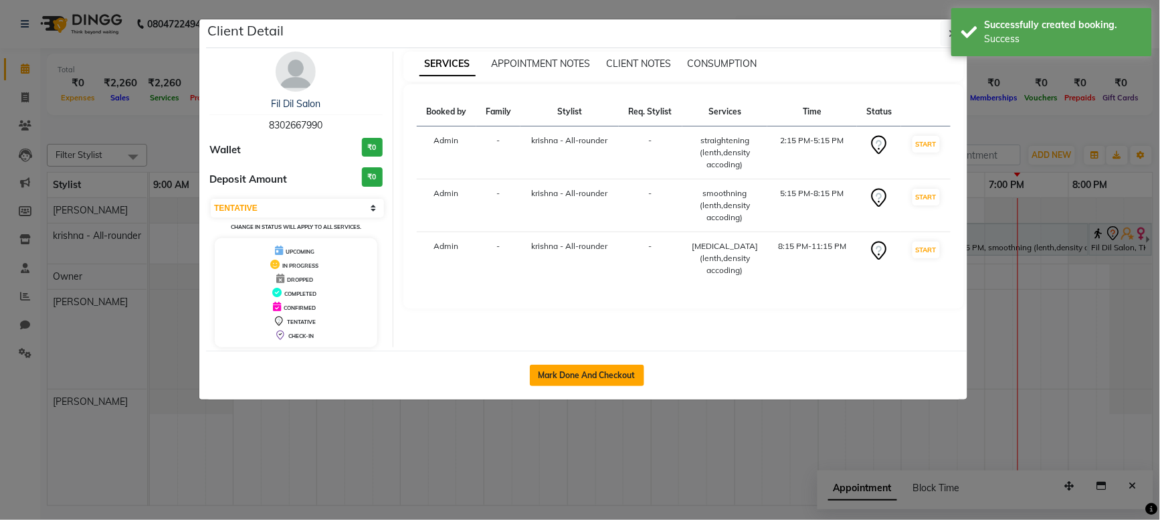
click at [619, 369] on button "Mark Done And Checkout" at bounding box center [587, 375] width 114 height 21
select select "service"
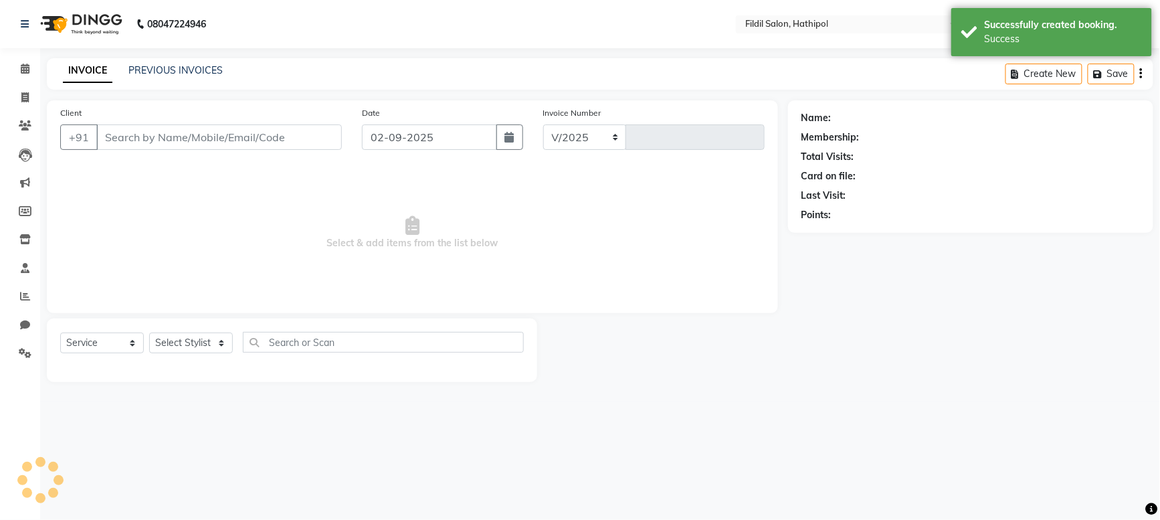
select select "7760"
type input "0381"
select select "P"
type input "8302667990"
select select "69373"
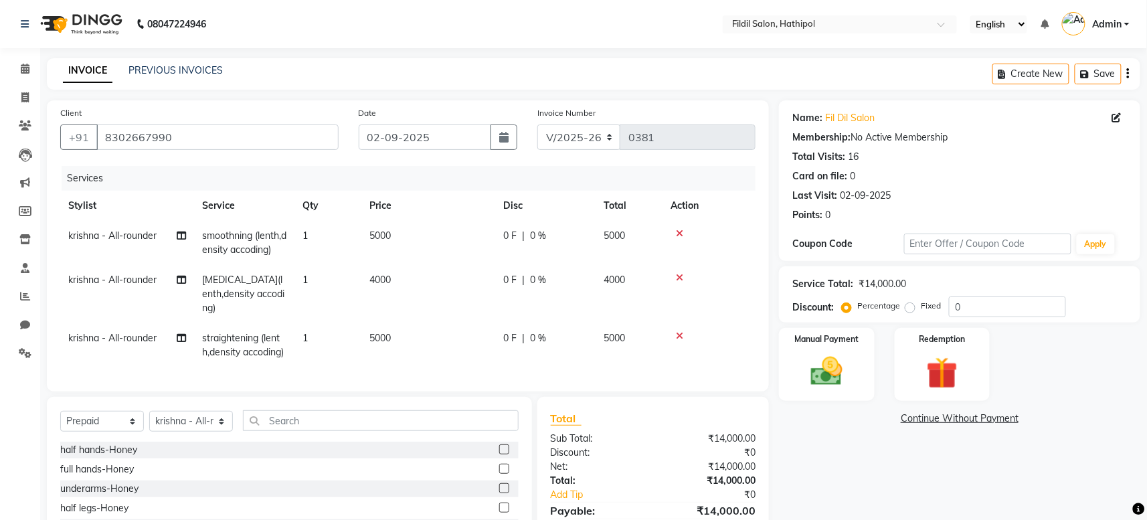
click at [921, 308] on label "Fixed" at bounding box center [931, 306] width 20 height 12
click at [908, 308] on input "Fixed" at bounding box center [912, 305] width 9 height 9
radio input "true"
click at [984, 306] on input "0" at bounding box center [1007, 306] width 117 height 21
type input "1"
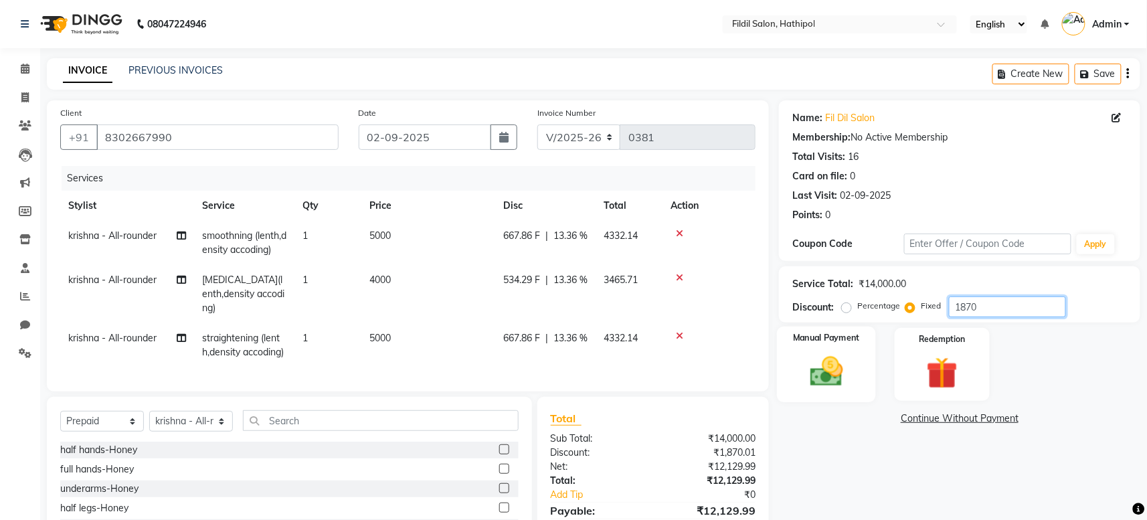
type input "1870"
click at [814, 362] on img at bounding box center [827, 372] width 54 height 38
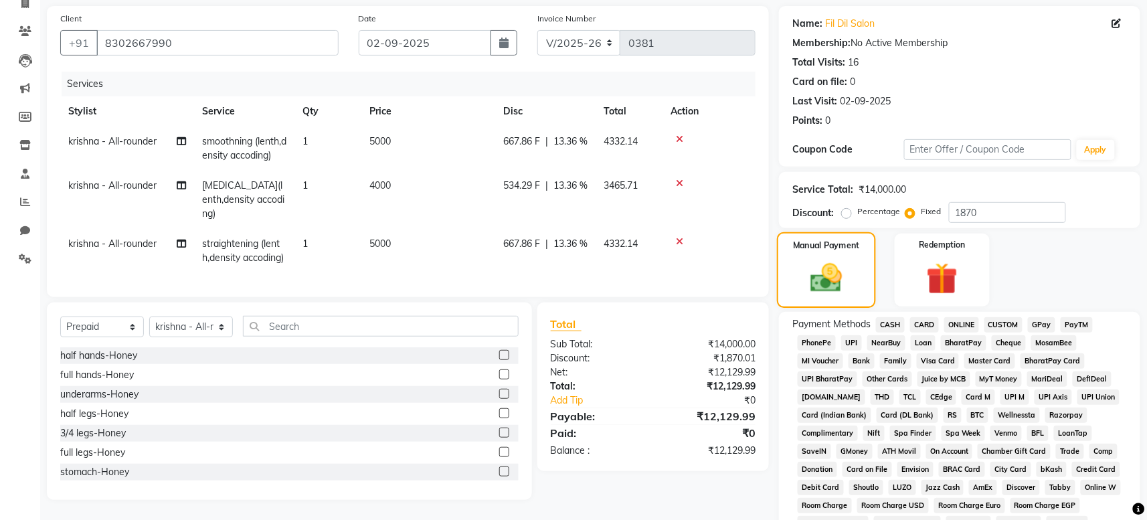
scroll to position [95, 0]
click at [964, 321] on span "ONLINE" at bounding box center [961, 323] width 35 height 15
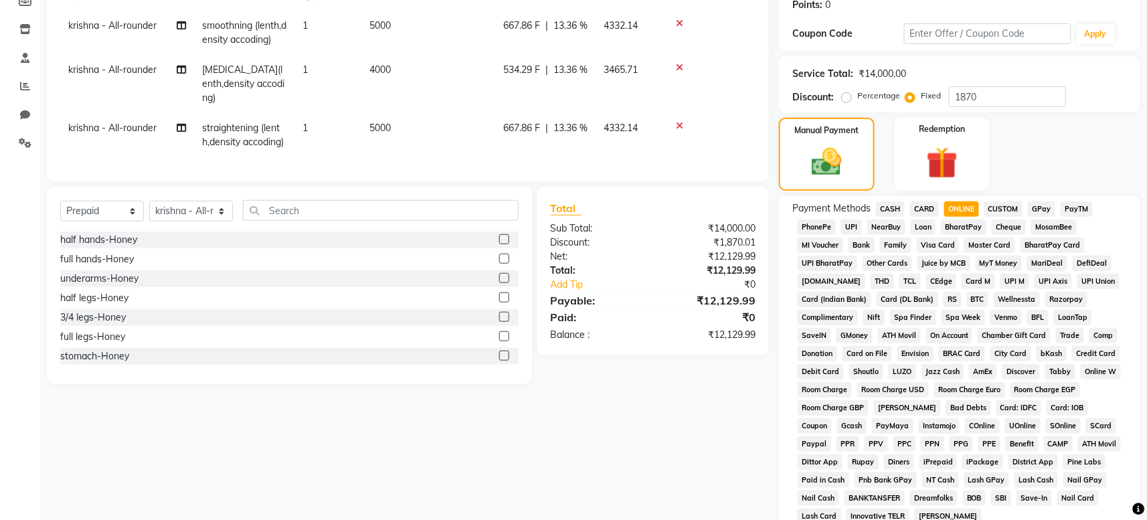
scroll to position [395, 0]
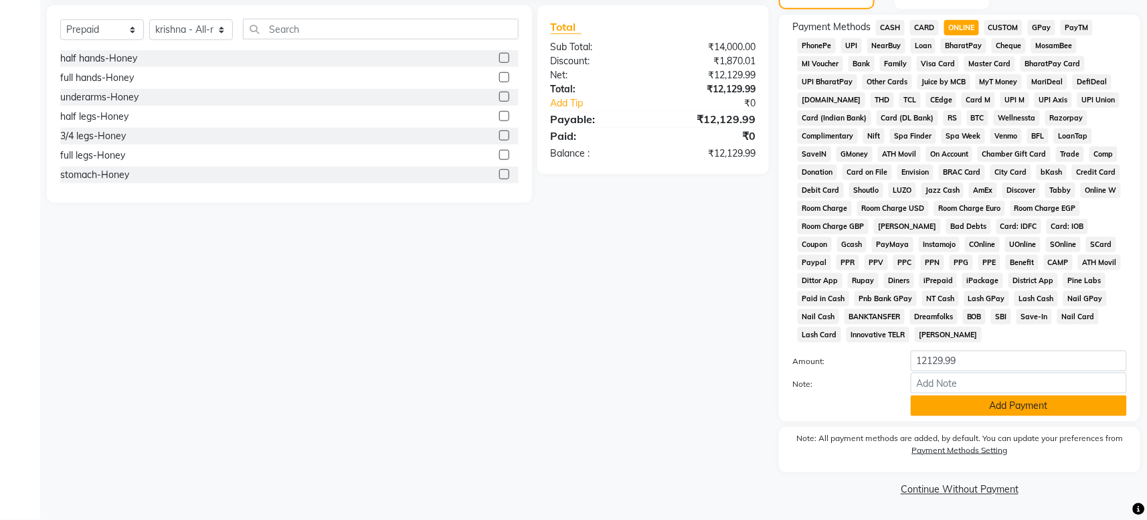
click at [1020, 405] on button "Add Payment" at bounding box center [1019, 405] width 216 height 21
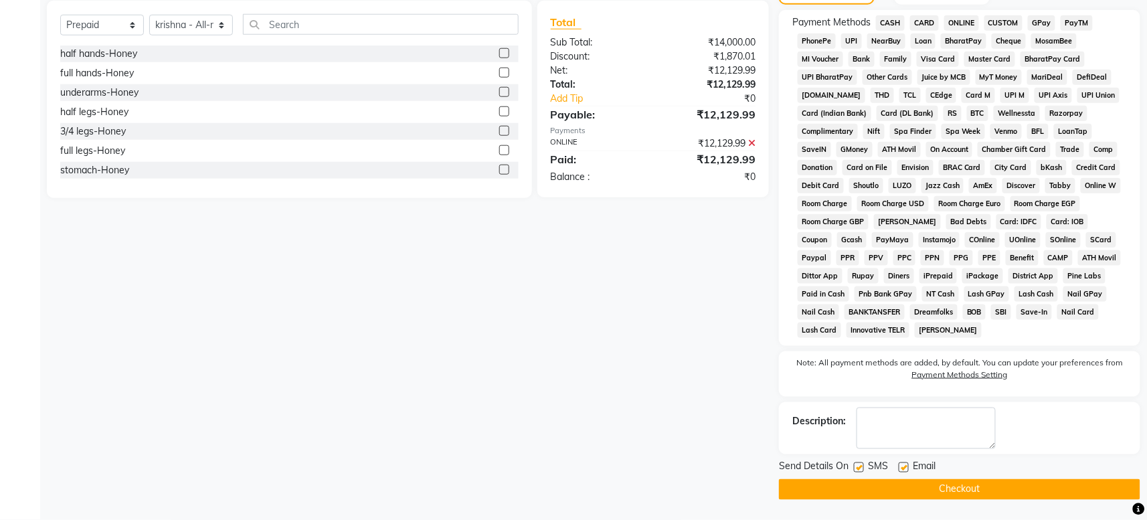
scroll to position [400, 0]
click at [753, 139] on icon at bounding box center [751, 143] width 7 height 9
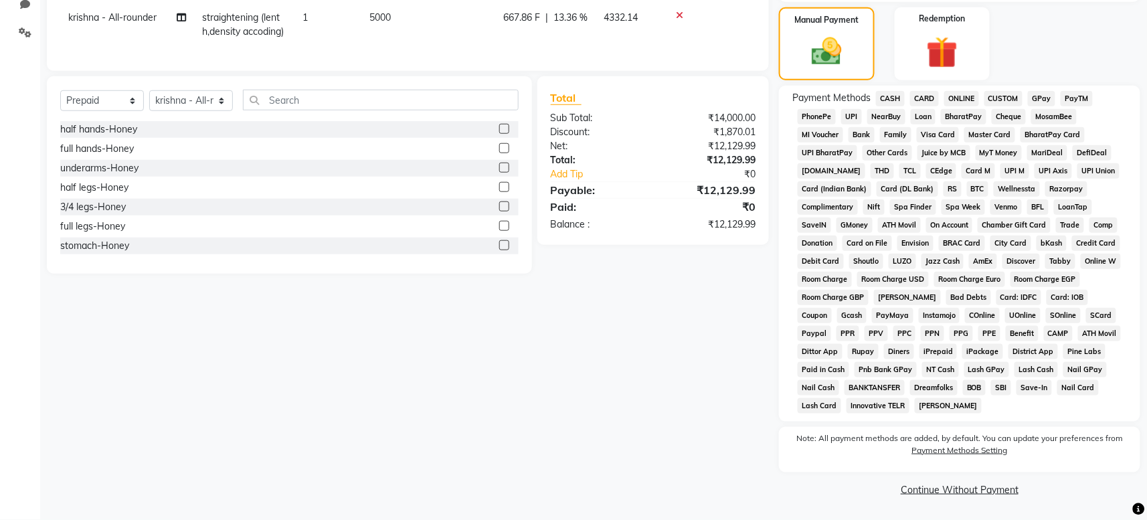
scroll to position [324, 0]
click at [964, 91] on span "ONLINE" at bounding box center [961, 98] width 35 height 15
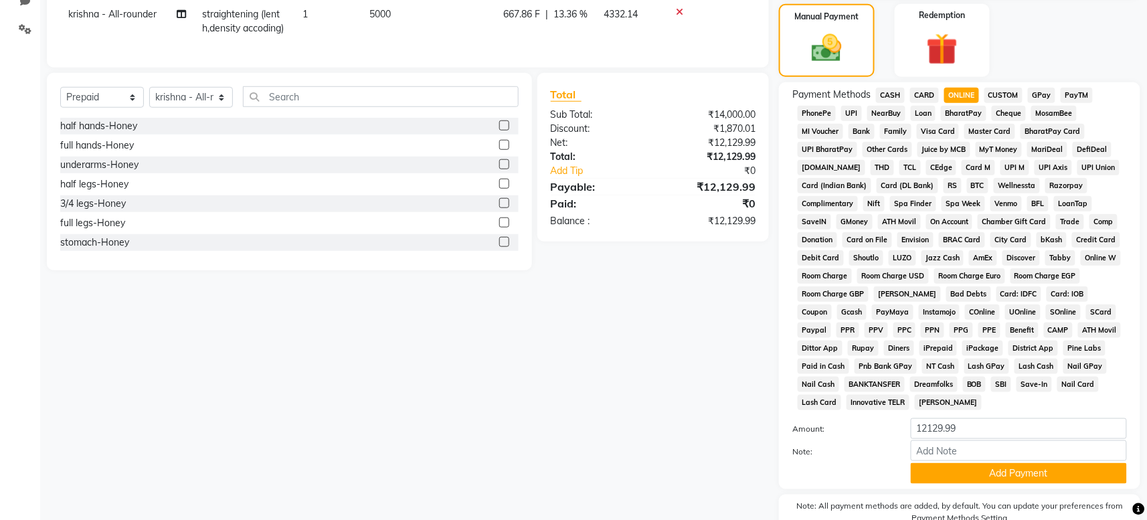
scroll to position [395, 0]
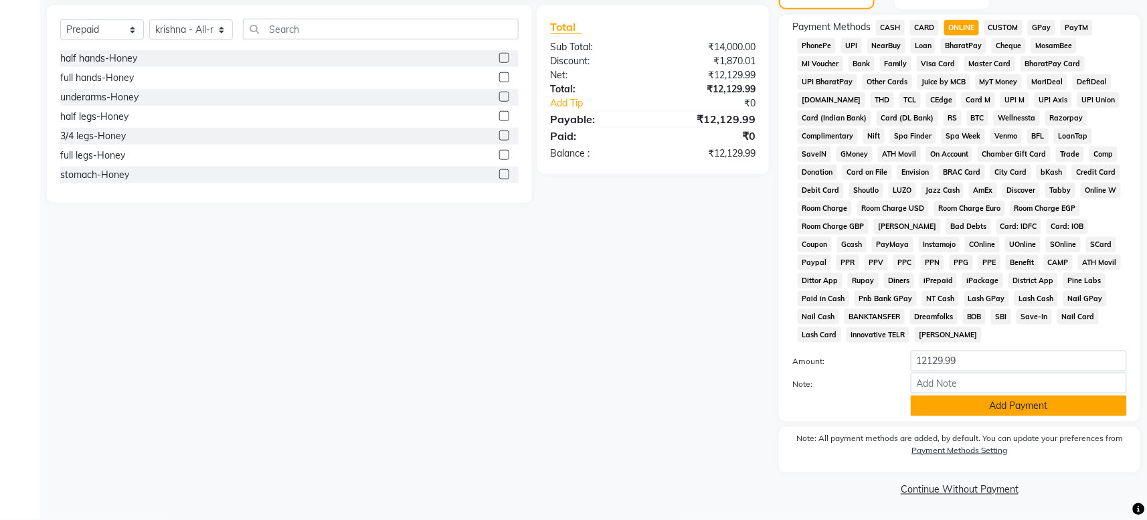
click at [1032, 407] on button "Add Payment" at bounding box center [1019, 405] width 216 height 21
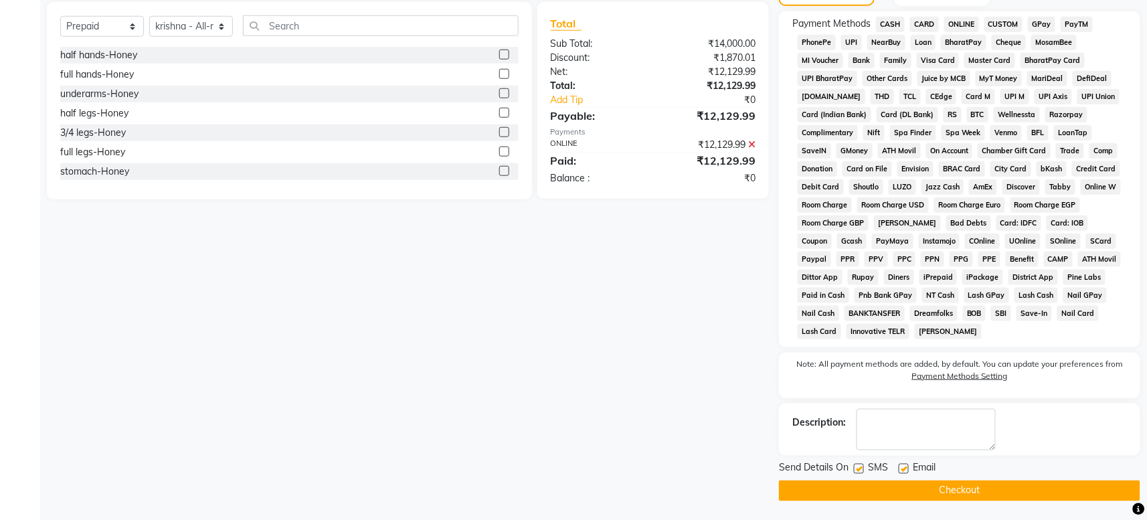
click at [951, 495] on button "Checkout" at bounding box center [959, 490] width 361 height 21
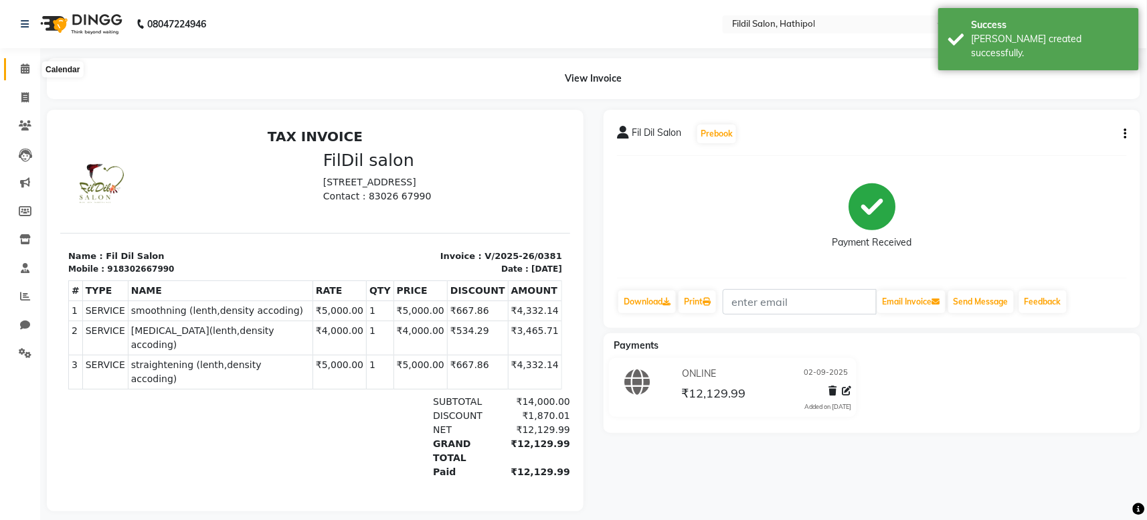
click at [25, 62] on span at bounding box center [24, 69] width 23 height 15
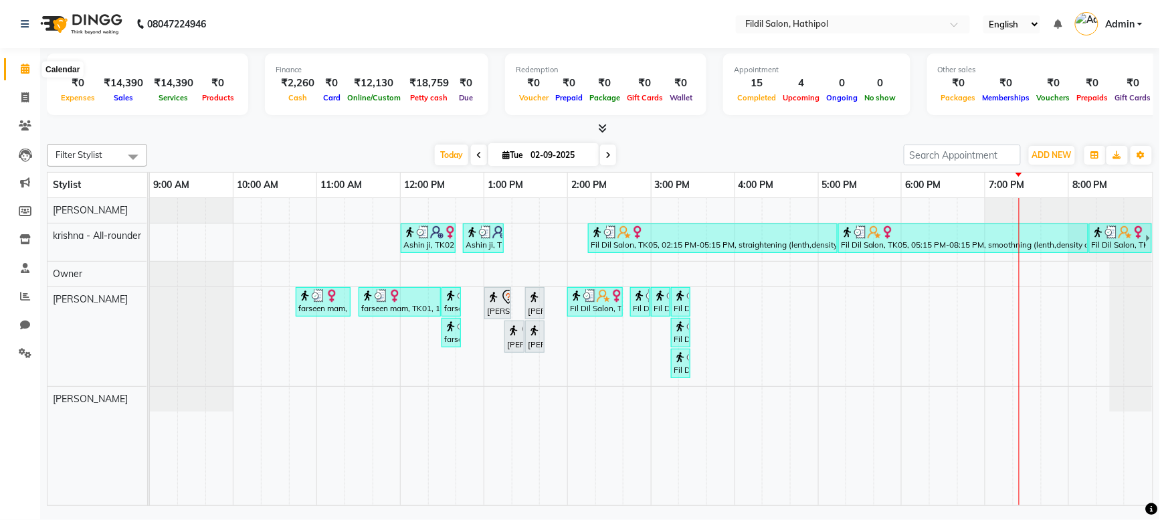
click at [31, 67] on span at bounding box center [24, 69] width 23 height 15
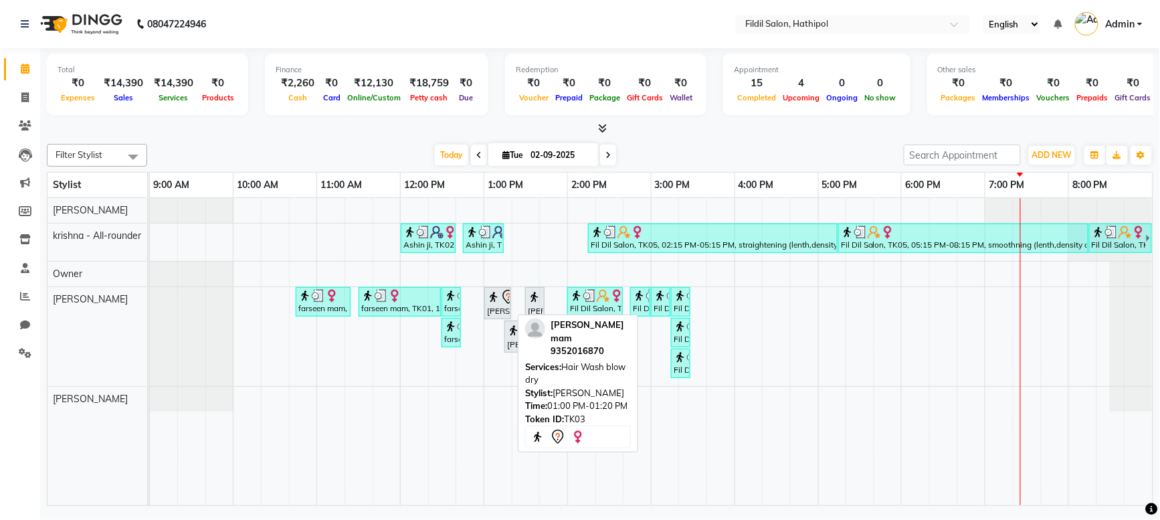
click at [502, 300] on icon at bounding box center [508, 297] width 16 height 16
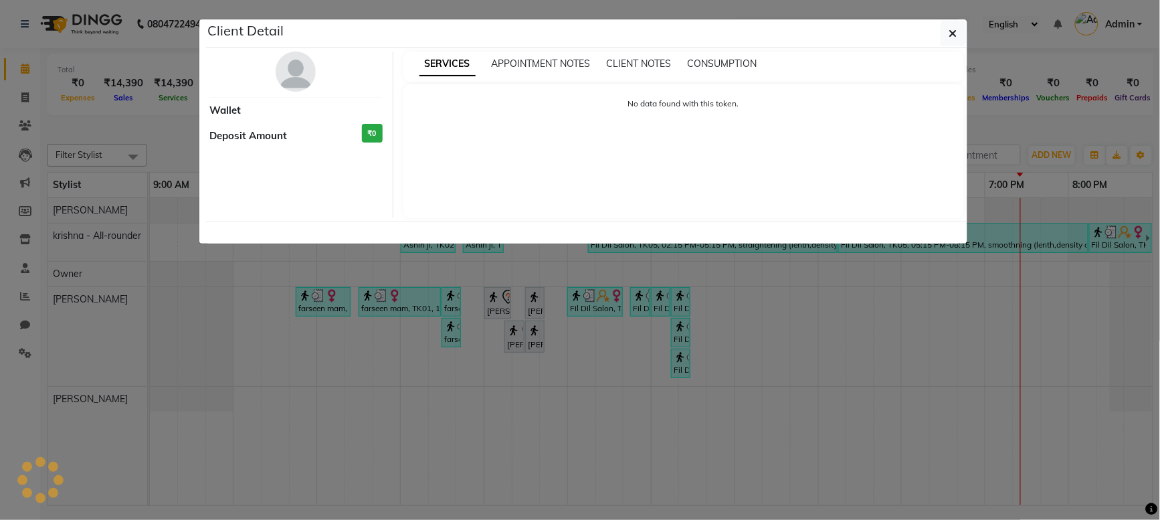
select select "7"
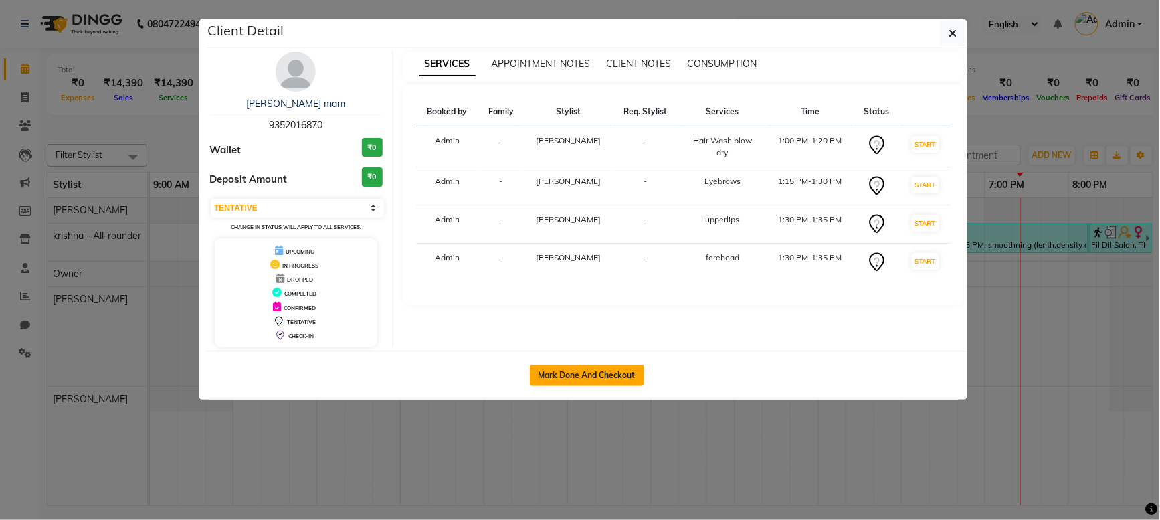
click at [595, 373] on button "Mark Done And Checkout" at bounding box center [587, 375] width 114 height 21
select select "service"
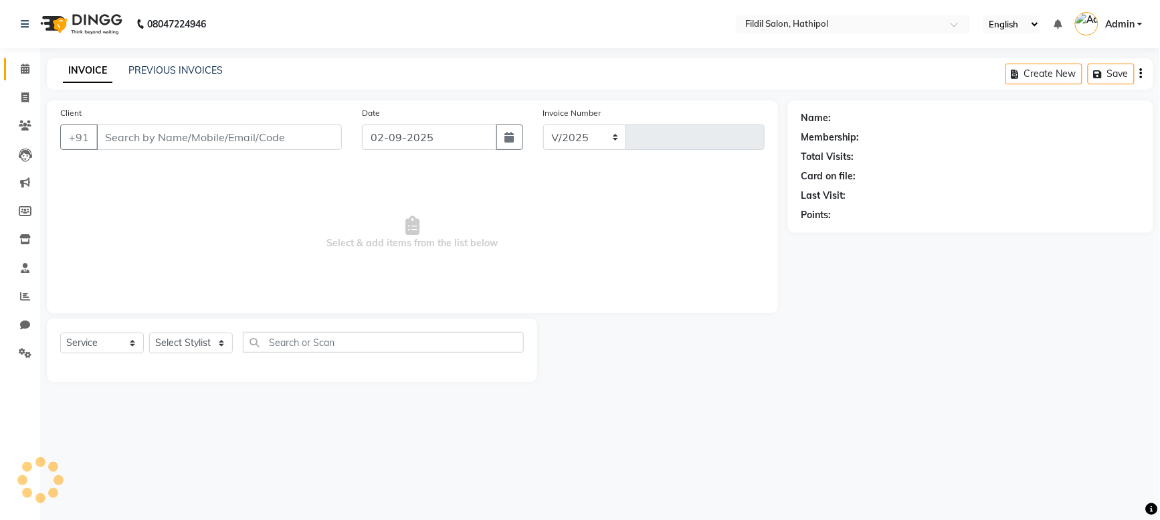
select select "7760"
type input "0382"
select select "P"
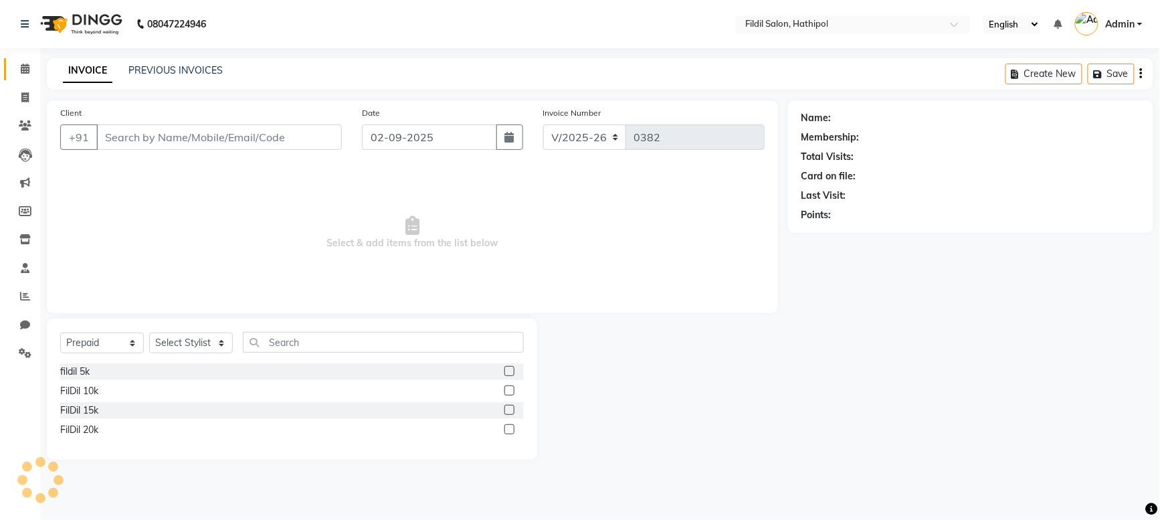
type input "9352016870"
select select "85728"
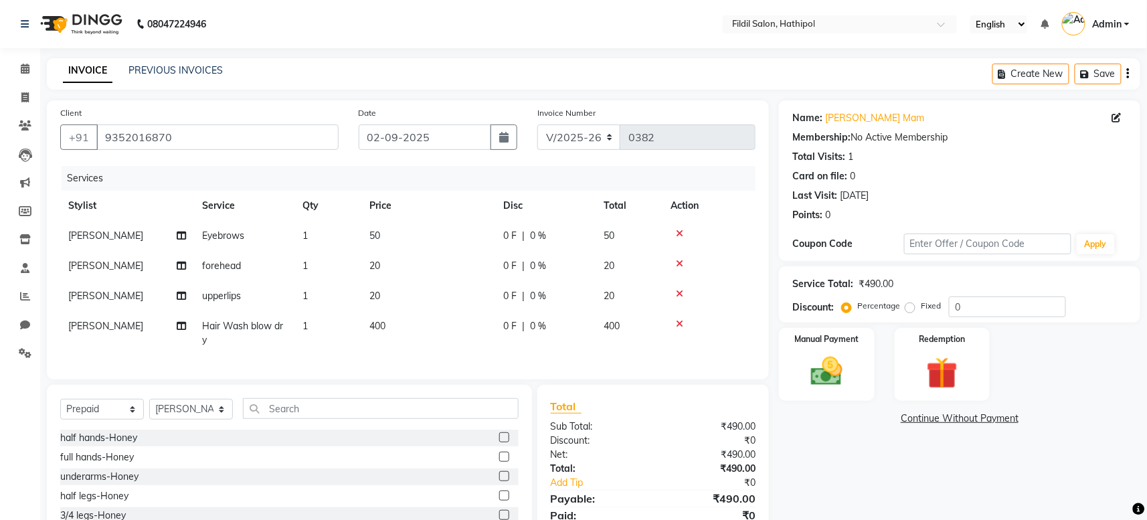
click at [921, 306] on label "Fixed" at bounding box center [931, 306] width 20 height 12
click at [909, 306] on input "Fixed" at bounding box center [912, 305] width 9 height 9
radio input "true"
click at [969, 311] on input "0" at bounding box center [1007, 306] width 117 height 21
type input "3"
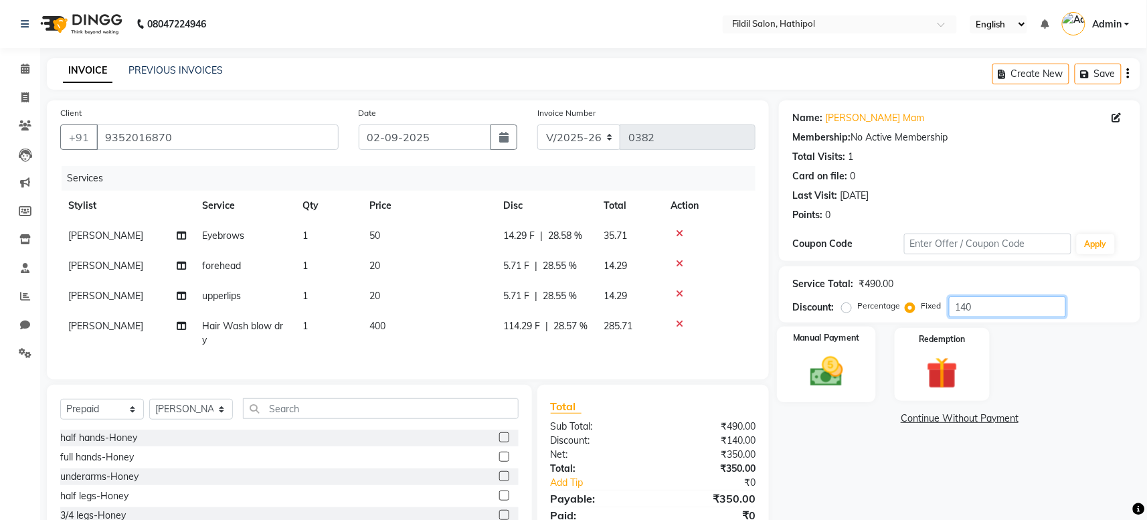
type input "140"
click at [838, 365] on img at bounding box center [827, 372] width 54 height 38
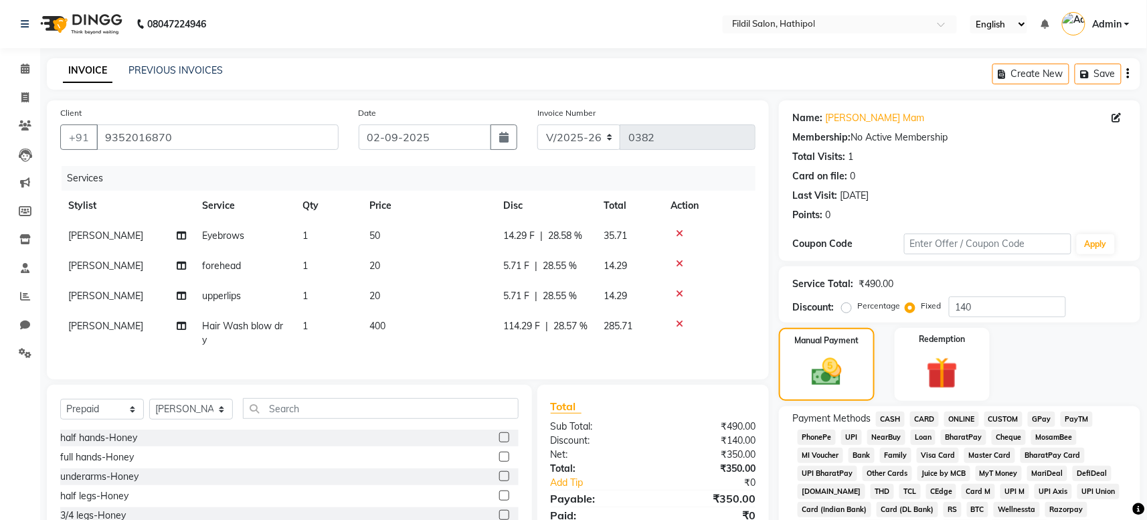
click at [894, 415] on span "CASH" at bounding box center [890, 418] width 29 height 15
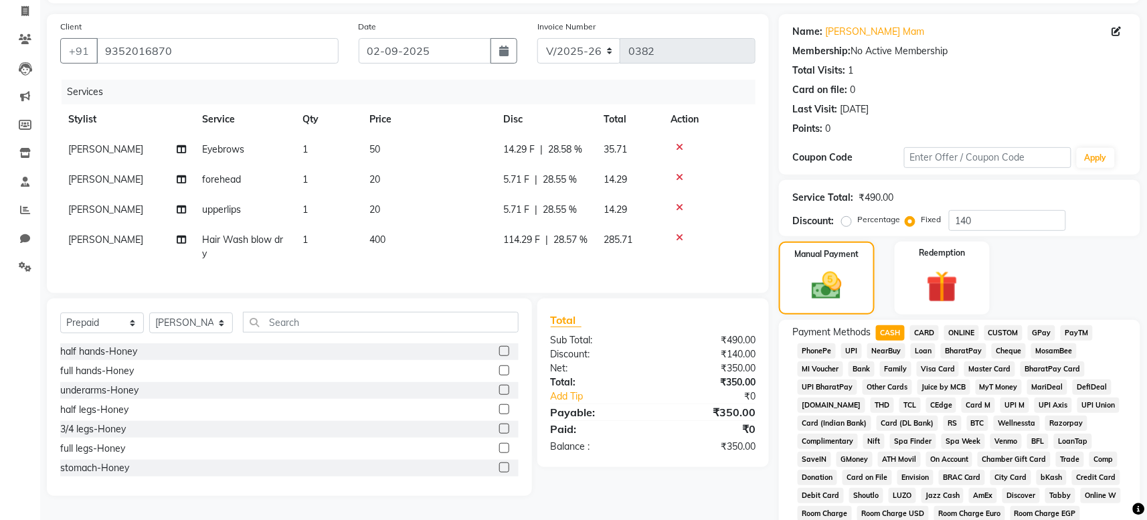
scroll to position [395, 0]
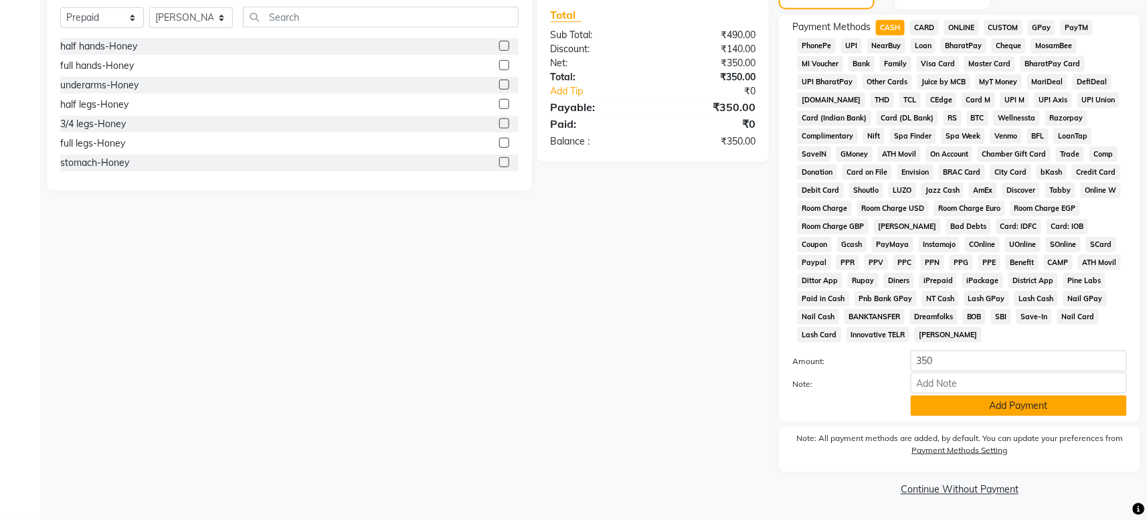
click at [1004, 402] on button "Add Payment" at bounding box center [1019, 405] width 216 height 21
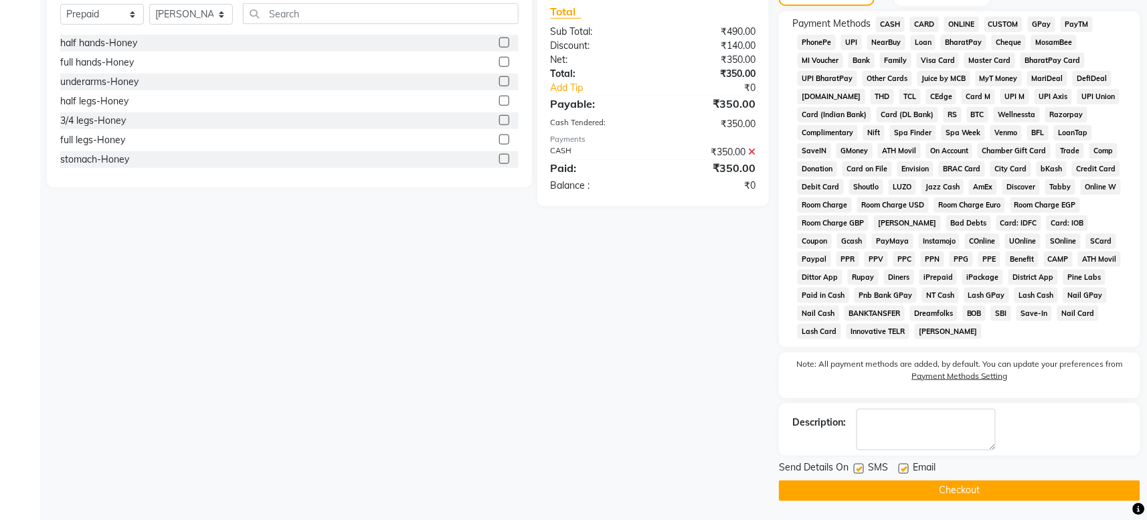
click at [934, 498] on button "Checkout" at bounding box center [959, 490] width 361 height 21
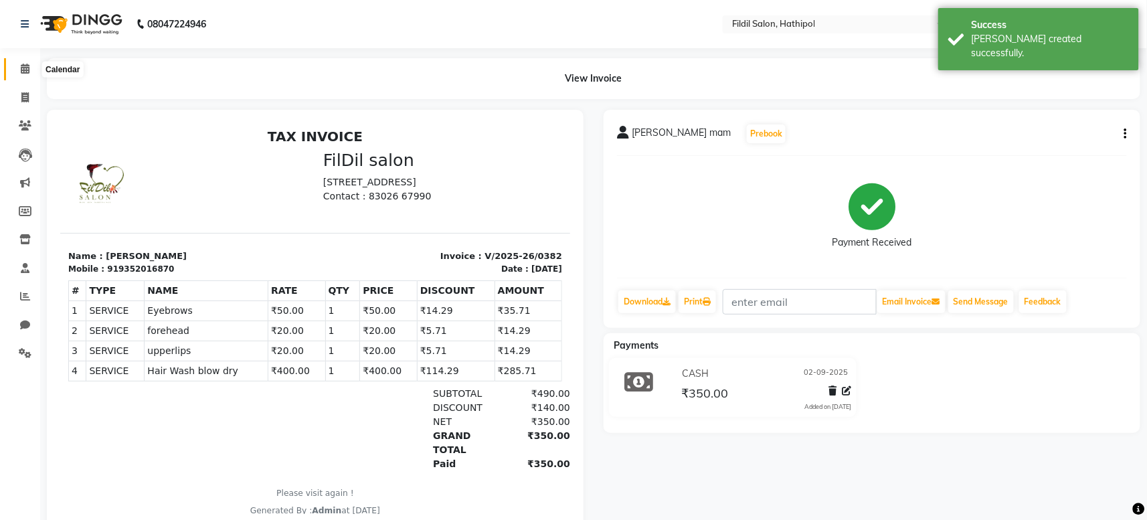
click at [23, 70] on icon at bounding box center [25, 69] width 9 height 10
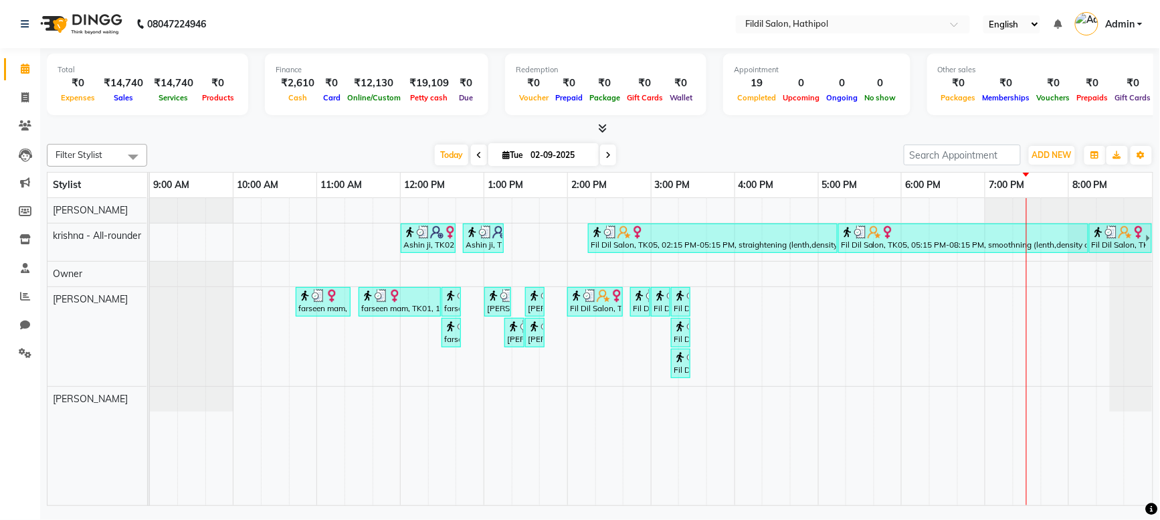
click at [23, 70] on icon at bounding box center [25, 69] width 9 height 10
click at [19, 349] on icon at bounding box center [25, 353] width 13 height 10
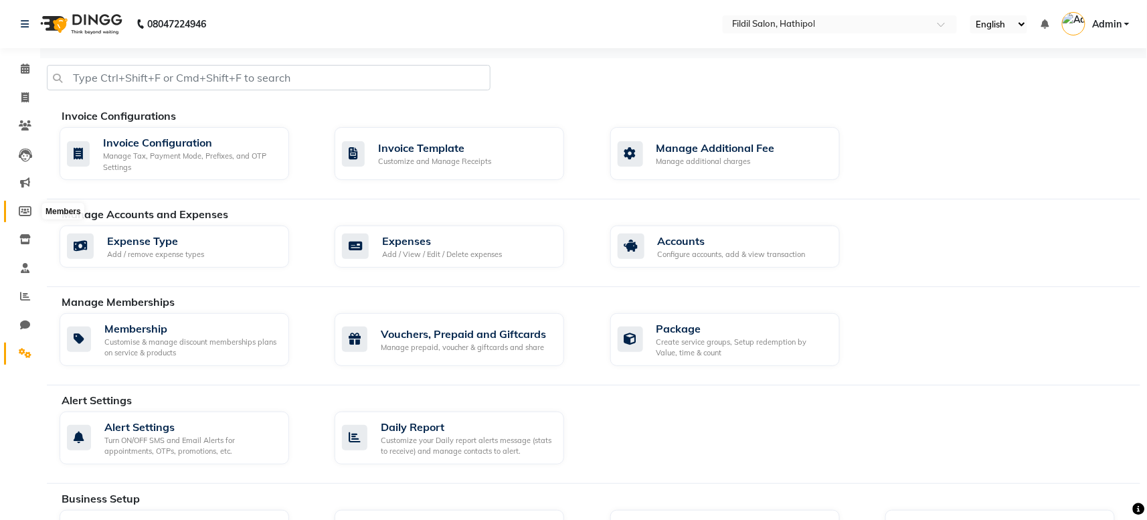
click at [28, 214] on icon at bounding box center [25, 211] width 13 height 10
select select
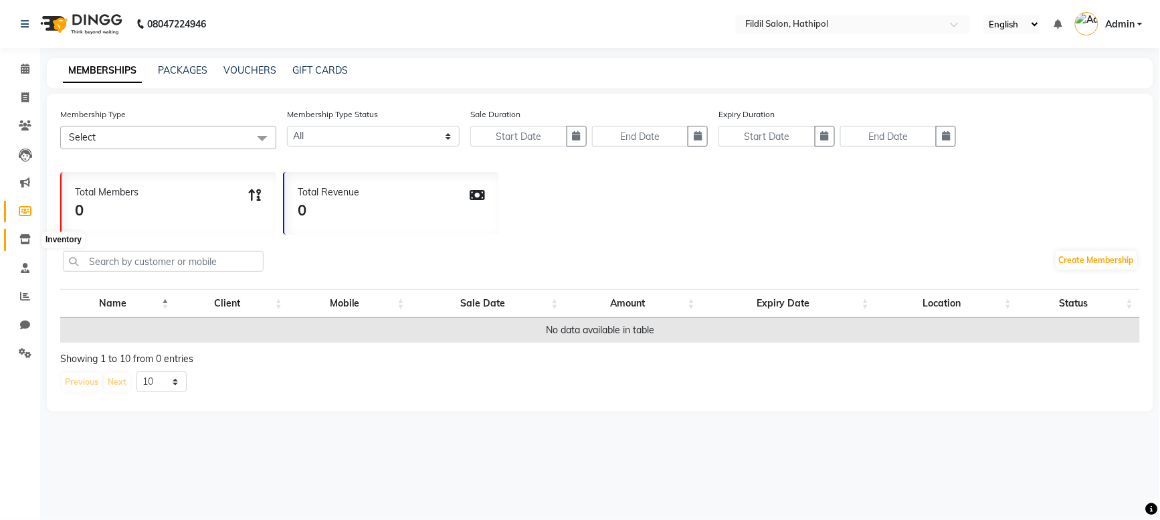
click at [22, 234] on icon at bounding box center [24, 239] width 11 height 10
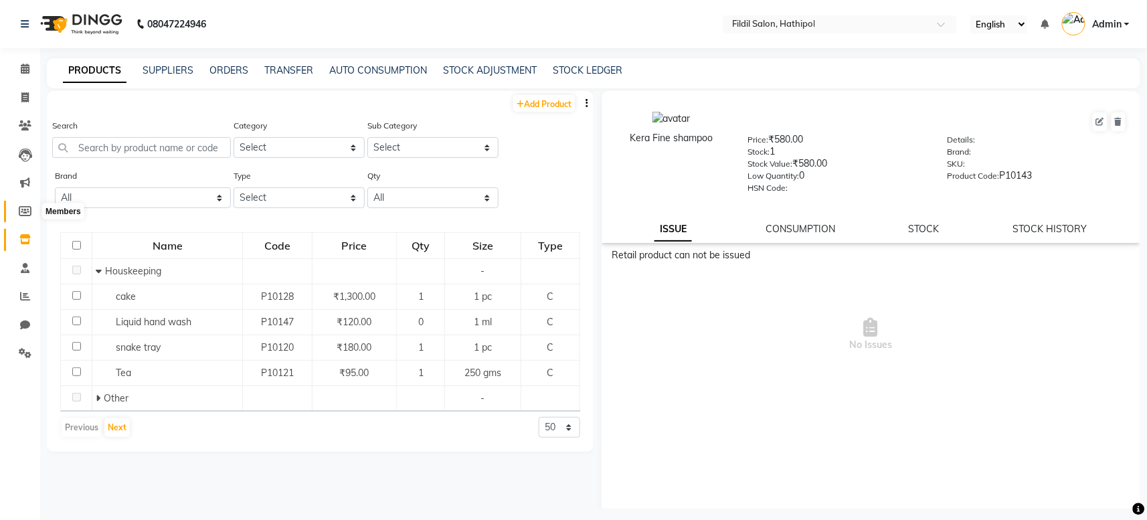
click at [27, 209] on icon at bounding box center [25, 211] width 13 height 10
select select
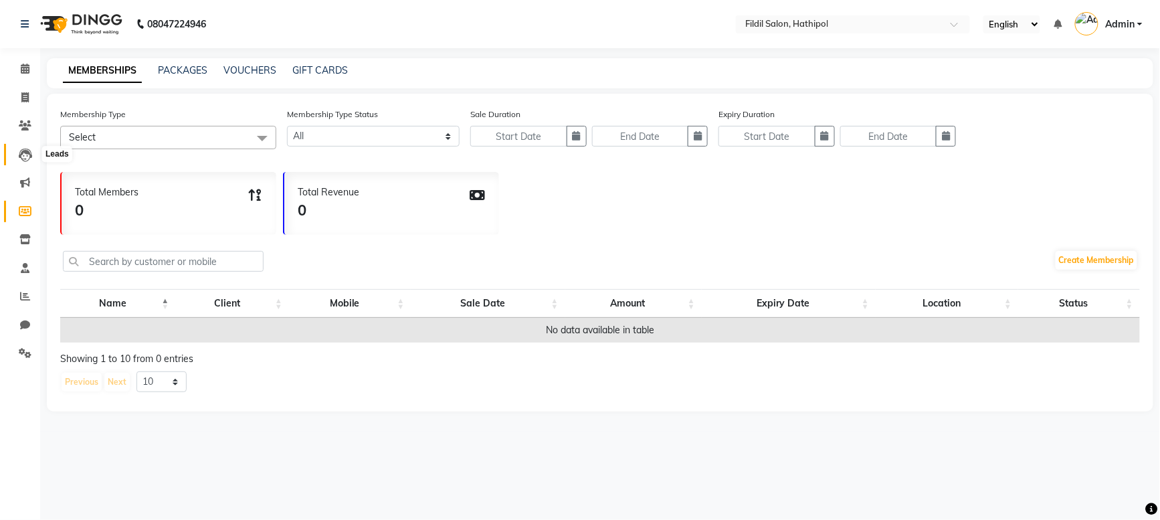
click at [25, 156] on icon at bounding box center [25, 155] width 13 height 13
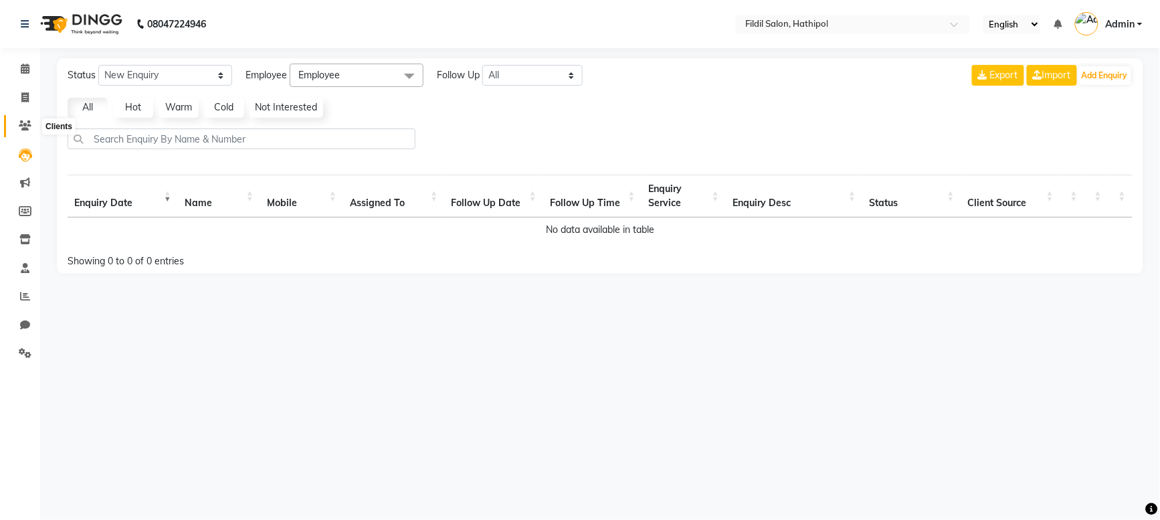
click at [25, 124] on icon at bounding box center [25, 125] width 13 height 10
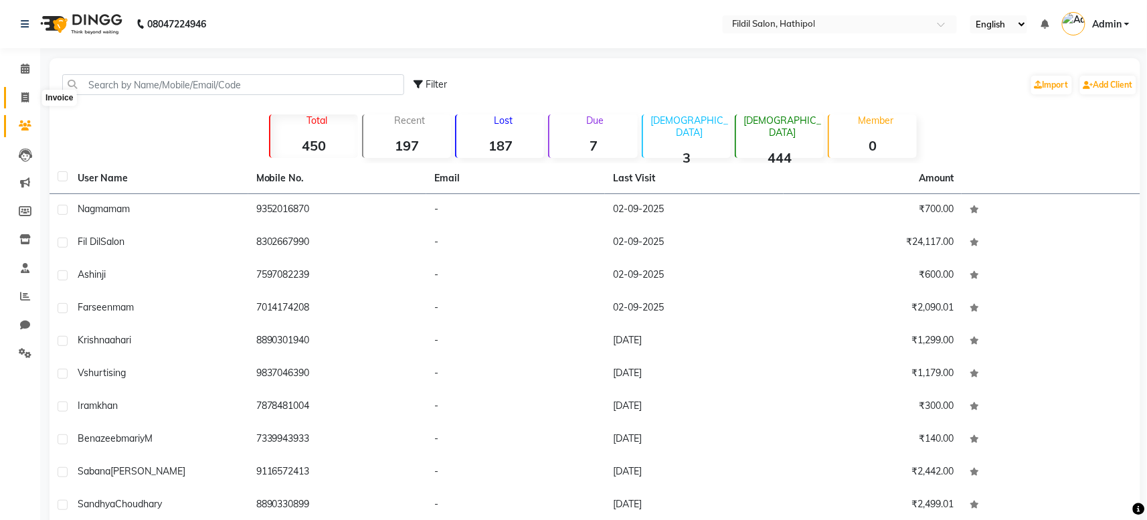
click at [27, 100] on icon at bounding box center [24, 97] width 7 height 10
select select "service"
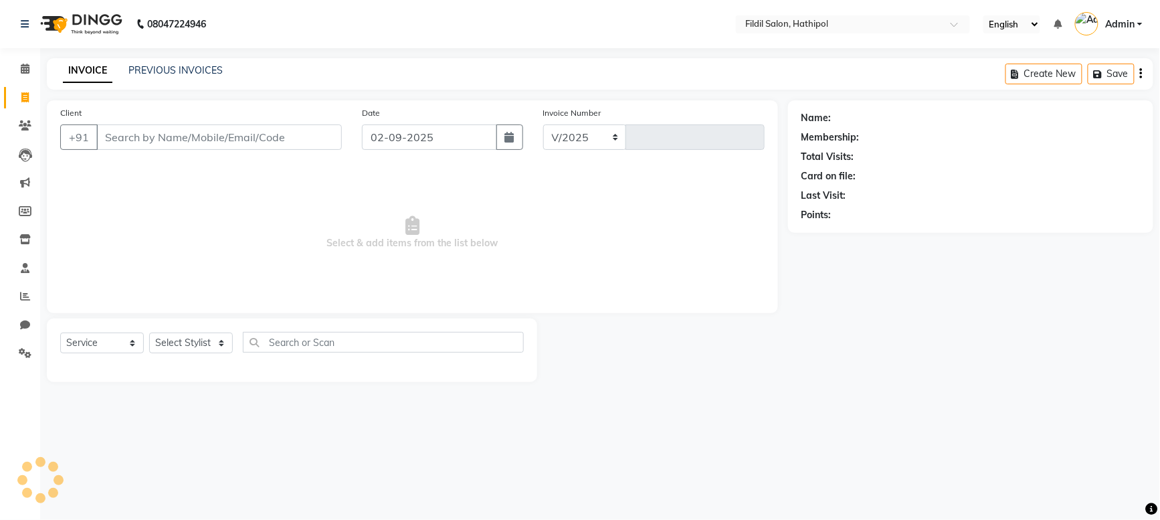
select select "7760"
type input "0383"
select select "P"
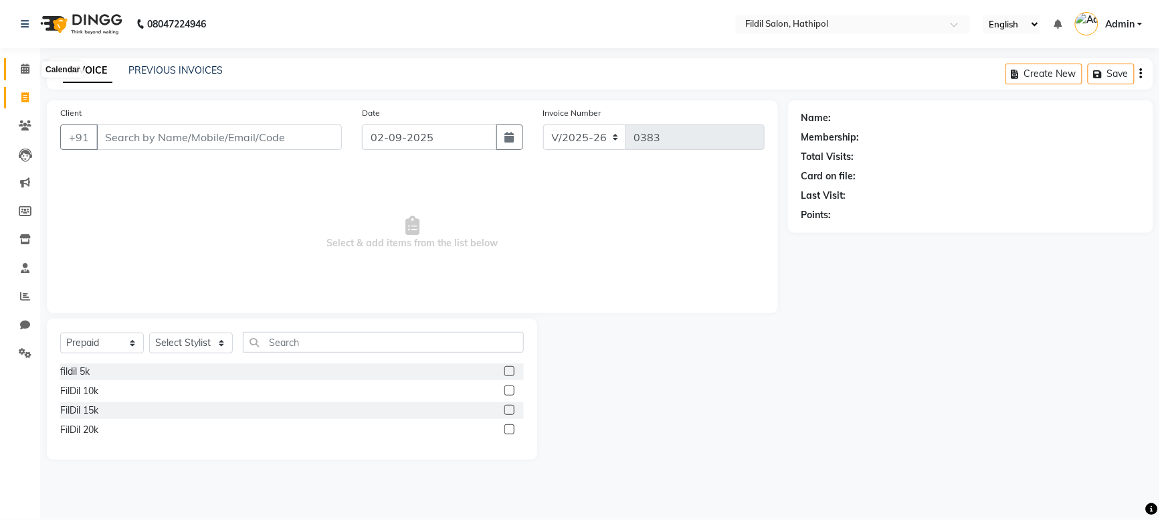
click at [27, 62] on span at bounding box center [24, 69] width 23 height 15
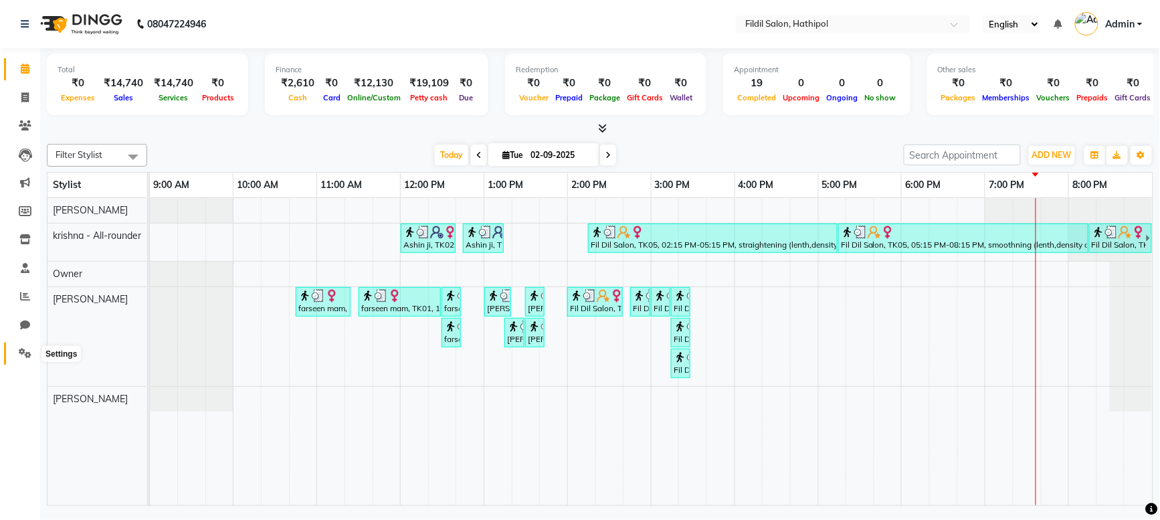
click at [27, 354] on icon at bounding box center [25, 353] width 13 height 10
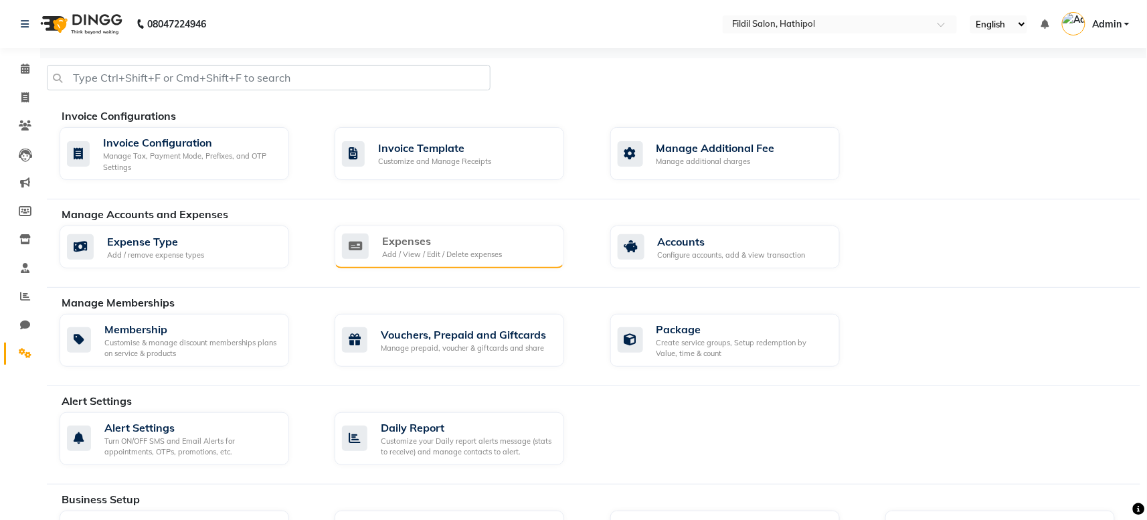
click at [437, 261] on div "Expenses Add / View / Edit / Delete expenses" at bounding box center [450, 246] width 230 height 43
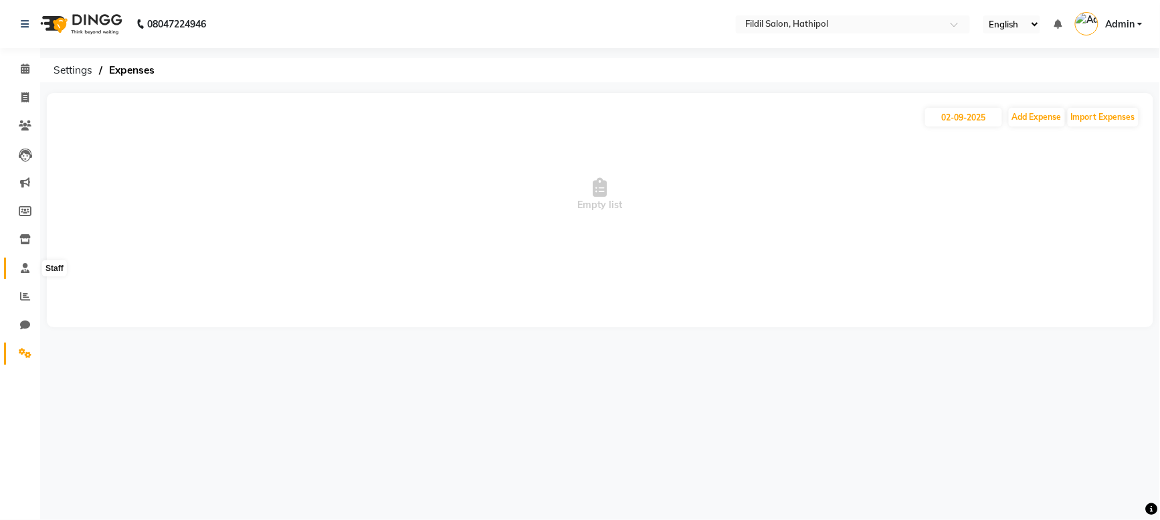
click at [24, 268] on icon at bounding box center [25, 268] width 9 height 10
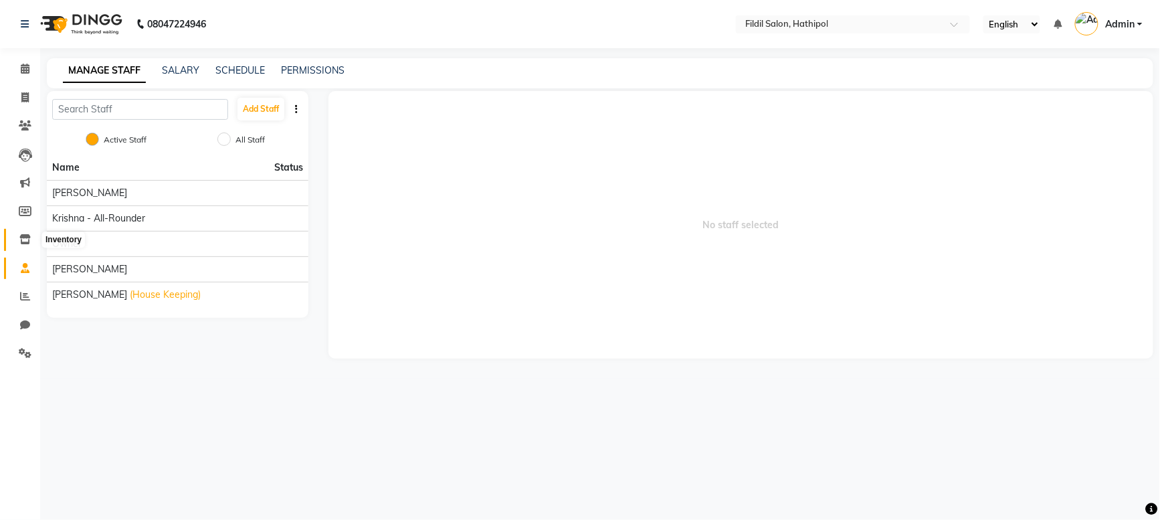
click at [25, 240] on icon at bounding box center [24, 239] width 11 height 10
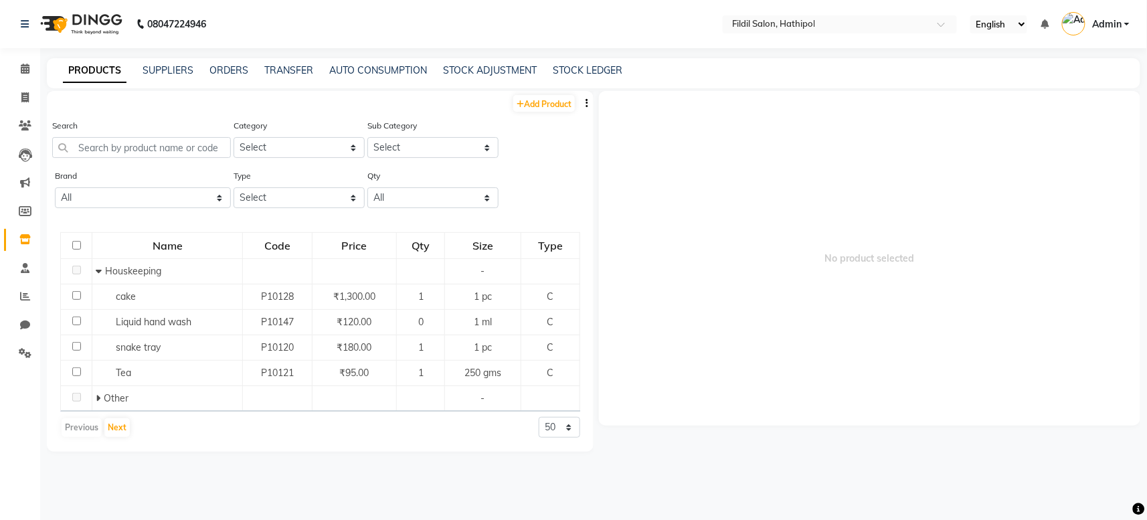
scroll to position [9, 0]
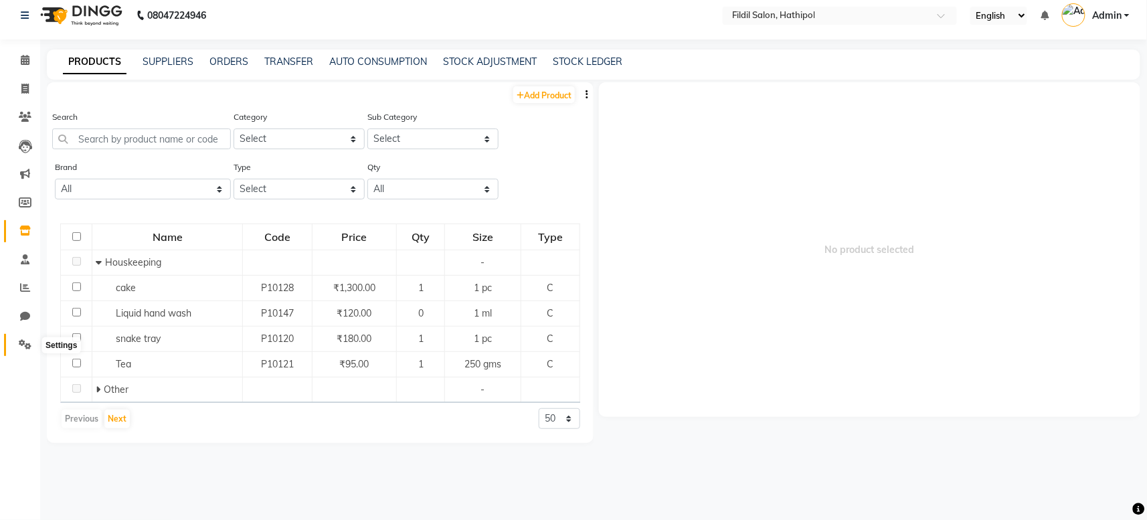
click at [23, 341] on icon at bounding box center [25, 344] width 13 height 10
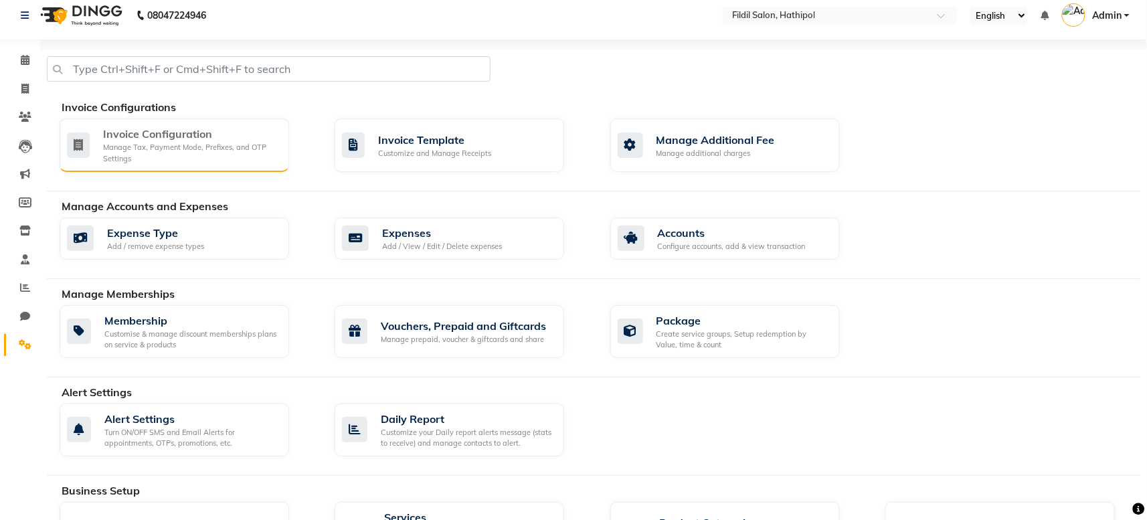
click at [225, 149] on div "Manage Tax, Payment Mode, Prefixes, and OTP Settings" at bounding box center [190, 153] width 175 height 22
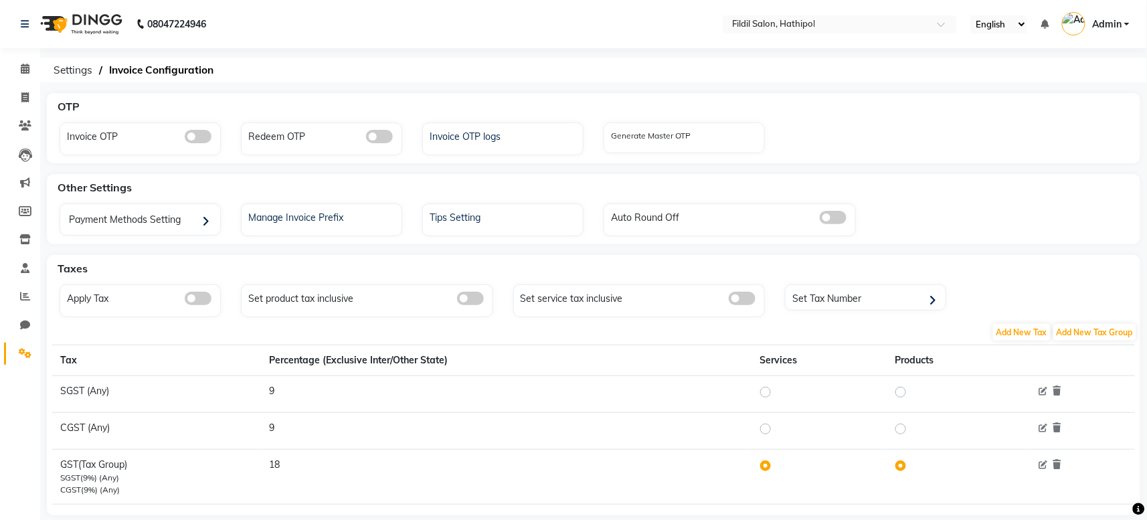
click at [161, 172] on div "OTP Invoice OTP Redeem OTP Invoice OTP logs Generate Master OTP Other Settings …" at bounding box center [593, 319] width 1107 height 453
click at [199, 209] on div "Payment Methods Setting" at bounding box center [142, 220] width 157 height 27
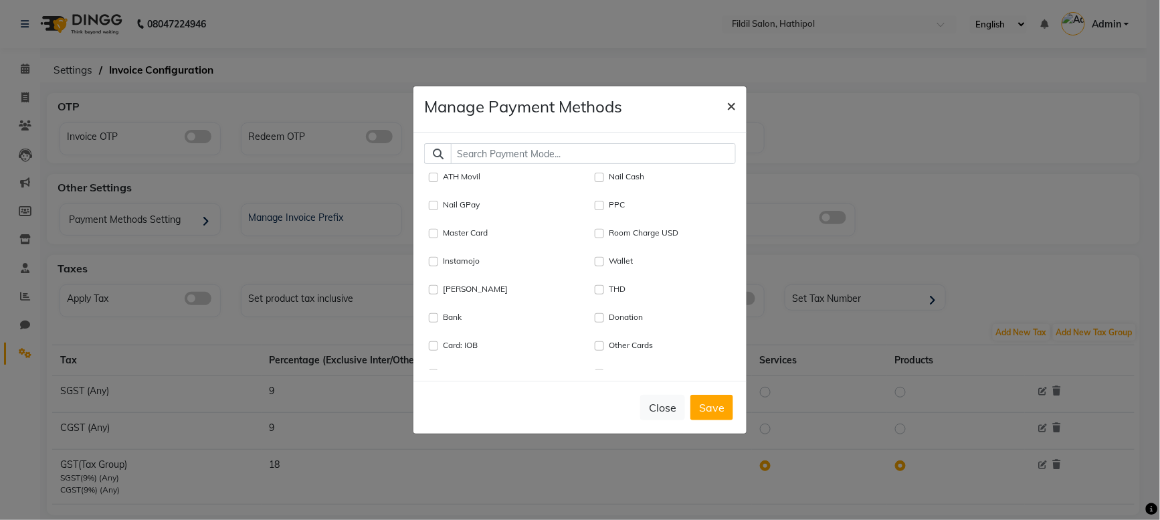
click at [735, 103] on span "×" at bounding box center [731, 105] width 9 height 20
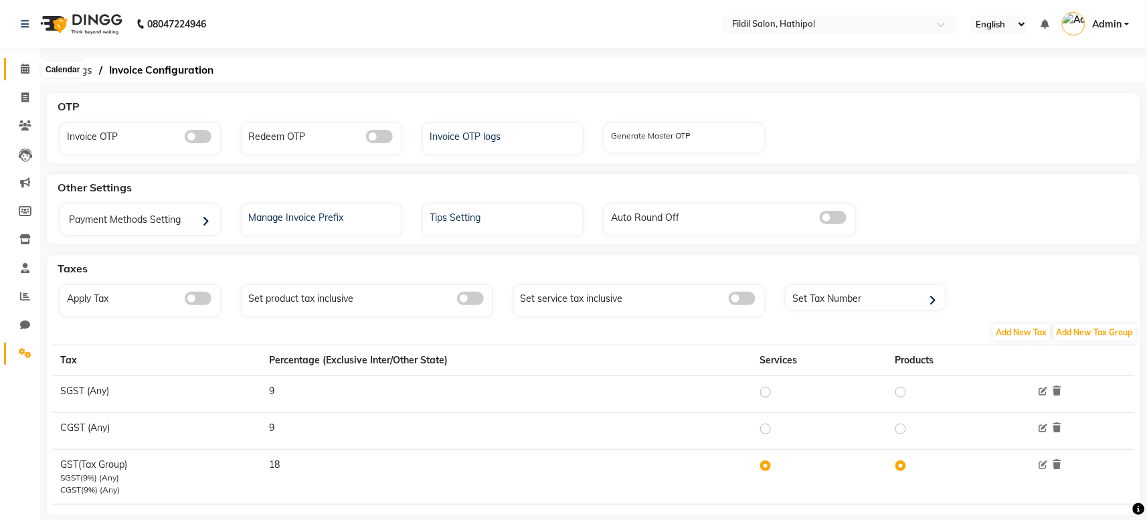
click at [24, 67] on icon at bounding box center [25, 69] width 9 height 10
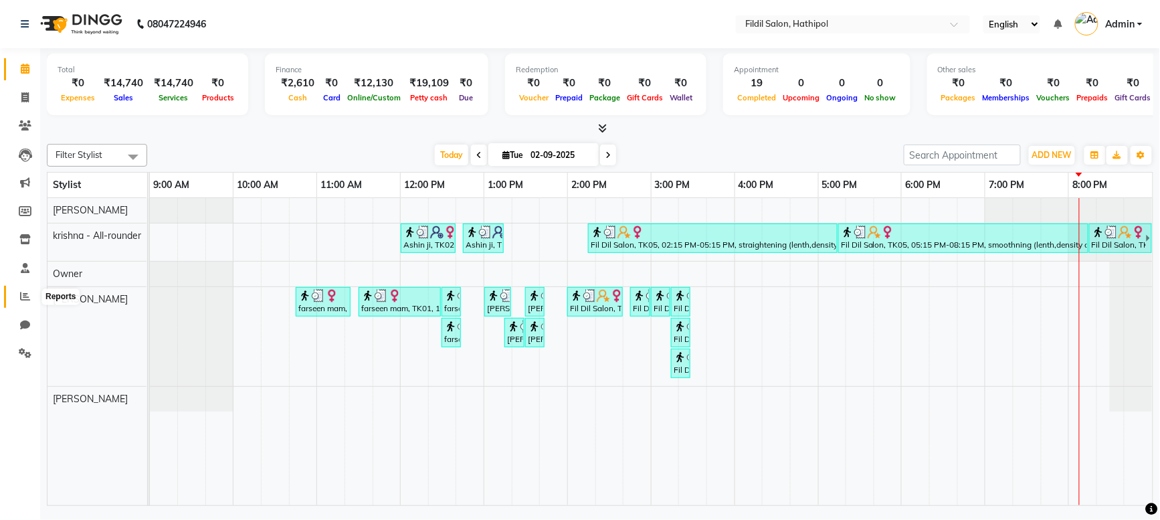
click at [23, 296] on icon at bounding box center [25, 296] width 10 height 10
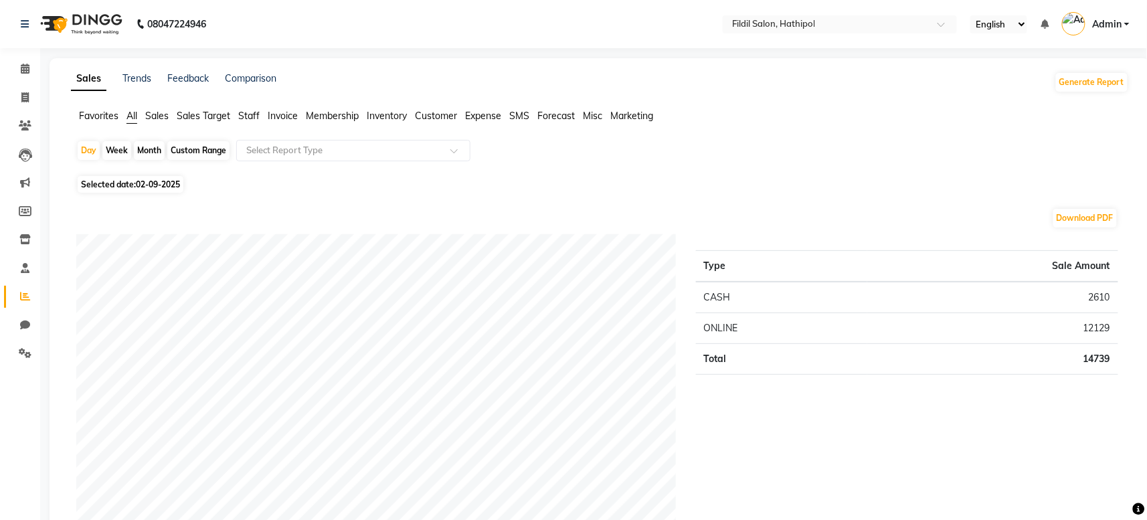
click at [145, 154] on div "Month" at bounding box center [149, 150] width 31 height 19
select select "9"
select select "2025"
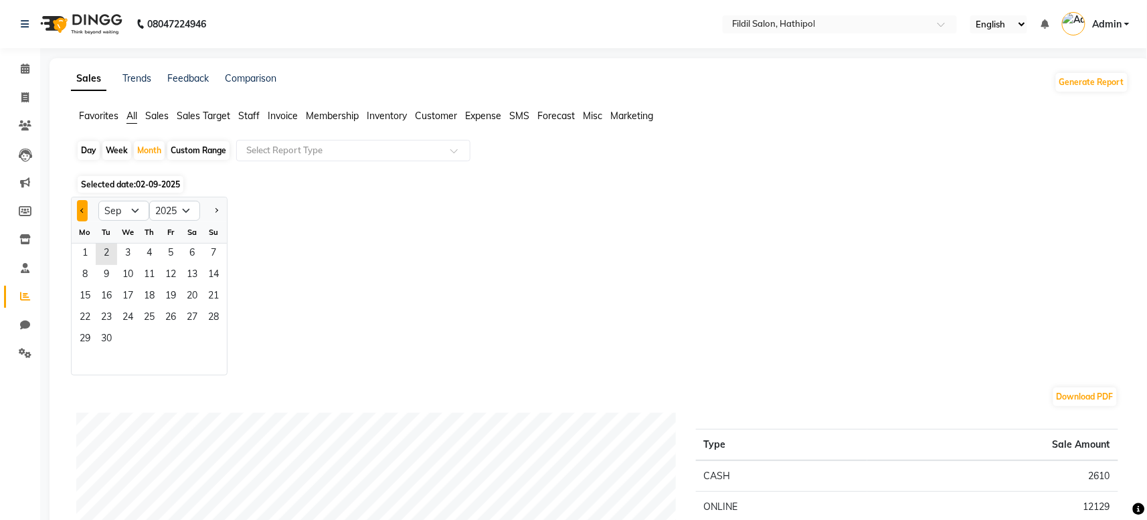
click at [79, 209] on button "Previous month" at bounding box center [82, 210] width 11 height 21
select select "8"
click at [167, 255] on span "1" at bounding box center [170, 254] width 21 height 21
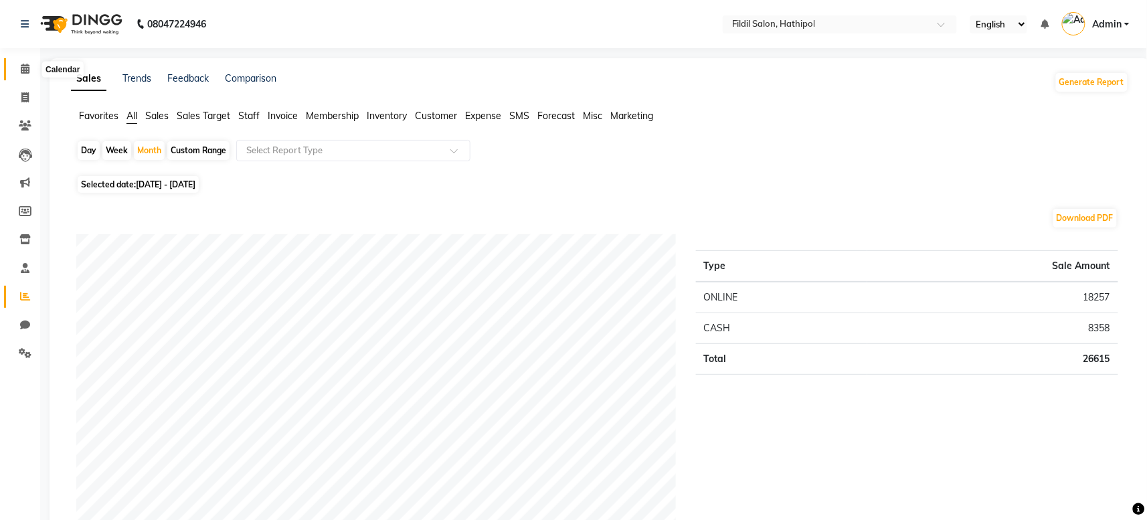
click at [25, 73] on icon at bounding box center [25, 69] width 9 height 10
